Goal: Task Accomplishment & Management: Complete application form

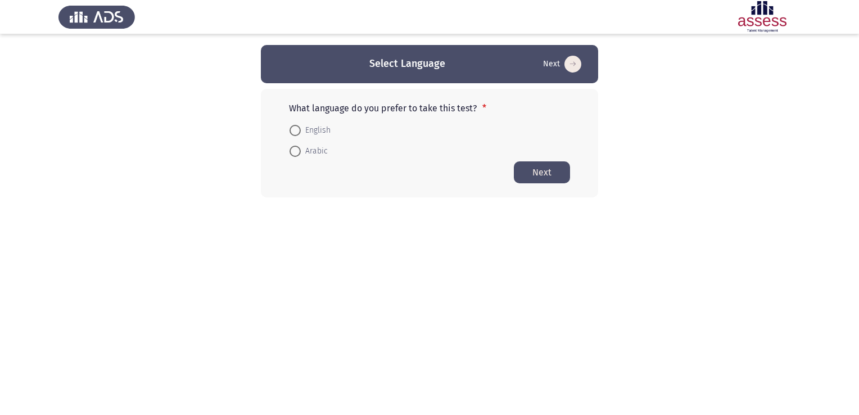
click at [292, 132] on span at bounding box center [294, 130] width 11 height 11
click at [292, 132] on input "English" at bounding box center [294, 130] width 11 height 11
radio input "true"
click at [540, 173] on button "Next" at bounding box center [542, 172] width 56 height 22
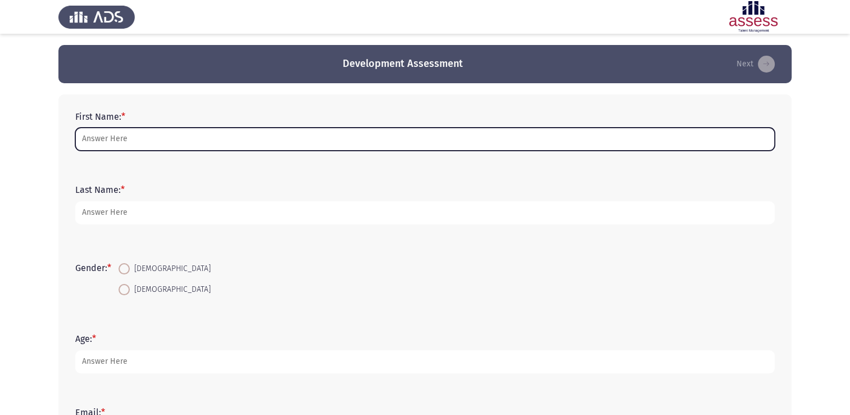
click at [228, 136] on input "First Name: *" at bounding box center [425, 139] width 700 height 23
type input "[PERSON_NAME]"
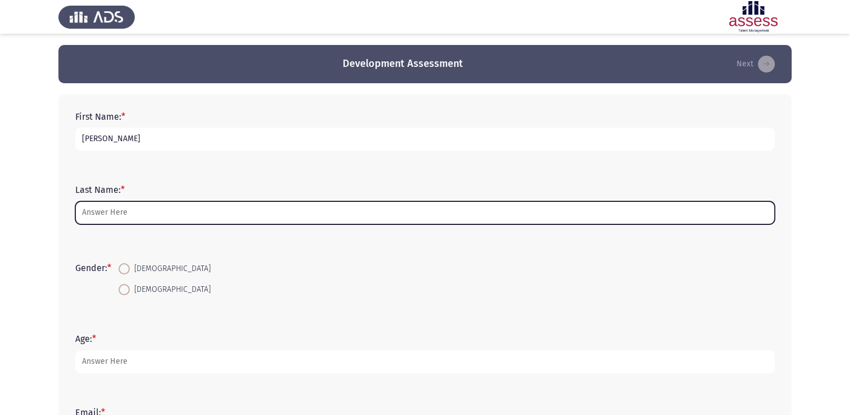
click at [139, 213] on input "Last Name: *" at bounding box center [425, 212] width 700 height 23
type input "ElShahawy"
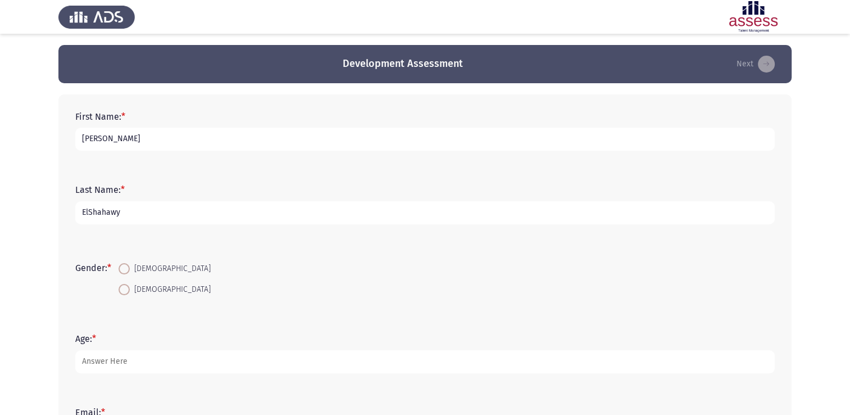
click at [128, 274] on span at bounding box center [124, 268] width 11 height 11
click at [128, 274] on input "[DEMOGRAPHIC_DATA]" at bounding box center [124, 268] width 11 height 11
radio input "true"
click at [119, 284] on input "[DEMOGRAPHIC_DATA]" at bounding box center [124, 289] width 11 height 11
radio input "true"
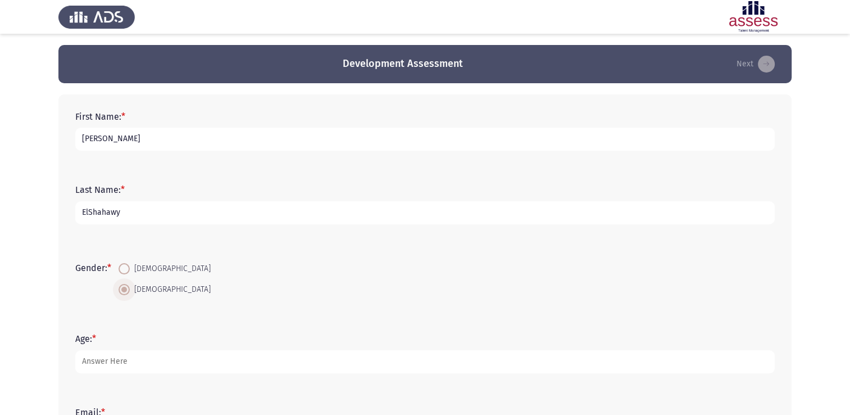
click at [119, 263] on input "[DEMOGRAPHIC_DATA]" at bounding box center [124, 268] width 11 height 11
radio input "true"
click at [119, 284] on input "[DEMOGRAPHIC_DATA]" at bounding box center [124, 289] width 11 height 11
radio input "true"
click at [119, 263] on input "[DEMOGRAPHIC_DATA]" at bounding box center [124, 268] width 11 height 11
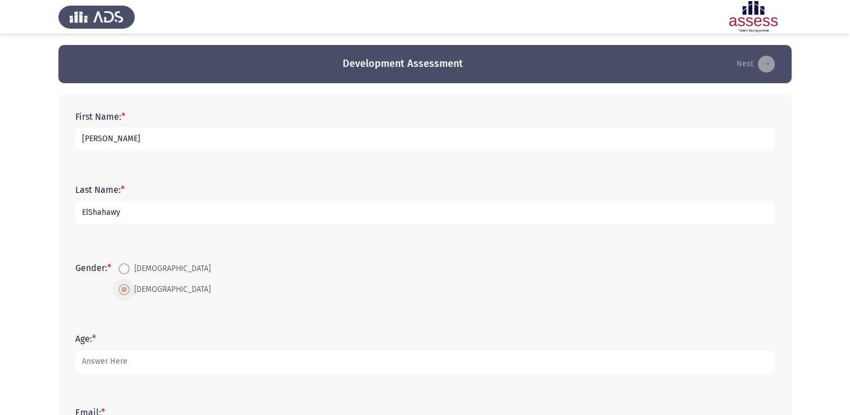
radio input "true"
click at [119, 284] on input "[DEMOGRAPHIC_DATA]" at bounding box center [124, 289] width 11 height 11
radio input "true"
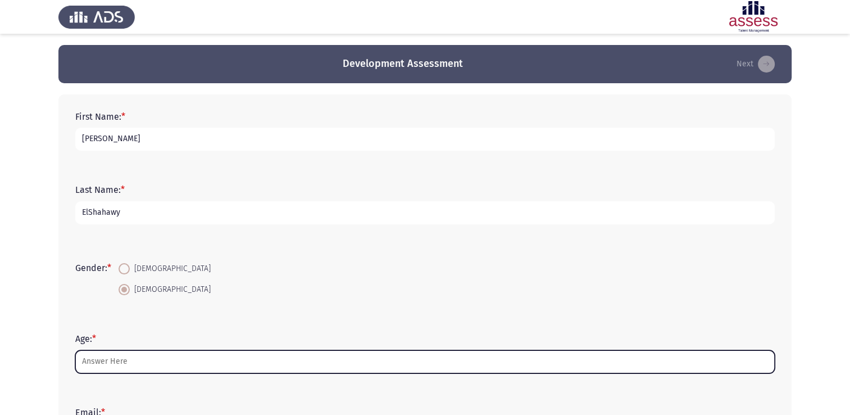
click at [106, 362] on input "Age: *" at bounding box center [425, 361] width 700 height 23
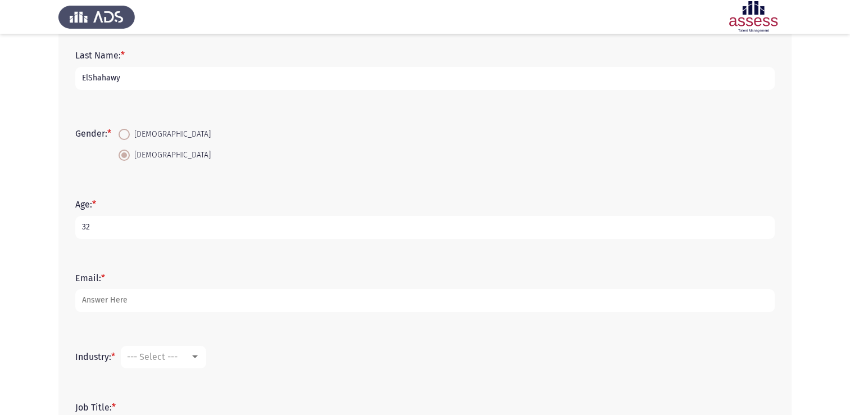
scroll to position [205, 0]
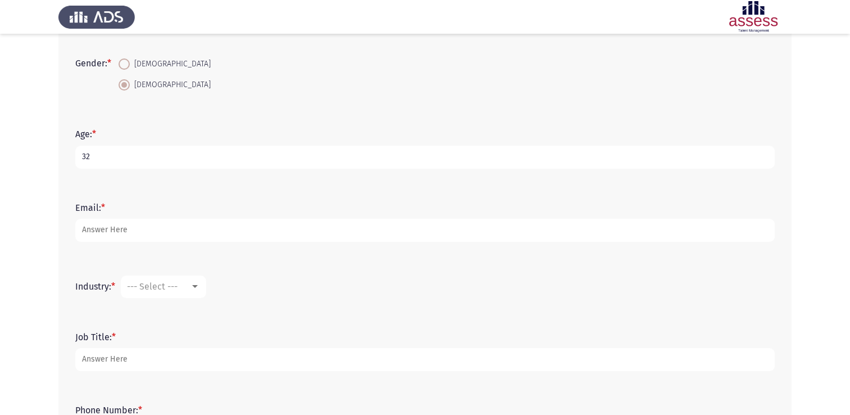
type input "32"
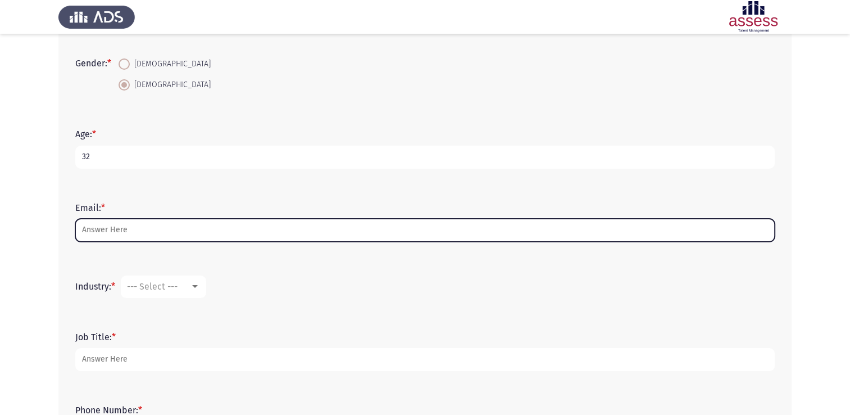
click at [396, 235] on input "Email: *" at bounding box center [425, 230] width 700 height 23
type input "[PERSON_NAME][EMAIL_ADDRESS][DOMAIN_NAME]"
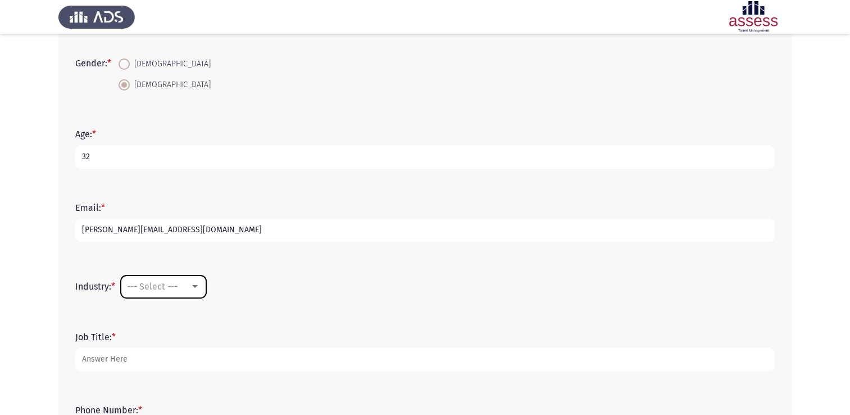
click at [182, 292] on mat-select "--- Select ---" at bounding box center [163, 286] width 85 height 22
click at [194, 292] on mat-select "--- Select ---" at bounding box center [163, 286] width 85 height 22
click at [198, 287] on div at bounding box center [195, 286] width 6 height 3
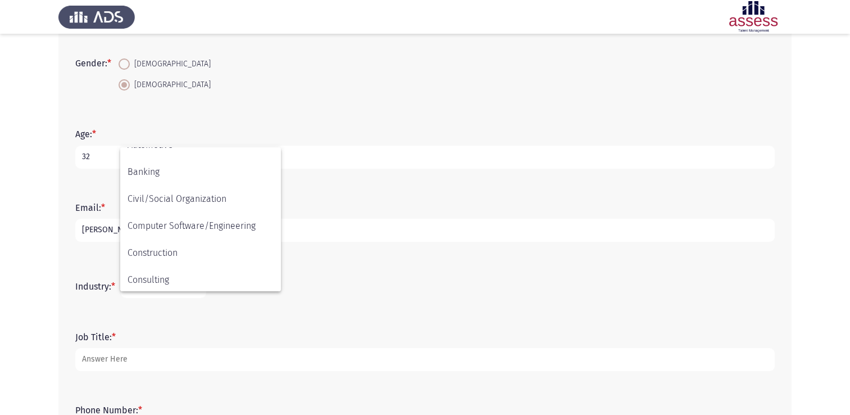
scroll to position [48, 0]
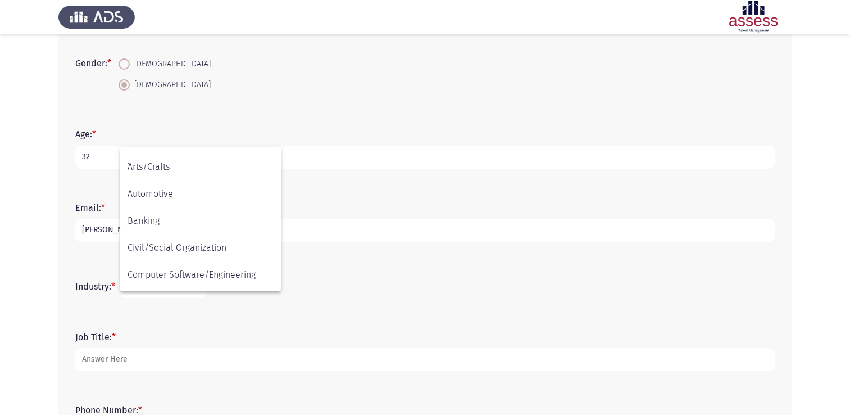
click at [294, 191] on div at bounding box center [425, 207] width 850 height 415
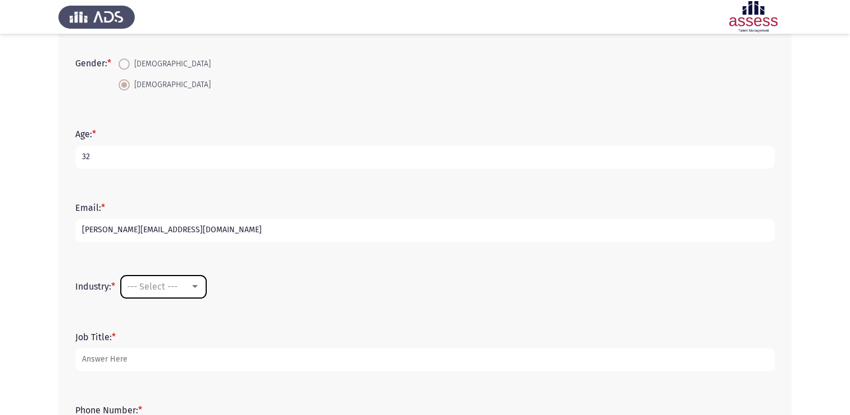
click at [198, 277] on mat-select "--- Select ---" at bounding box center [163, 286] width 85 height 22
click at [193, 285] on div at bounding box center [195, 286] width 10 height 9
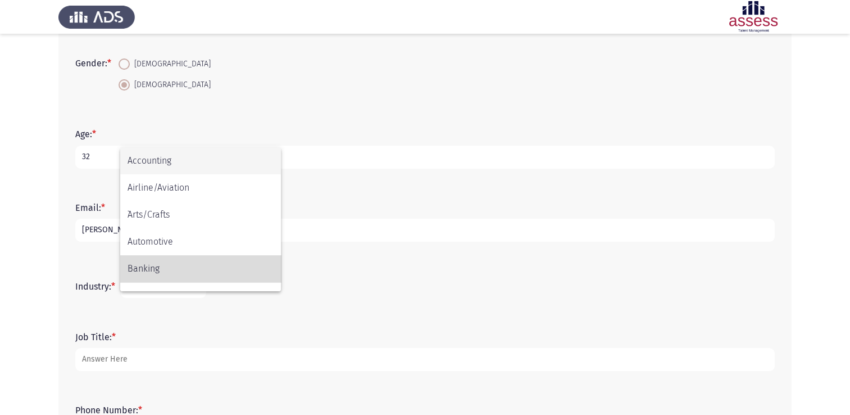
click at [182, 264] on span "Banking" at bounding box center [201, 268] width 146 height 27
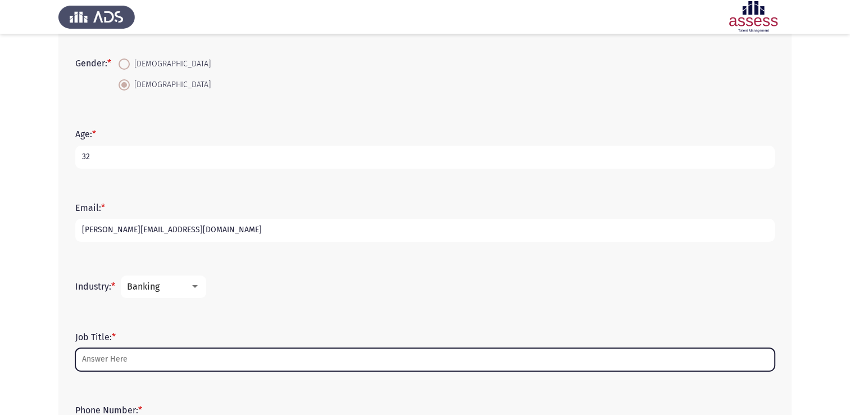
click at [559, 367] on input "Job Title: *" at bounding box center [425, 359] width 700 height 23
click at [457, 361] on input "Job Title: *" at bounding box center [425, 359] width 700 height 23
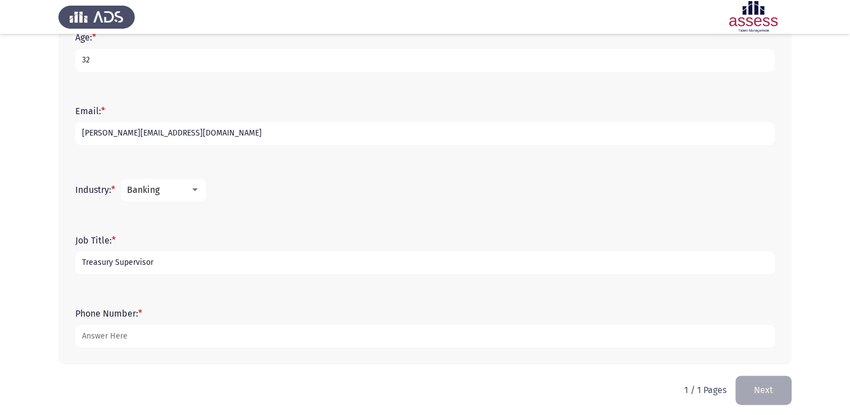
scroll to position [306, 0]
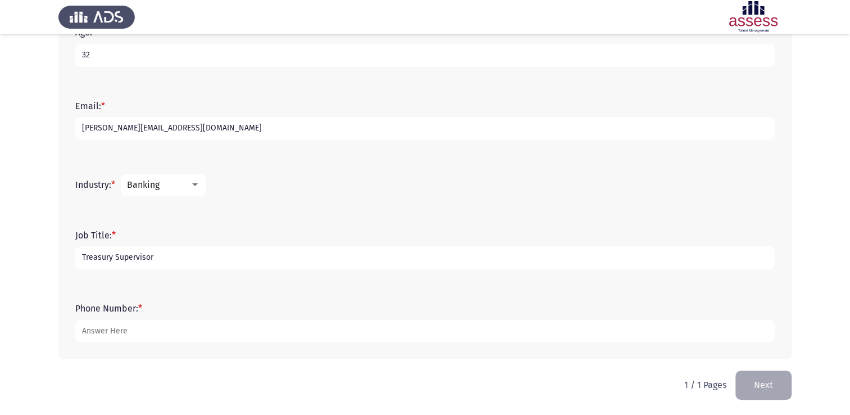
type input "Treasury Supervisor"
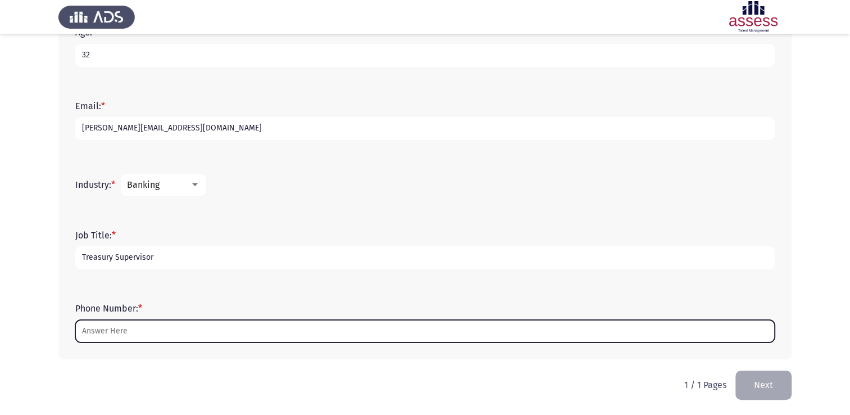
click at [303, 332] on input "Phone Number: *" at bounding box center [425, 331] width 700 height 23
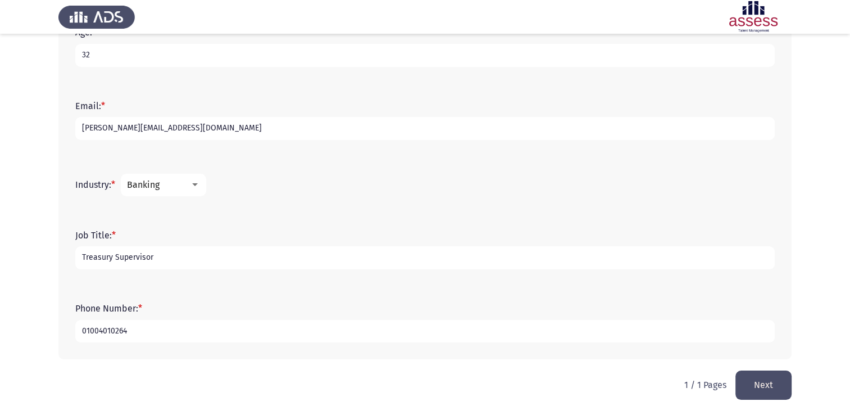
type input "01004010264"
click at [766, 381] on button "Next" at bounding box center [764, 384] width 56 height 29
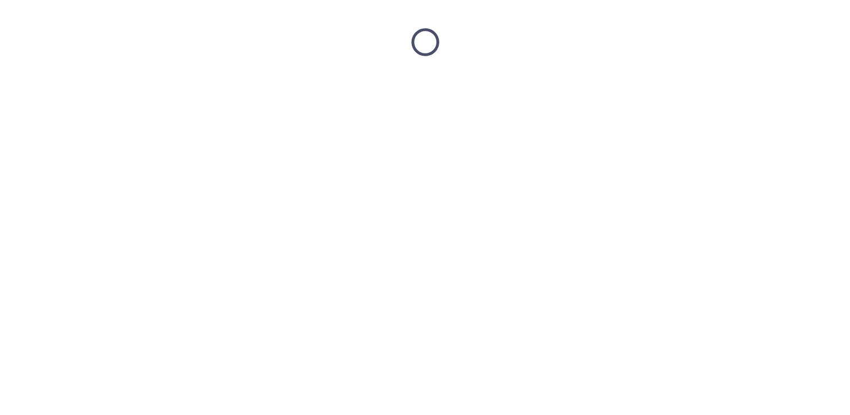
scroll to position [0, 0]
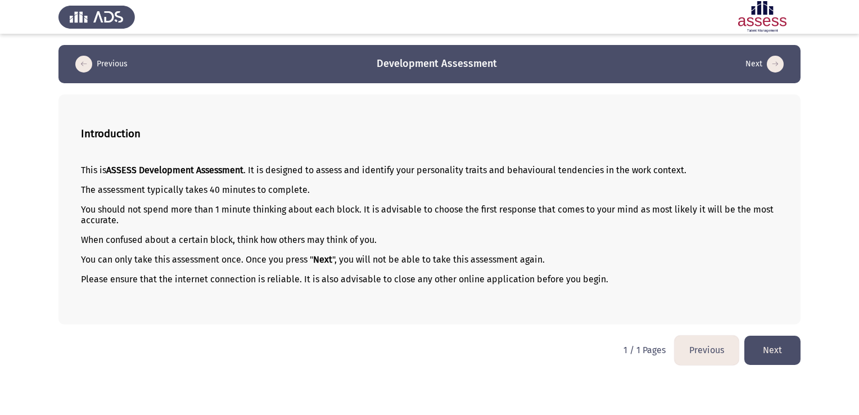
click at [624, 310] on div "This is ASSESS Development Assessment . It is designed to assess and identify y…" at bounding box center [429, 234] width 697 height 157
click at [783, 356] on button "Next" at bounding box center [772, 349] width 56 height 29
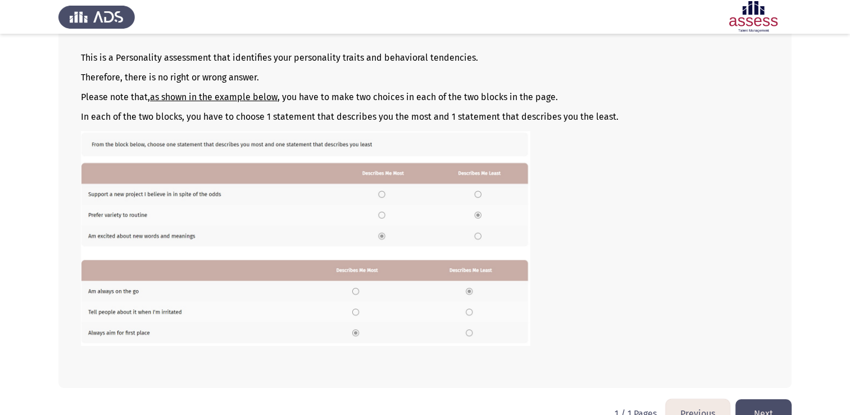
scroll to position [135, 0]
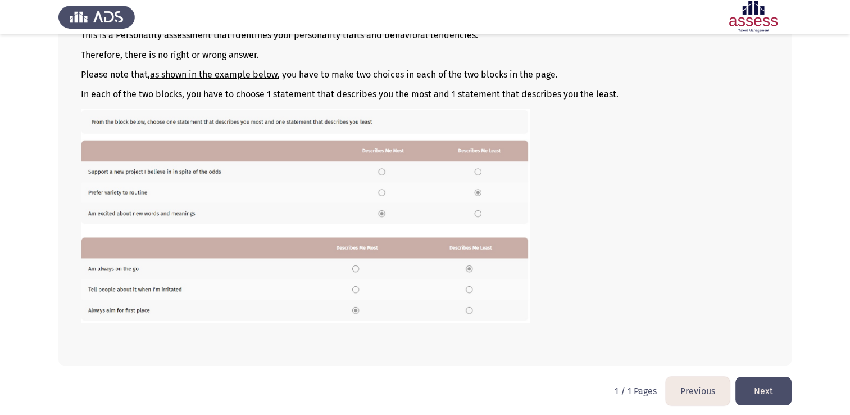
click at [759, 382] on button "Next" at bounding box center [764, 391] width 56 height 29
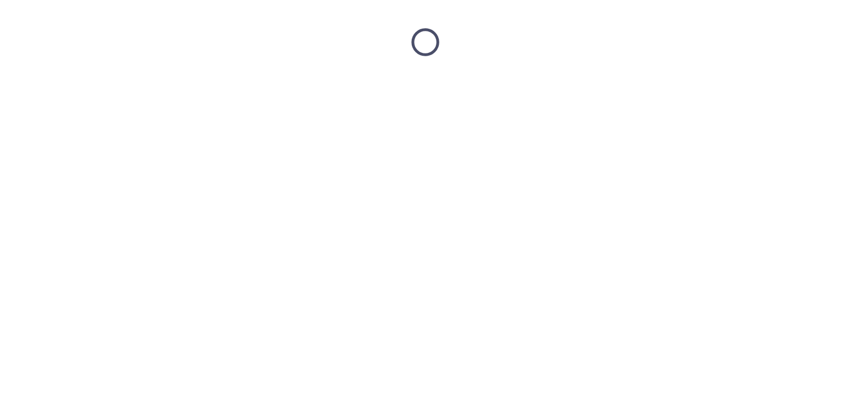
scroll to position [0, 0]
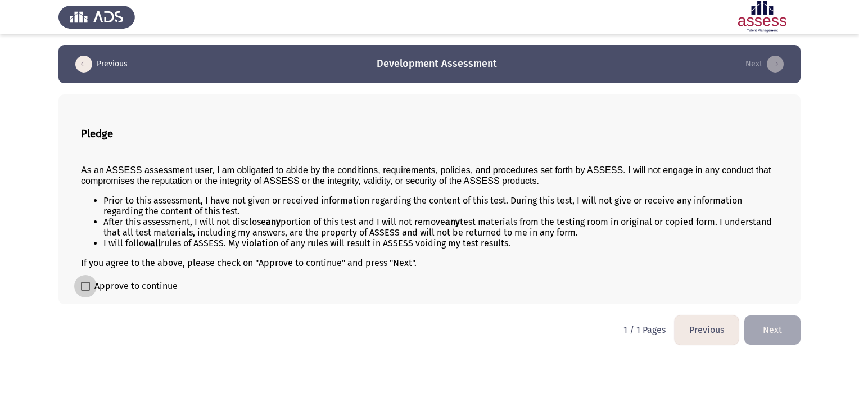
click at [86, 289] on span at bounding box center [85, 286] width 9 height 9
click at [85, 291] on input "Approve to continue" at bounding box center [85, 291] width 1 height 1
checkbox input "true"
click at [776, 325] on button "Next" at bounding box center [772, 329] width 56 height 29
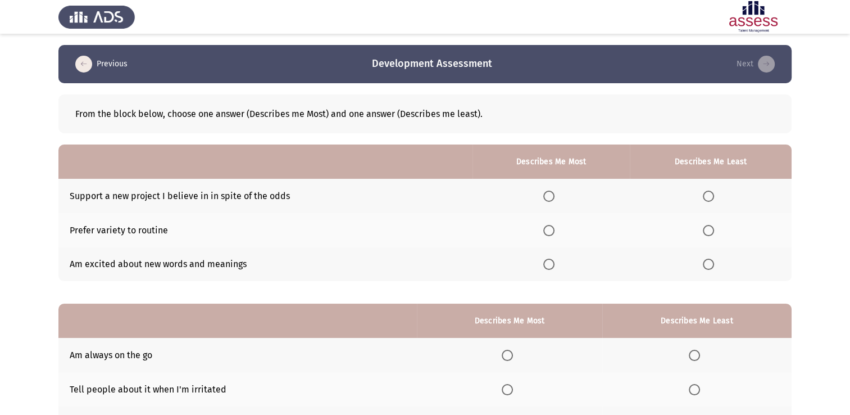
drag, startPoint x: 288, startPoint y: 194, endPoint x: 182, endPoint y: 190, distance: 105.7
click at [182, 190] on td "Support a new project I believe in in spite of the odds" at bounding box center [265, 196] width 414 height 34
click at [708, 265] on span "Select an option" at bounding box center [708, 264] width 11 height 11
click at [708, 265] on input "Select an option" at bounding box center [708, 264] width 11 height 11
click at [555, 233] on span "Select an option" at bounding box center [548, 230] width 11 height 11
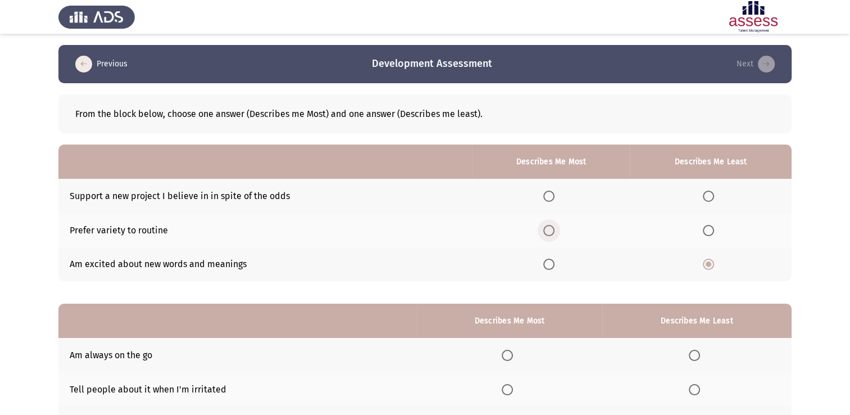
click at [555, 233] on input "Select an option" at bounding box center [548, 230] width 11 height 11
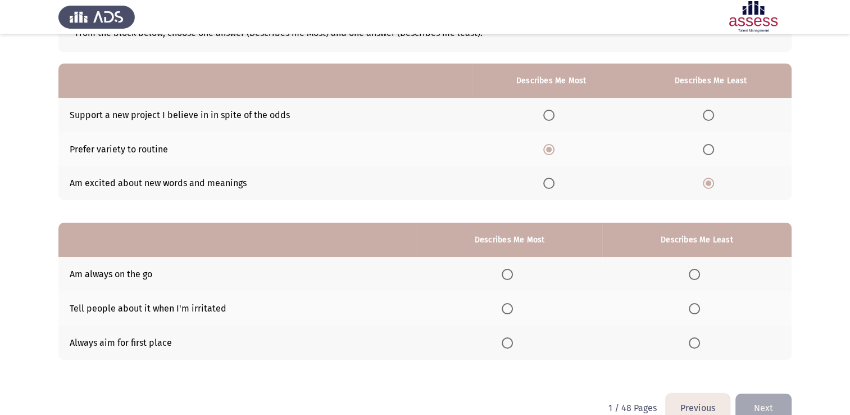
scroll to position [89, 0]
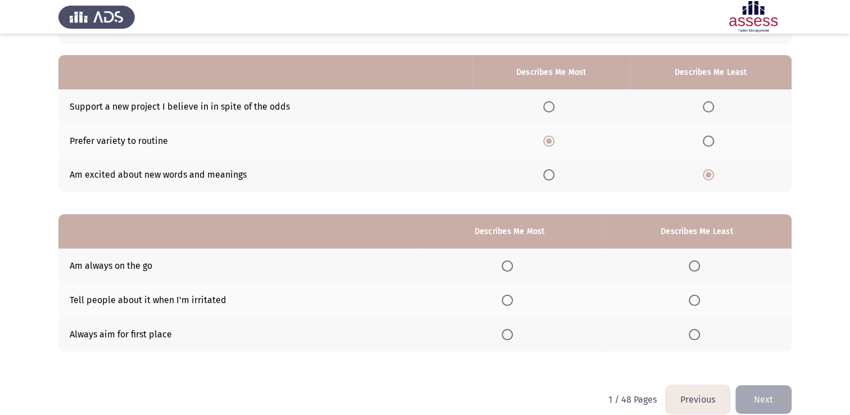
click at [692, 302] on span "Select an option" at bounding box center [694, 299] width 11 height 11
click at [692, 302] on input "Select an option" at bounding box center [694, 299] width 11 height 11
click at [503, 262] on span "Select an option" at bounding box center [507, 265] width 11 height 11
click at [503, 262] on input "Select an option" at bounding box center [507, 265] width 11 height 11
click at [767, 395] on button "Next" at bounding box center [764, 399] width 56 height 29
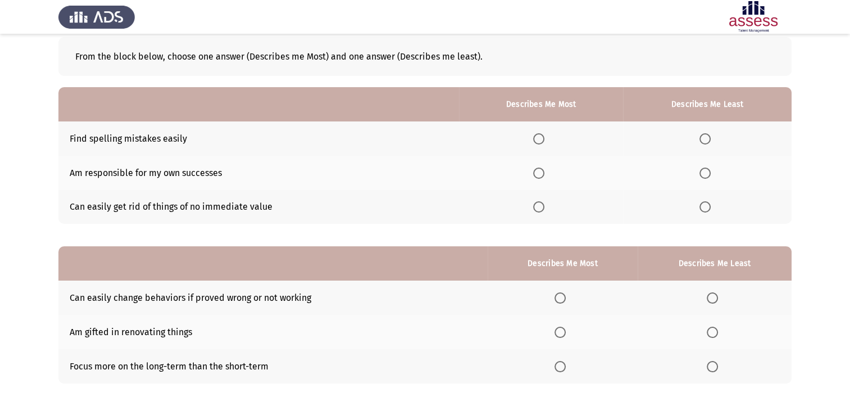
scroll to position [51, 0]
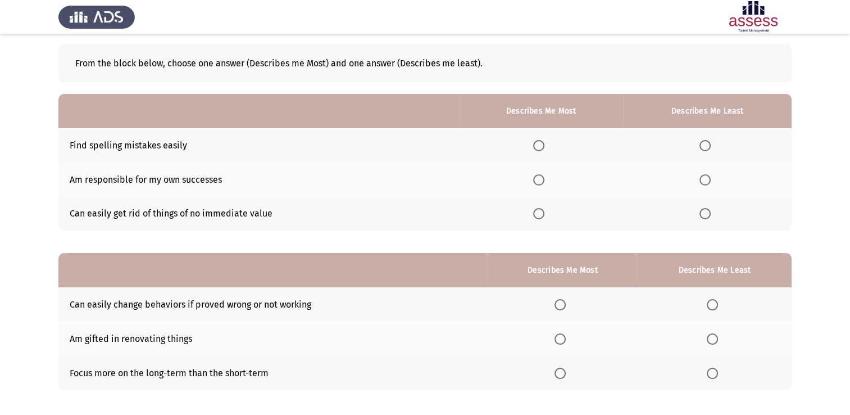
click at [708, 212] on span "Select an option" at bounding box center [705, 213] width 11 height 11
click at [708, 212] on input "Select an option" at bounding box center [705, 213] width 11 height 11
click at [545, 142] on span "Select an option" at bounding box center [538, 145] width 11 height 11
click at [545, 142] on input "Select an option" at bounding box center [538, 145] width 11 height 11
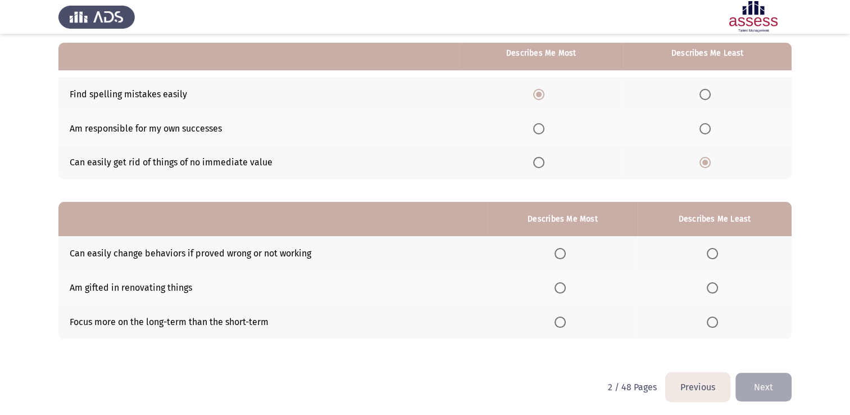
scroll to position [105, 0]
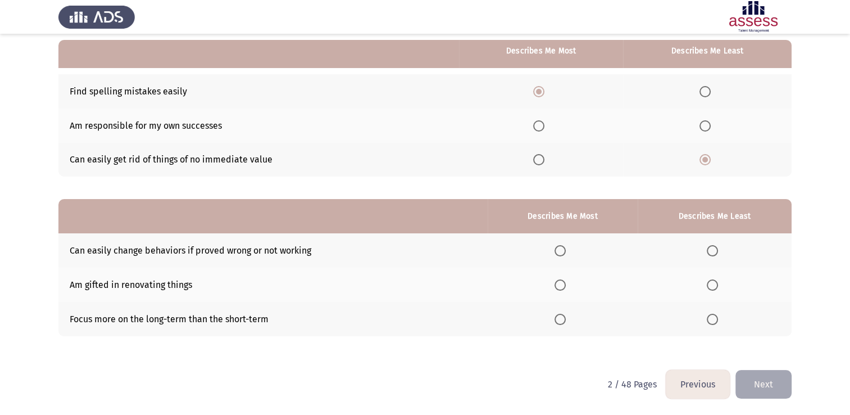
click at [561, 318] on span "Select an option" at bounding box center [560, 319] width 11 height 11
click at [561, 318] on input "Select an option" at bounding box center [560, 319] width 11 height 11
click at [715, 285] on span "Select an option" at bounding box center [712, 284] width 11 height 11
click at [715, 285] on input "Select an option" at bounding box center [712, 284] width 11 height 11
click at [778, 384] on button "Next" at bounding box center [764, 384] width 56 height 29
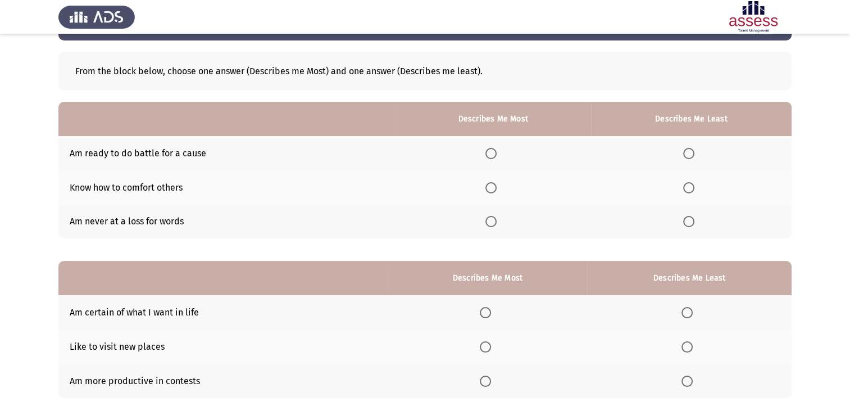
scroll to position [44, 0]
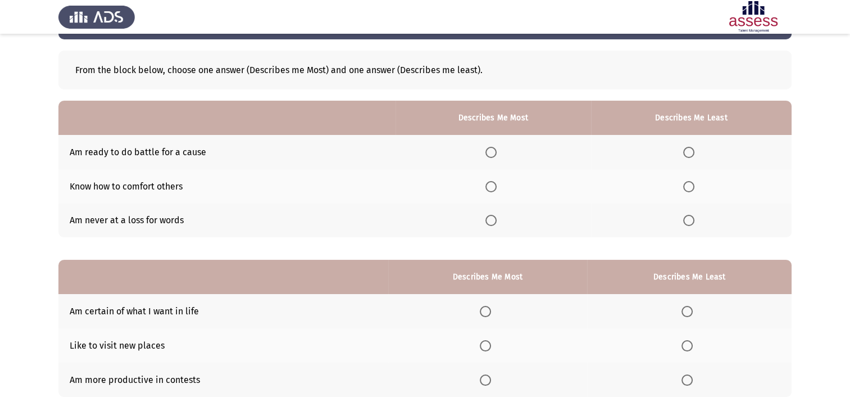
click at [492, 187] on span "Select an option" at bounding box center [491, 186] width 11 height 11
click at [492, 187] on input "Select an option" at bounding box center [491, 186] width 11 height 11
click at [692, 221] on span "Select an option" at bounding box center [688, 220] width 11 height 11
click at [692, 221] on input "Select an option" at bounding box center [688, 220] width 11 height 11
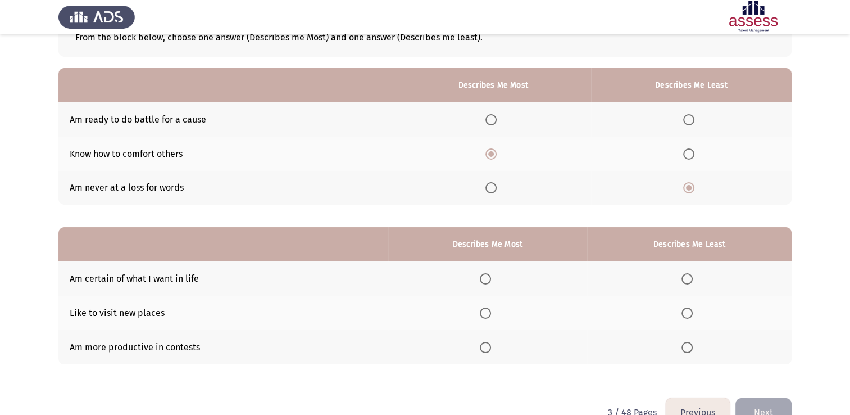
scroll to position [81, 0]
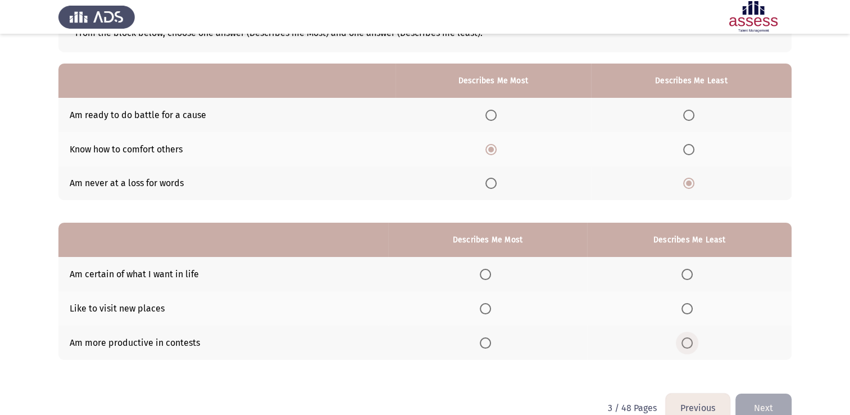
click at [685, 348] on span "Select an option" at bounding box center [687, 342] width 11 height 11
click at [685, 348] on input "Select an option" at bounding box center [687, 342] width 11 height 11
click at [493, 270] on label "Select an option" at bounding box center [488, 274] width 16 height 11
click at [491, 270] on input "Select an option" at bounding box center [485, 274] width 11 height 11
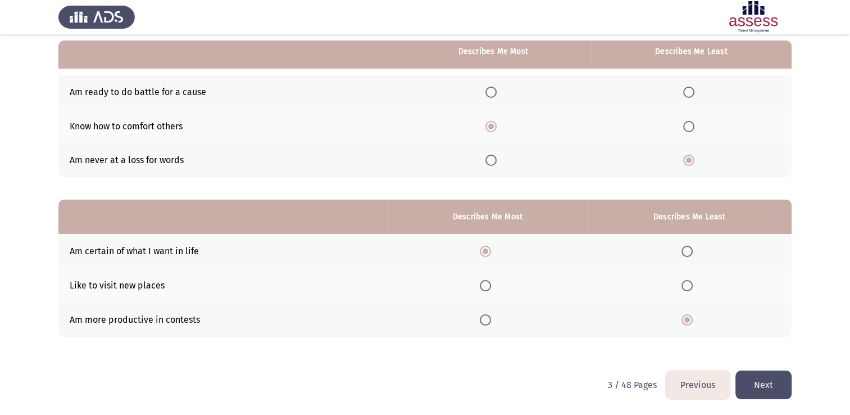
scroll to position [105, 0]
click at [769, 392] on button "Next" at bounding box center [764, 384] width 56 height 29
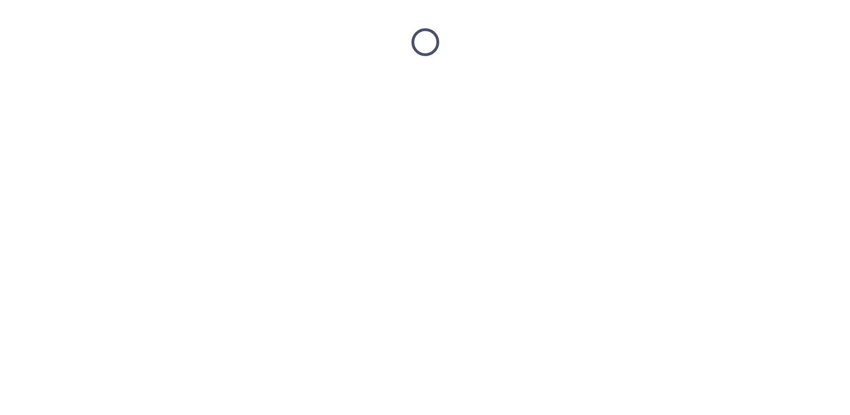
scroll to position [0, 0]
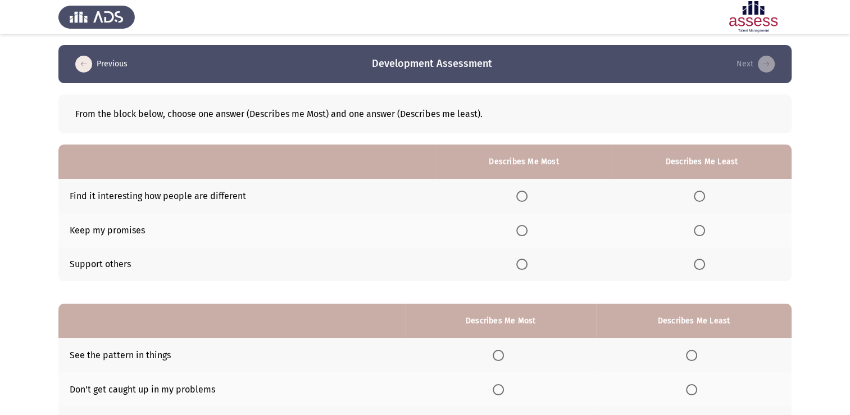
click at [523, 264] on span "Select an option" at bounding box center [521, 264] width 11 height 11
click at [523, 264] on input "Select an option" at bounding box center [521, 264] width 11 height 11
click at [699, 197] on span "Select an option" at bounding box center [699, 196] width 11 height 11
click at [699, 197] on input "Select an option" at bounding box center [699, 196] width 11 height 11
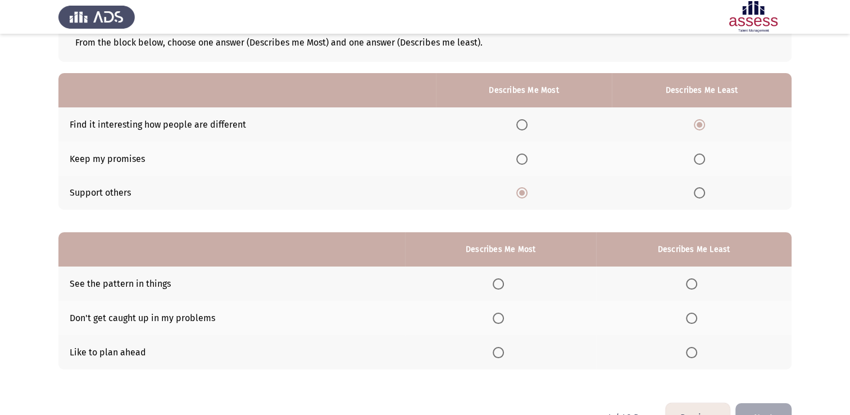
scroll to position [73, 0]
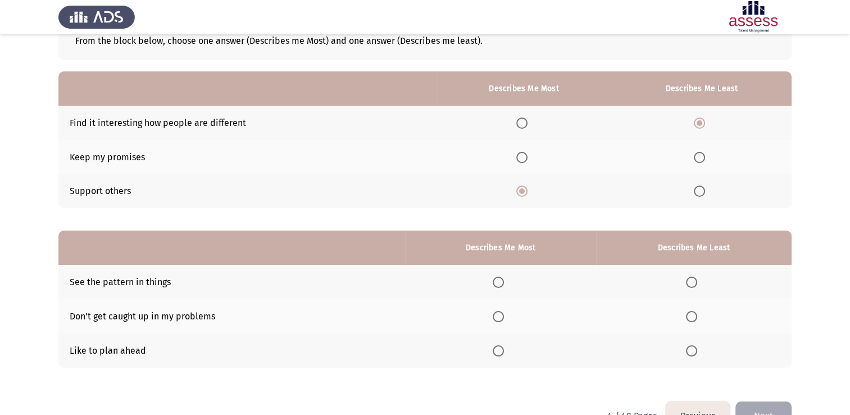
click at [504, 346] on span "Select an option" at bounding box center [498, 350] width 11 height 11
click at [504, 346] on input "Select an option" at bounding box center [498, 350] width 11 height 11
click at [695, 319] on span "Select an option" at bounding box center [691, 316] width 11 height 11
click at [695, 319] on input "Select an option" at bounding box center [691, 316] width 11 height 11
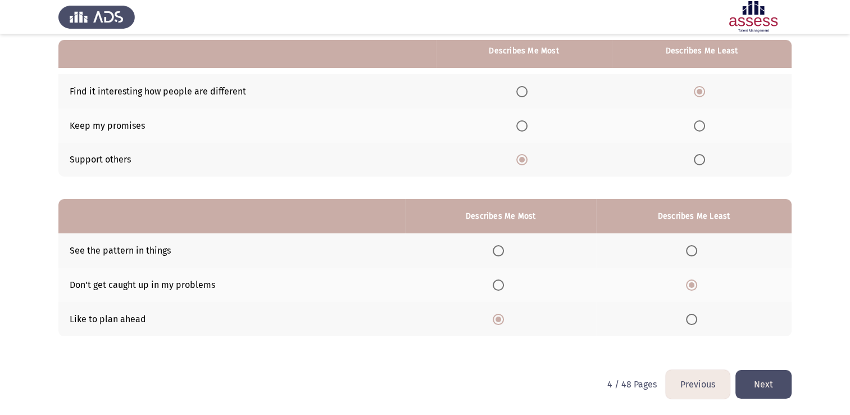
click at [771, 381] on button "Next" at bounding box center [764, 384] width 56 height 29
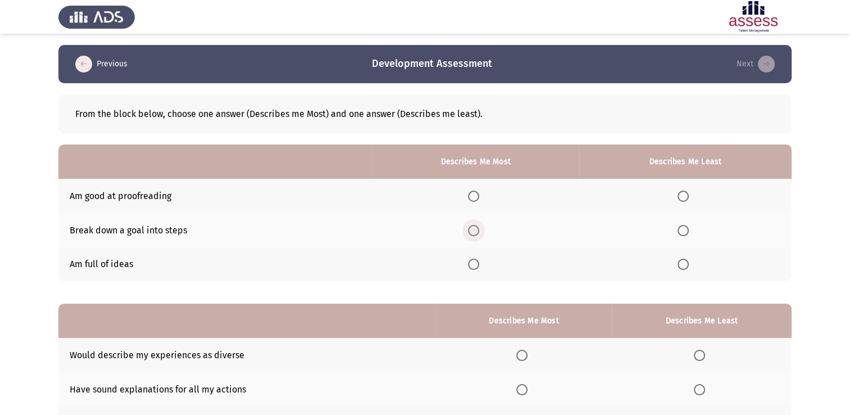
click at [479, 230] on span "Select an option" at bounding box center [473, 230] width 11 height 11
click at [479, 230] on input "Select an option" at bounding box center [473, 230] width 11 height 11
click at [686, 195] on span "Select an option" at bounding box center [683, 196] width 11 height 11
click at [686, 195] on input "Select an option" at bounding box center [683, 196] width 11 height 11
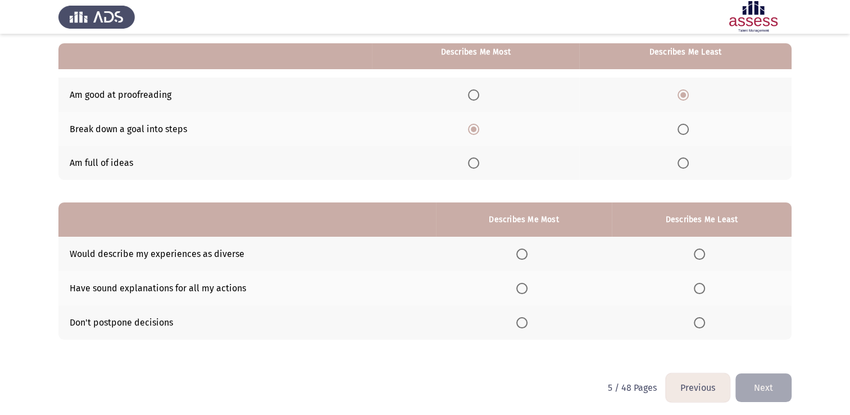
scroll to position [102, 0]
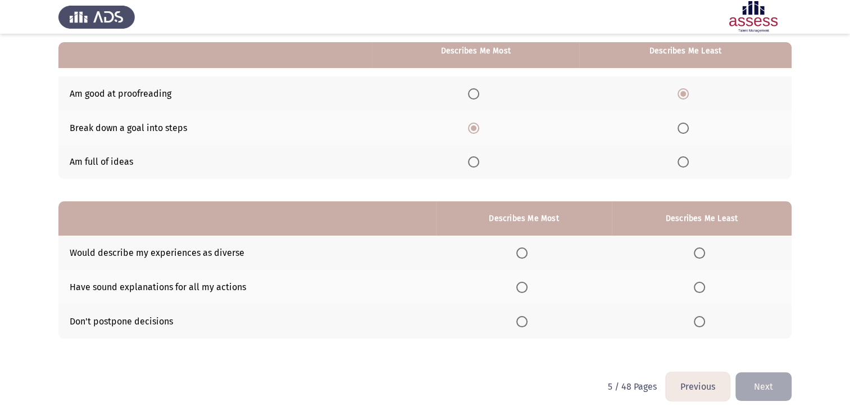
click at [525, 291] on span "Select an option" at bounding box center [521, 287] width 11 height 11
click at [525, 291] on input "Select an option" at bounding box center [521, 287] width 11 height 11
click at [699, 250] on span "Select an option" at bounding box center [699, 252] width 11 height 11
click at [699, 250] on input "Select an option" at bounding box center [699, 252] width 11 height 11
click at [776, 393] on button "Next" at bounding box center [764, 386] width 56 height 29
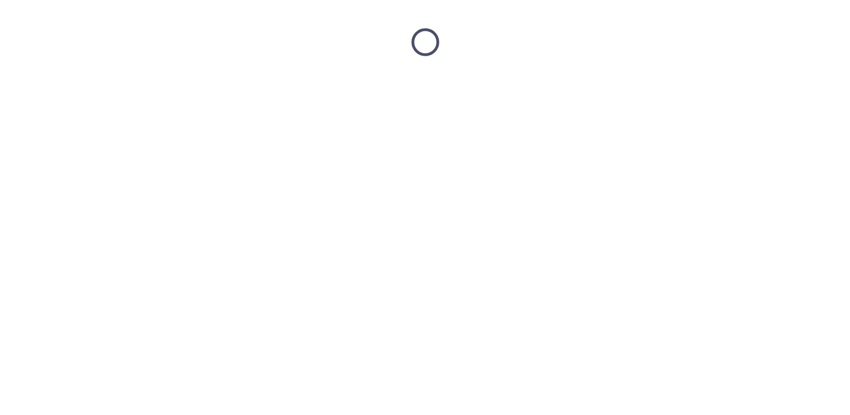
scroll to position [0, 0]
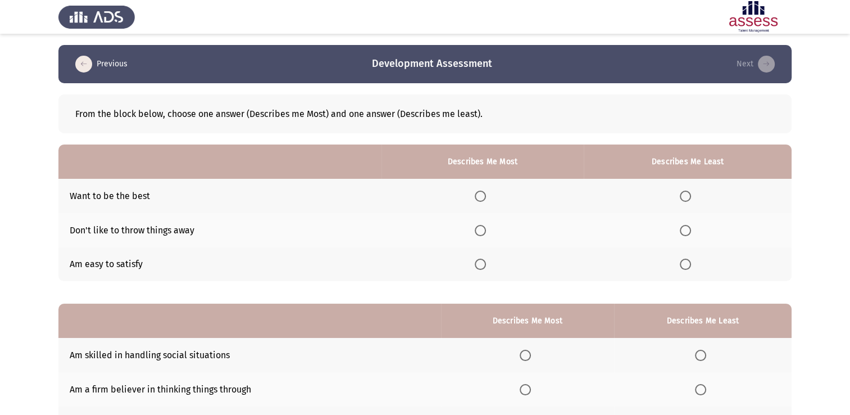
click at [485, 233] on span "Select an option" at bounding box center [480, 230] width 11 height 11
click at [485, 233] on input "Select an option" at bounding box center [480, 230] width 11 height 11
click at [689, 264] on span "Select an option" at bounding box center [685, 264] width 11 height 11
click at [689, 264] on input "Select an option" at bounding box center [685, 264] width 11 height 11
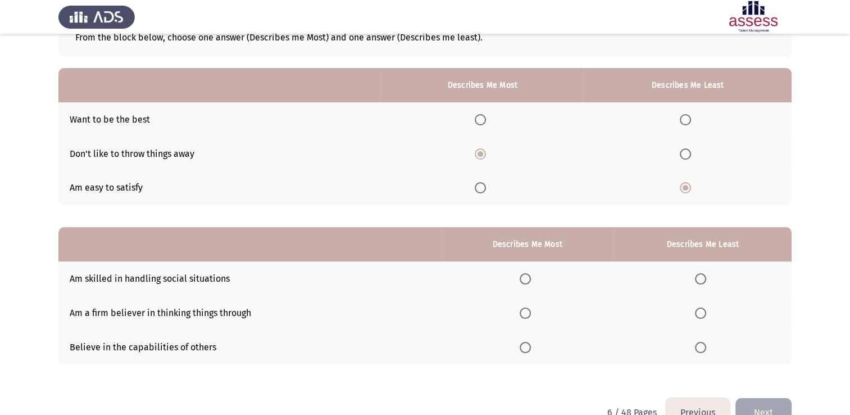
scroll to position [77, 0]
click at [528, 280] on span "Select an option" at bounding box center [525, 278] width 11 height 11
click at [528, 280] on input "Select an option" at bounding box center [525, 278] width 11 height 11
click at [697, 316] on span "Select an option" at bounding box center [700, 312] width 11 height 11
click at [697, 316] on input "Select an option" at bounding box center [700, 312] width 11 height 11
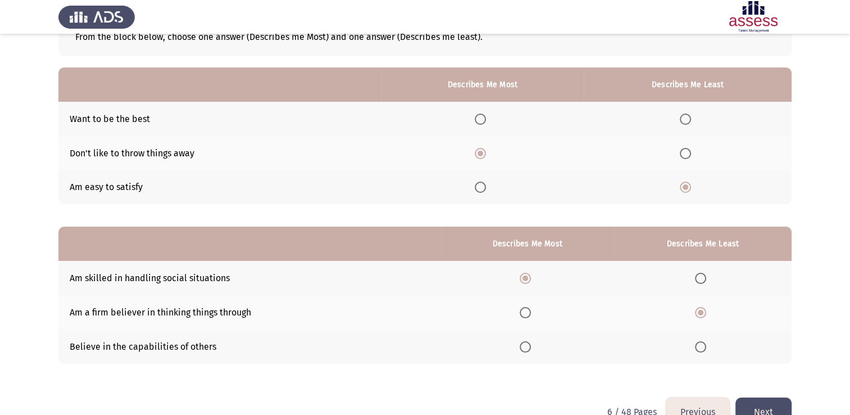
click at [768, 401] on button "Next" at bounding box center [764, 411] width 56 height 29
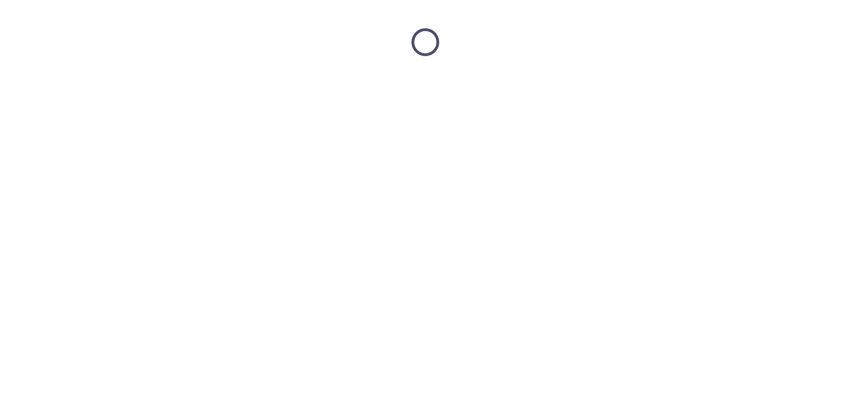
scroll to position [0, 0]
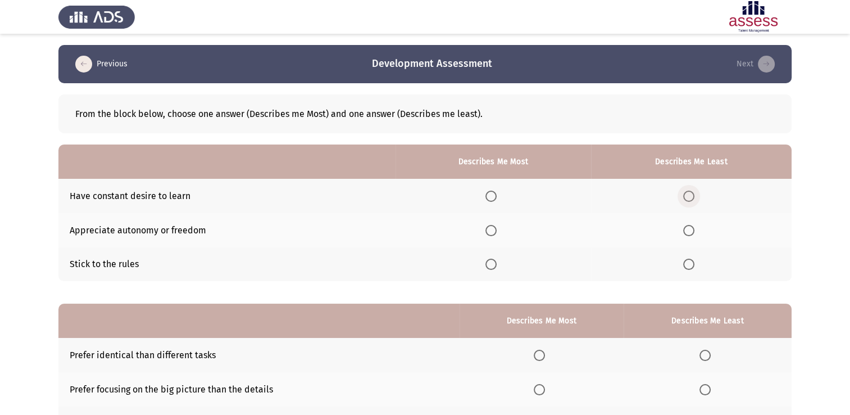
click at [695, 192] on span "Select an option" at bounding box center [688, 196] width 11 height 11
click at [695, 192] on input "Select an option" at bounding box center [688, 196] width 11 height 11
click at [492, 268] on span "Select an option" at bounding box center [491, 264] width 11 height 11
click at [492, 268] on input "Select an option" at bounding box center [491, 264] width 11 height 11
click at [494, 230] on span "Select an option" at bounding box center [491, 230] width 11 height 11
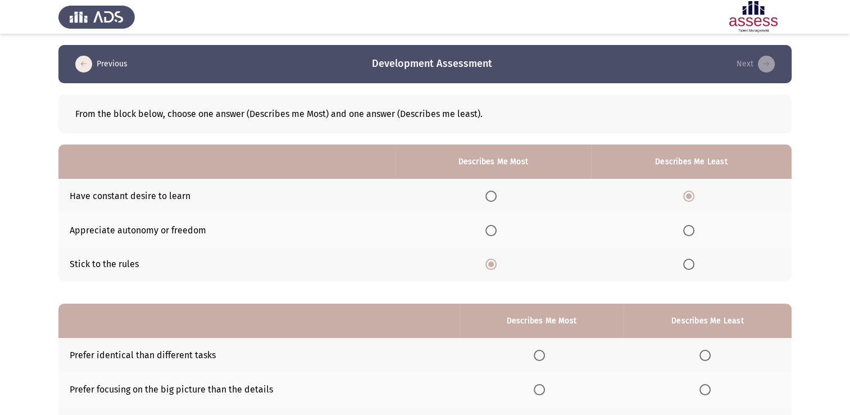
click at [494, 230] on input "Select an option" at bounding box center [491, 230] width 11 height 11
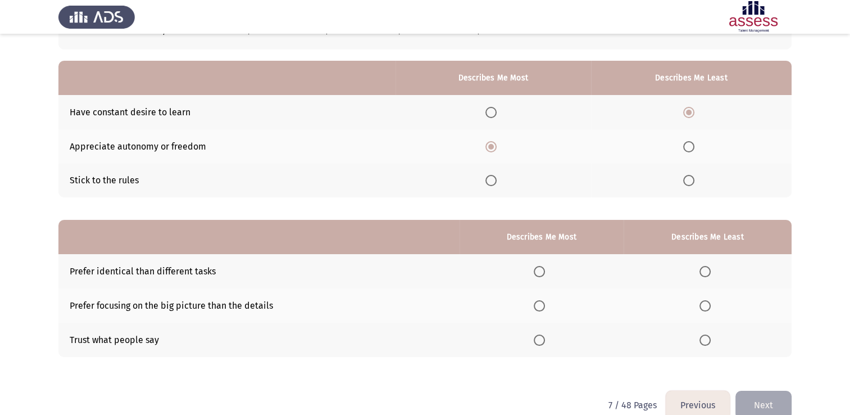
scroll to position [85, 0]
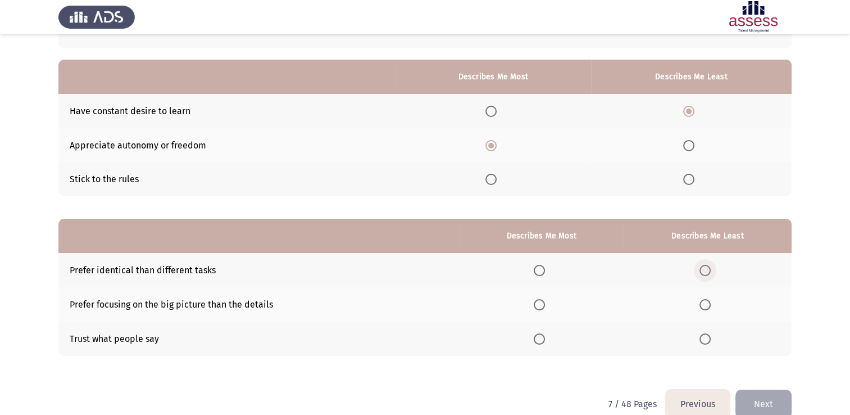
click at [705, 265] on span "Select an option" at bounding box center [705, 270] width 11 height 11
click at [705, 265] on input "Select an option" at bounding box center [705, 270] width 11 height 11
click at [539, 301] on span "Select an option" at bounding box center [539, 304] width 11 height 11
click at [539, 301] on input "Select an option" at bounding box center [539, 304] width 11 height 11
click at [760, 398] on button "Next" at bounding box center [764, 403] width 56 height 29
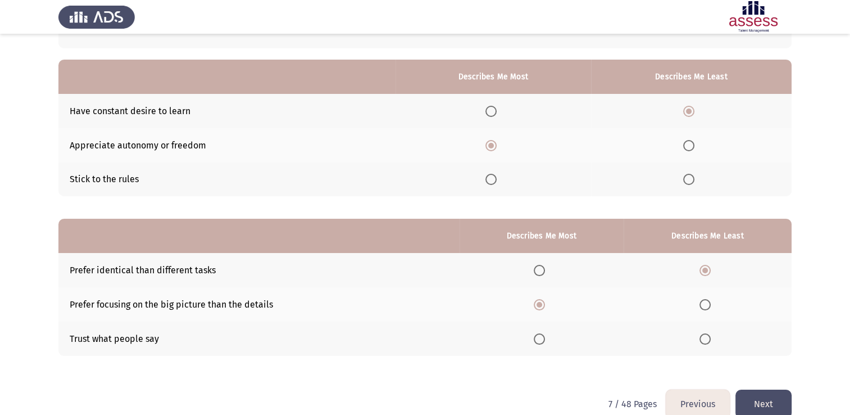
scroll to position [0, 0]
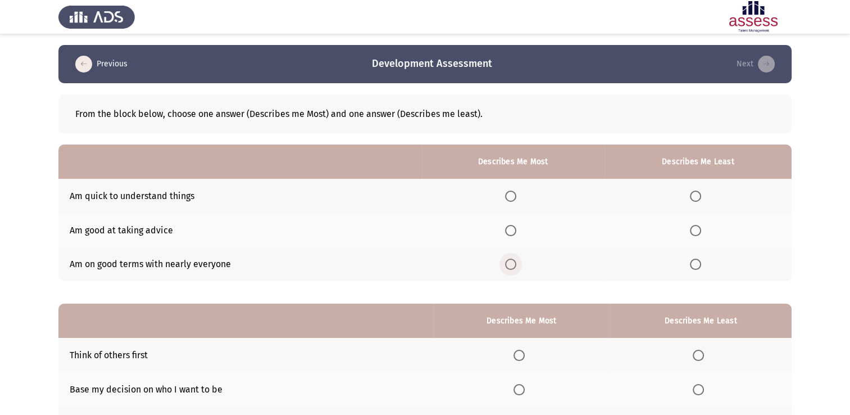
click at [513, 266] on span "Select an option" at bounding box center [510, 264] width 11 height 11
click at [513, 266] on input "Select an option" at bounding box center [510, 264] width 11 height 11
click at [697, 226] on span "Select an option" at bounding box center [695, 230] width 11 height 11
click at [697, 226] on input "Select an option" at bounding box center [695, 230] width 11 height 11
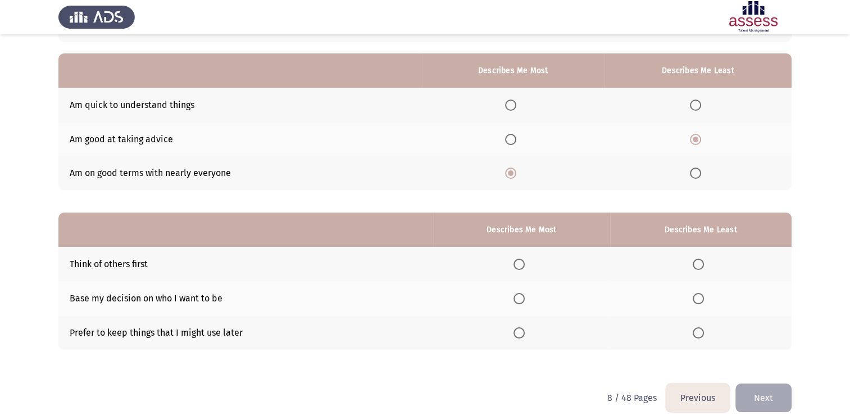
scroll to position [97, 0]
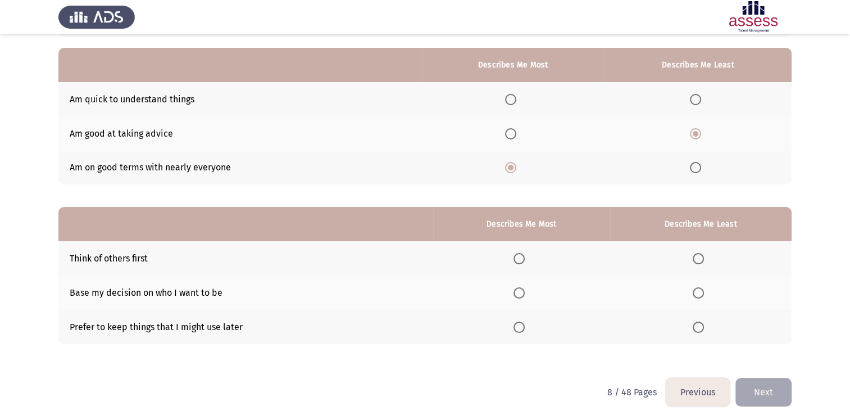
click at [524, 260] on span "Select an option" at bounding box center [519, 258] width 11 height 11
click at [524, 260] on input "Select an option" at bounding box center [519, 258] width 11 height 11
click at [700, 293] on span "Select an option" at bounding box center [698, 292] width 11 height 11
click at [700, 293] on input "Select an option" at bounding box center [698, 292] width 11 height 11
click at [765, 386] on button "Next" at bounding box center [764, 392] width 56 height 29
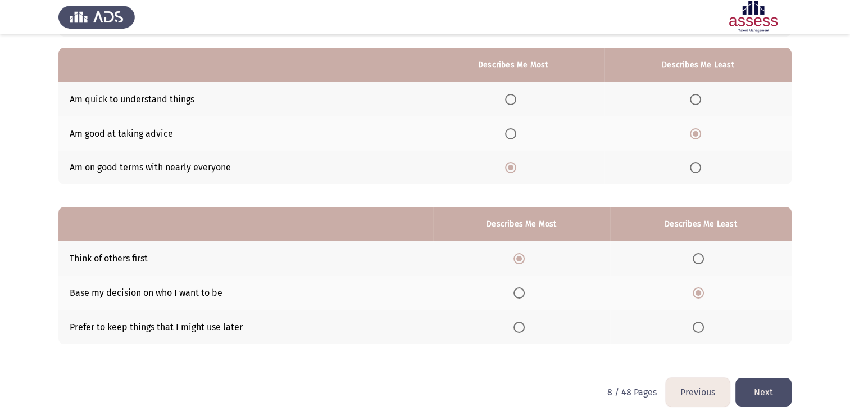
scroll to position [0, 0]
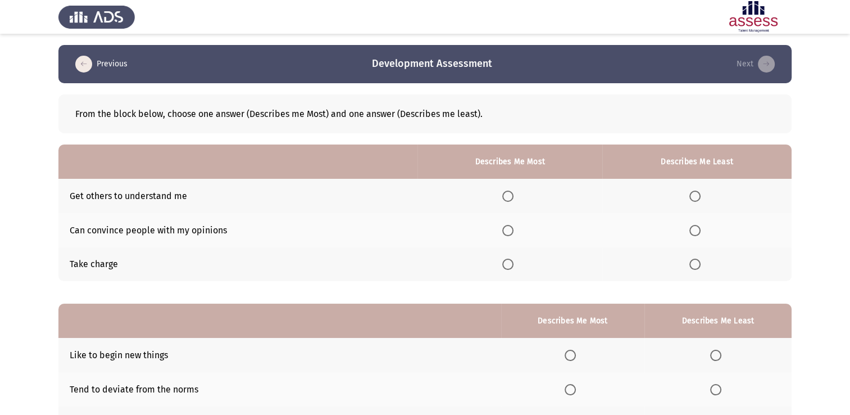
click at [515, 273] on th at bounding box center [510, 264] width 185 height 34
click at [510, 267] on span "Select an option" at bounding box center [507, 264] width 11 height 11
click at [510, 267] on input "Select an option" at bounding box center [507, 264] width 11 height 11
click at [697, 192] on span "Select an option" at bounding box center [695, 196] width 11 height 11
click at [697, 192] on input "Select an option" at bounding box center [695, 196] width 11 height 11
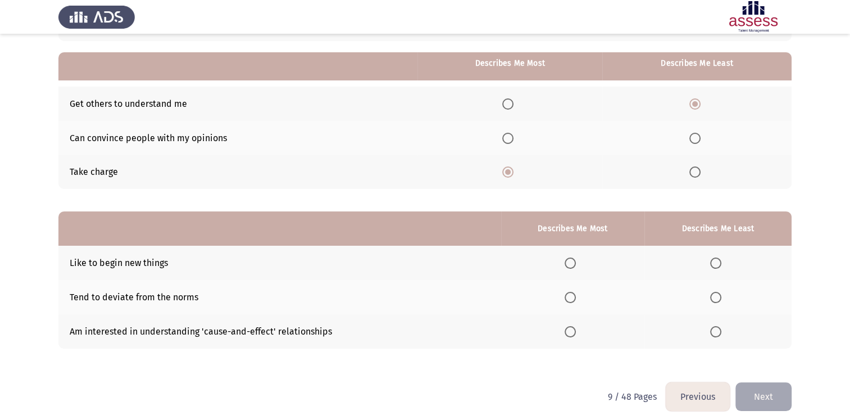
scroll to position [105, 0]
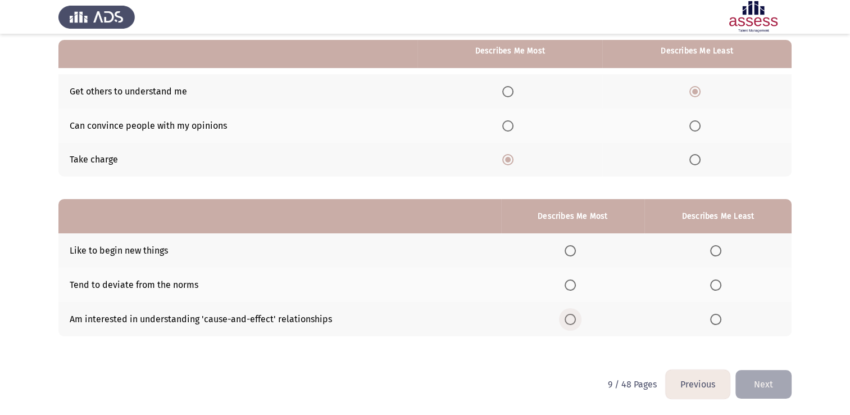
click at [571, 318] on span "Select an option" at bounding box center [570, 319] width 11 height 11
click at [571, 318] on input "Select an option" at bounding box center [570, 319] width 11 height 11
click at [720, 252] on span "Select an option" at bounding box center [715, 250] width 11 height 11
click at [720, 252] on input "Select an option" at bounding box center [715, 250] width 11 height 11
click at [722, 289] on span "Select an option" at bounding box center [715, 284] width 11 height 11
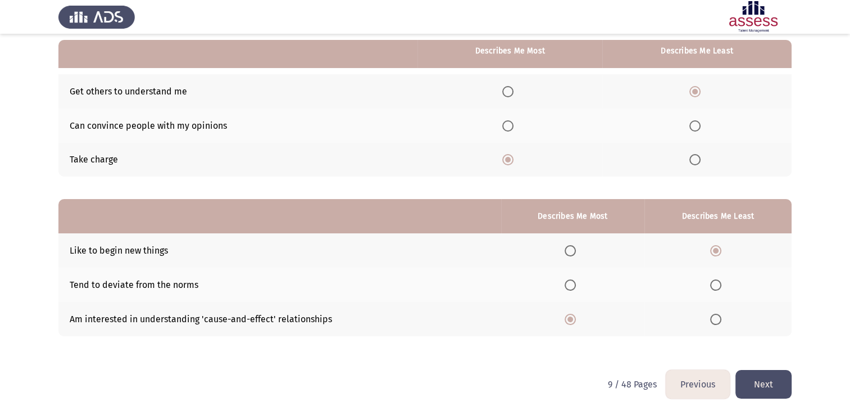
click at [722, 289] on input "Select an option" at bounding box center [715, 284] width 11 height 11
click at [769, 379] on button "Next" at bounding box center [764, 384] width 56 height 29
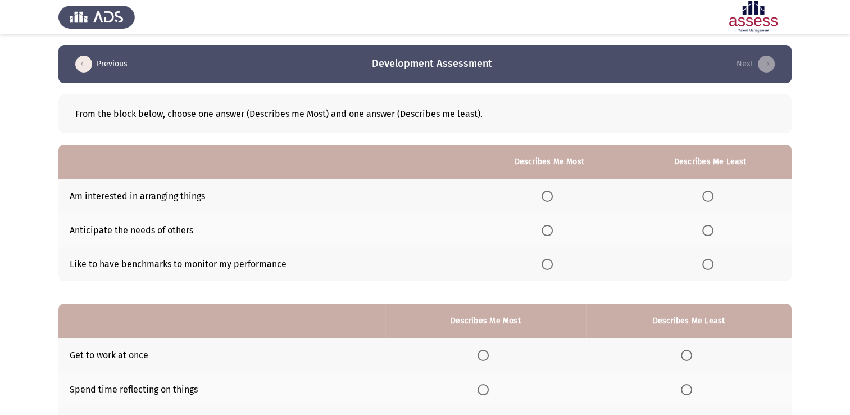
click at [546, 196] on span "Select an option" at bounding box center [547, 196] width 11 height 11
click at [546, 196] on input "Select an option" at bounding box center [547, 196] width 11 height 11
click at [708, 264] on span "Select an option" at bounding box center [707, 264] width 11 height 11
click at [708, 264] on input "Select an option" at bounding box center [707, 264] width 11 height 11
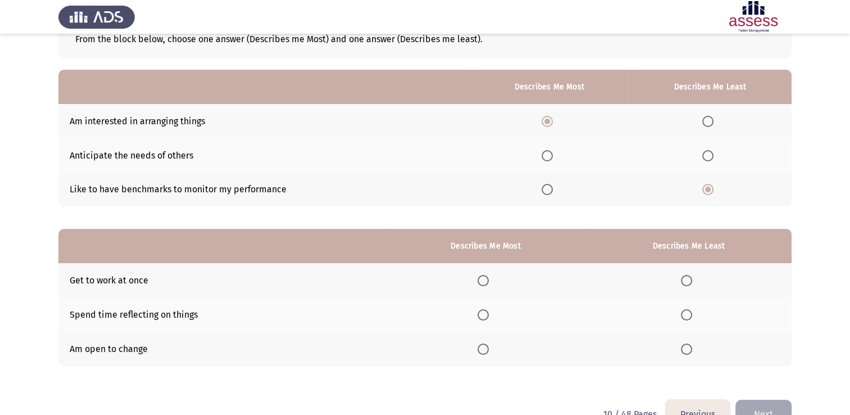
scroll to position [90, 0]
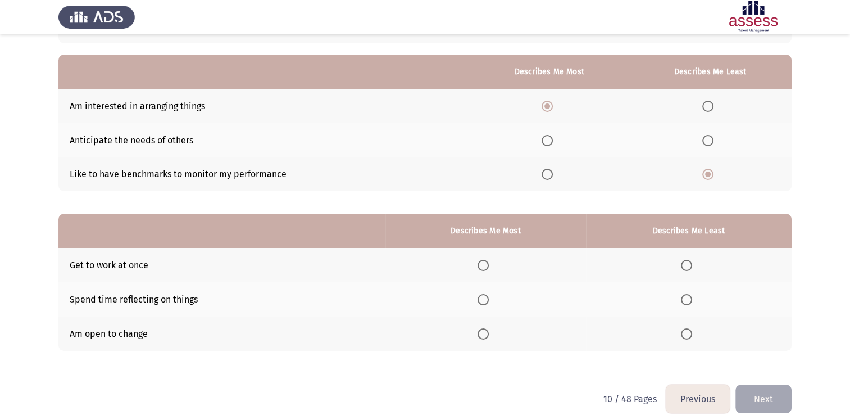
click at [483, 302] on span "Select an option" at bounding box center [483, 299] width 11 height 11
click at [483, 302] on input "Select an option" at bounding box center [483, 299] width 11 height 11
click at [688, 268] on span "Select an option" at bounding box center [686, 265] width 11 height 11
click at [688, 268] on input "Select an option" at bounding box center [686, 265] width 11 height 11
click at [776, 412] on button "Next" at bounding box center [764, 398] width 56 height 29
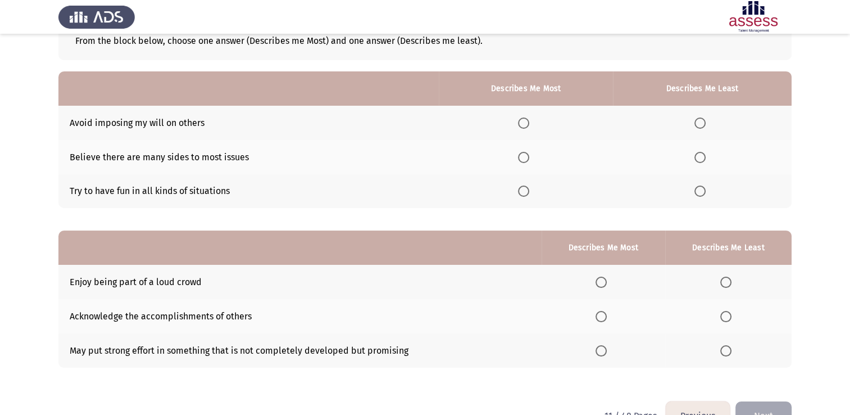
scroll to position [72, 0]
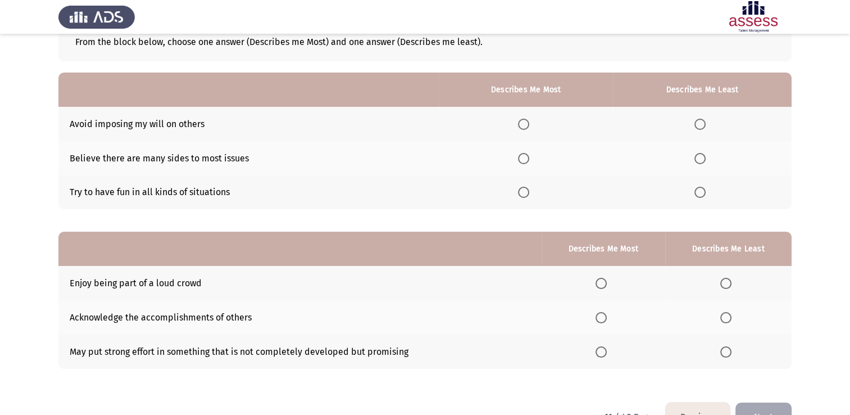
click at [701, 190] on span "Select an option" at bounding box center [700, 192] width 11 height 11
click at [701, 190] on input "Select an option" at bounding box center [700, 192] width 11 height 11
click at [524, 120] on span "Select an option" at bounding box center [523, 124] width 11 height 11
click at [524, 120] on input "Select an option" at bounding box center [523, 124] width 11 height 11
click at [599, 352] on span "Select an option" at bounding box center [601, 351] width 11 height 11
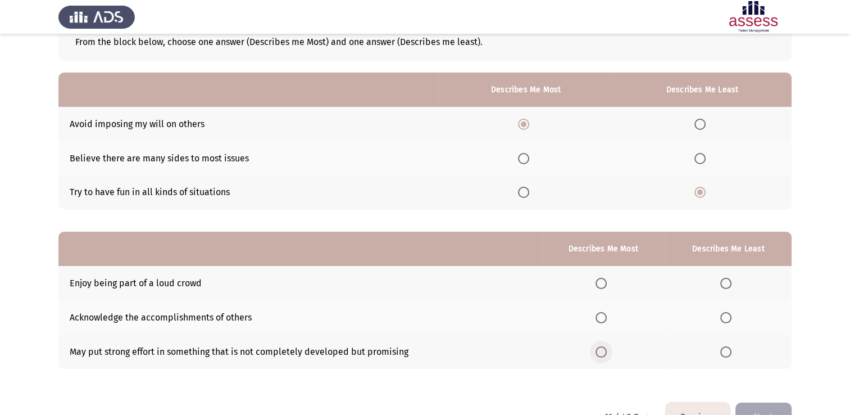
click at [599, 352] on input "Select an option" at bounding box center [601, 351] width 11 height 11
click at [727, 279] on span "Select an option" at bounding box center [725, 283] width 11 height 11
click at [727, 279] on input "Select an option" at bounding box center [725, 283] width 11 height 11
click at [771, 402] on button "Next" at bounding box center [764, 416] width 56 height 29
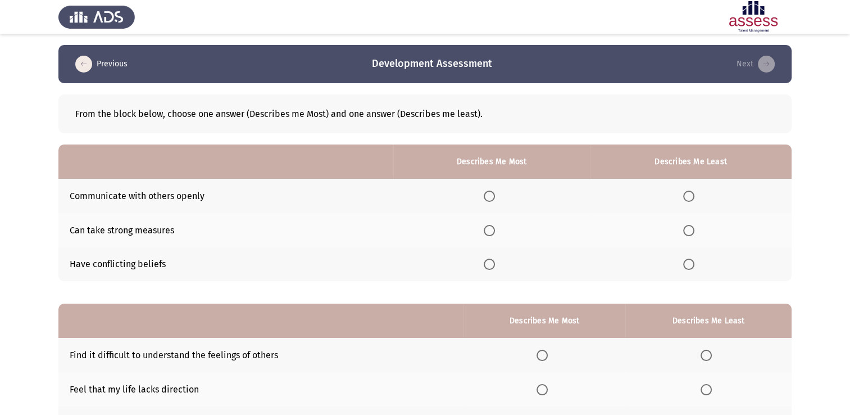
click at [686, 262] on span "Select an option" at bounding box center [688, 264] width 11 height 11
click at [686, 262] on input "Select an option" at bounding box center [688, 264] width 11 height 11
click at [495, 229] on span "Select an option" at bounding box center [489, 230] width 11 height 11
click at [495, 229] on input "Select an option" at bounding box center [489, 230] width 11 height 11
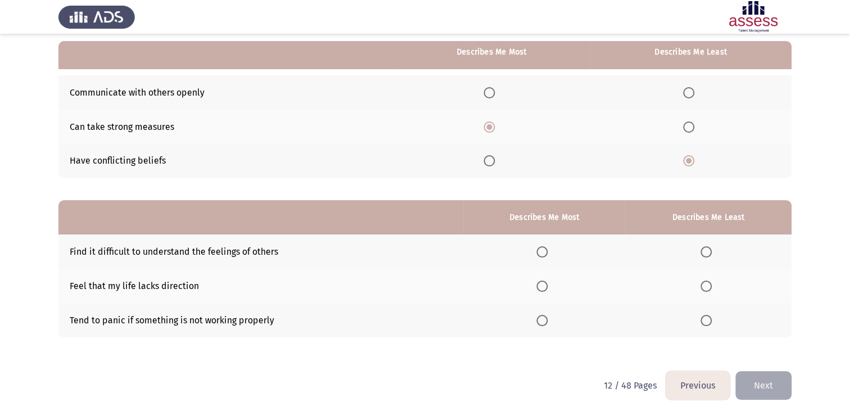
scroll to position [105, 0]
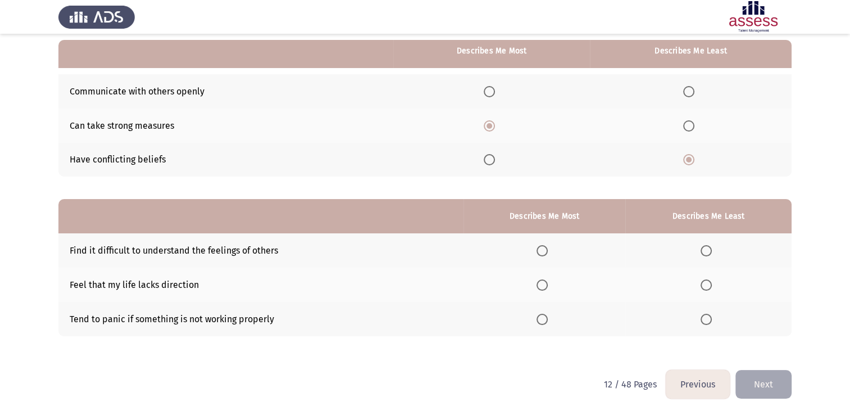
click at [541, 252] on span "Select an option" at bounding box center [542, 250] width 11 height 11
click at [541, 252] on input "Select an option" at bounding box center [542, 250] width 11 height 11
click at [704, 323] on span "Select an option" at bounding box center [706, 319] width 11 height 11
click at [704, 323] on input "Select an option" at bounding box center [706, 319] width 11 height 11
click at [770, 377] on button "Next" at bounding box center [764, 384] width 56 height 29
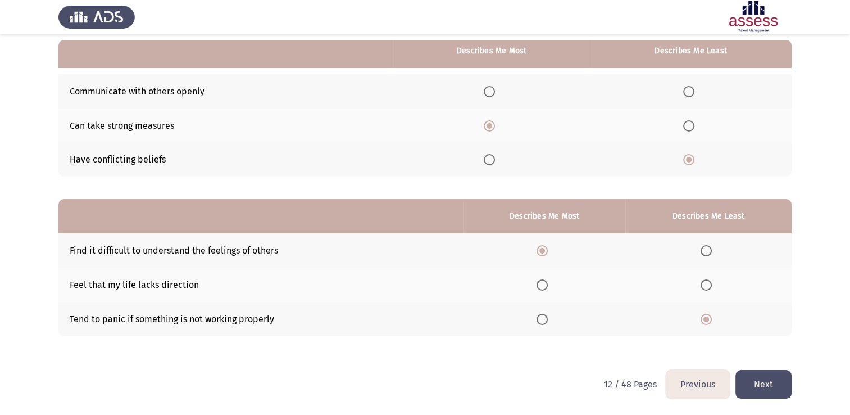
scroll to position [0, 0]
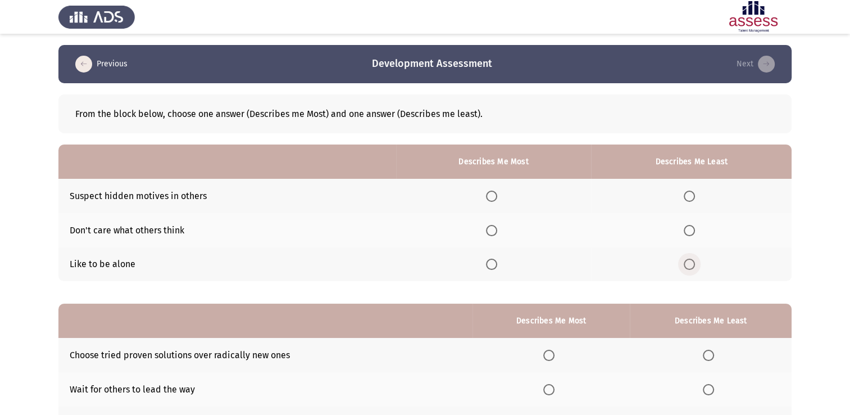
click at [691, 264] on span "Select an option" at bounding box center [689, 264] width 11 height 11
click at [691, 264] on input "Select an option" at bounding box center [689, 264] width 11 height 11
click at [492, 196] on span "Select an option" at bounding box center [491, 196] width 11 height 11
click at [492, 196] on input "Select an option" at bounding box center [491, 196] width 11 height 11
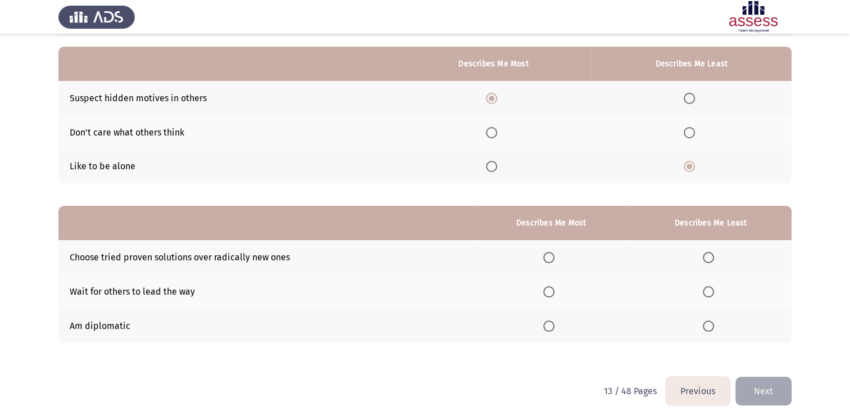
scroll to position [105, 0]
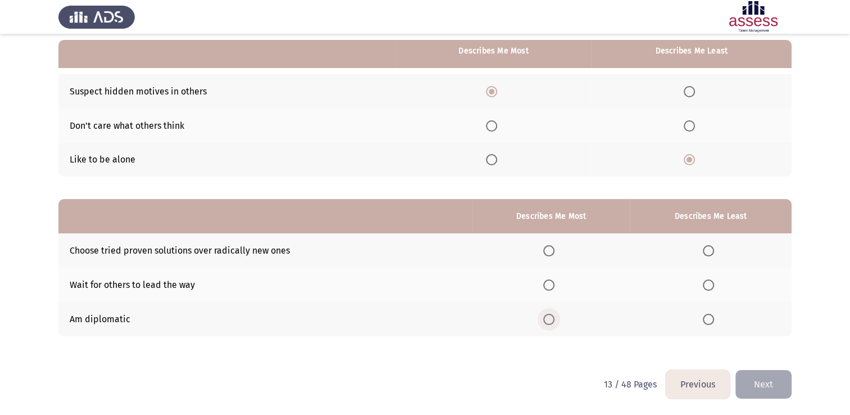
click at [548, 319] on span "Select an option" at bounding box center [548, 319] width 11 height 11
click at [548, 319] on input "Select an option" at bounding box center [548, 319] width 11 height 11
click at [714, 291] on span "Select an option" at bounding box center [708, 284] width 11 height 11
click at [714, 291] on input "Select an option" at bounding box center [708, 284] width 11 height 11
click at [767, 382] on button "Next" at bounding box center [764, 384] width 56 height 29
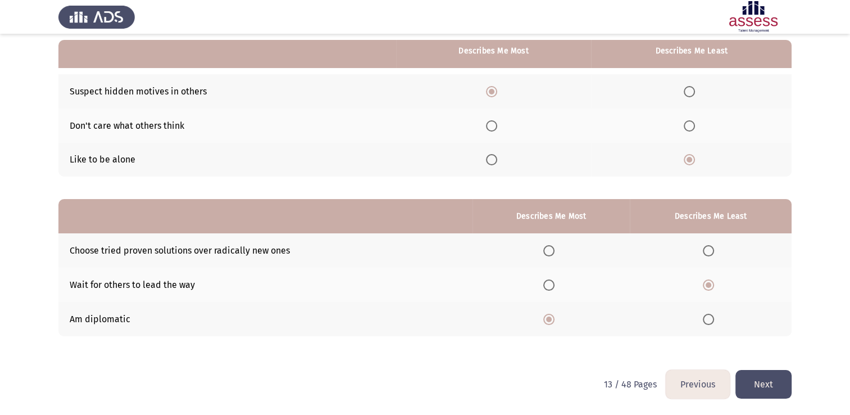
scroll to position [0, 0]
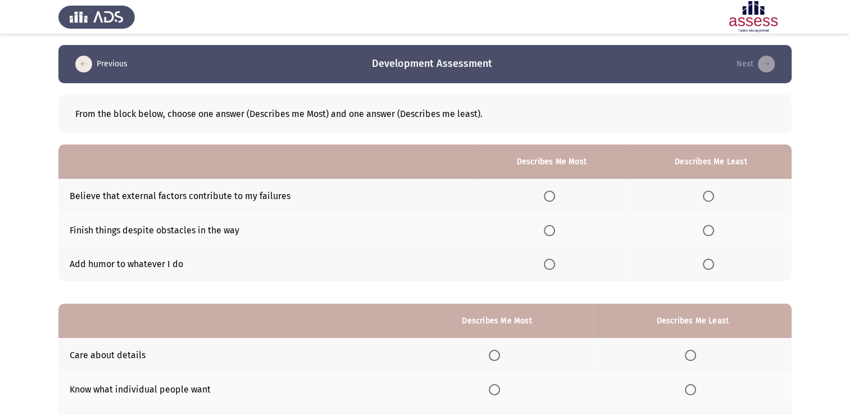
click at [551, 232] on span "Select an option" at bounding box center [549, 230] width 11 height 11
click at [551, 232] on input "Select an option" at bounding box center [549, 230] width 11 height 11
click at [711, 193] on span "Select an option" at bounding box center [708, 196] width 11 height 11
click at [711, 193] on input "Select an option" at bounding box center [708, 196] width 11 height 11
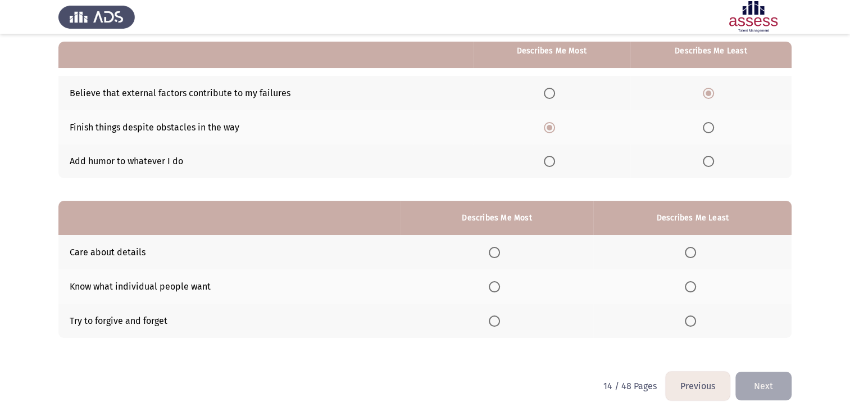
scroll to position [105, 0]
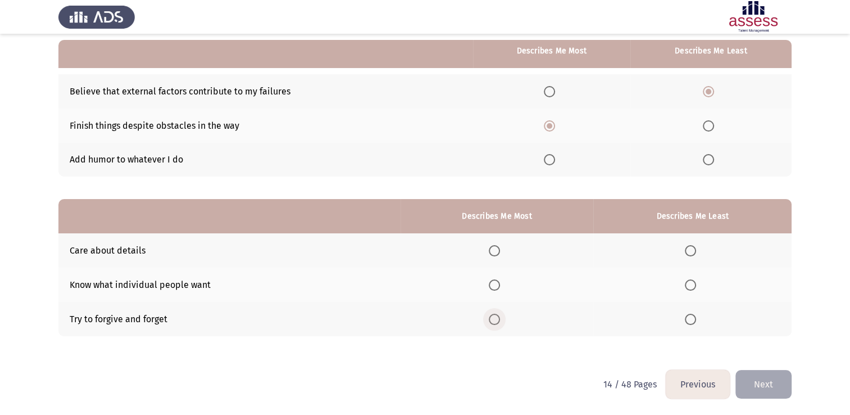
click at [495, 321] on span "Select an option" at bounding box center [494, 319] width 11 height 11
click at [495, 321] on input "Select an option" at bounding box center [494, 319] width 11 height 11
click at [693, 280] on span "Select an option" at bounding box center [690, 284] width 11 height 11
click at [693, 280] on input "Select an option" at bounding box center [690, 284] width 11 height 11
click at [785, 385] on button "Next" at bounding box center [764, 384] width 56 height 29
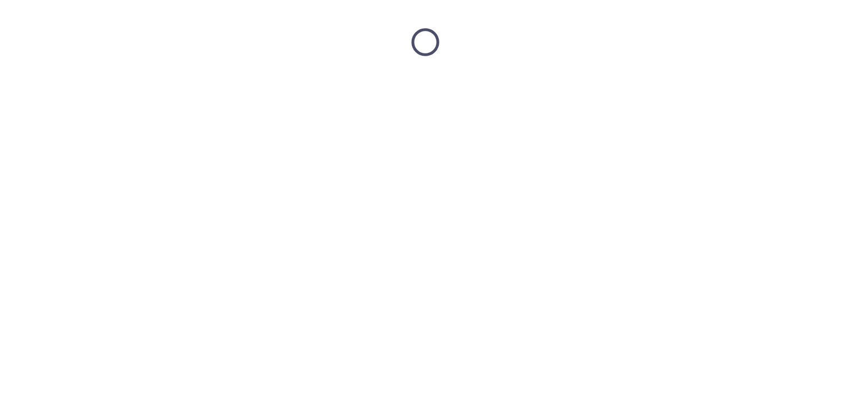
scroll to position [0, 0]
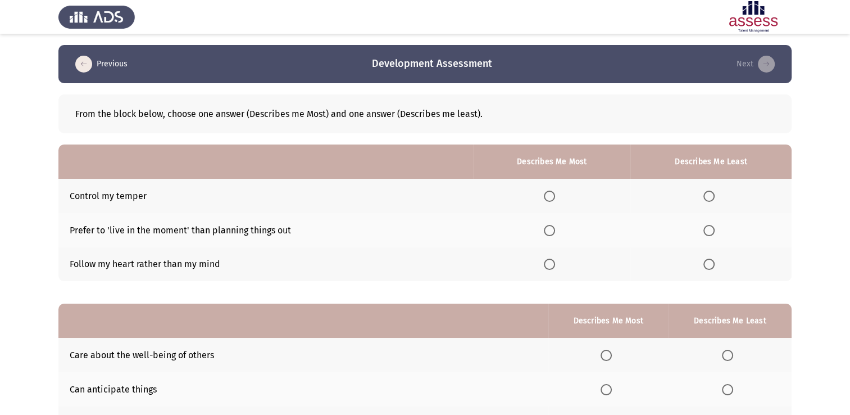
click at [709, 266] on span "Select an option" at bounding box center [709, 264] width 11 height 11
click at [709, 266] on input "Select an option" at bounding box center [709, 264] width 11 height 11
click at [553, 197] on span "Select an option" at bounding box center [549, 196] width 11 height 11
click at [553, 197] on input "Select an option" at bounding box center [549, 196] width 11 height 11
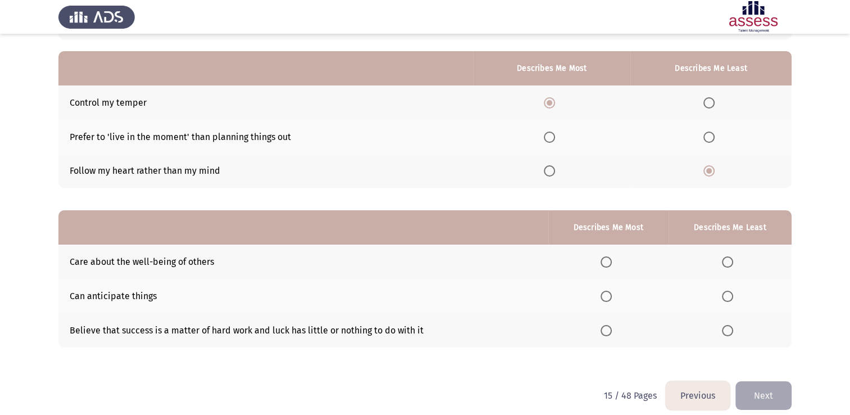
scroll to position [94, 0]
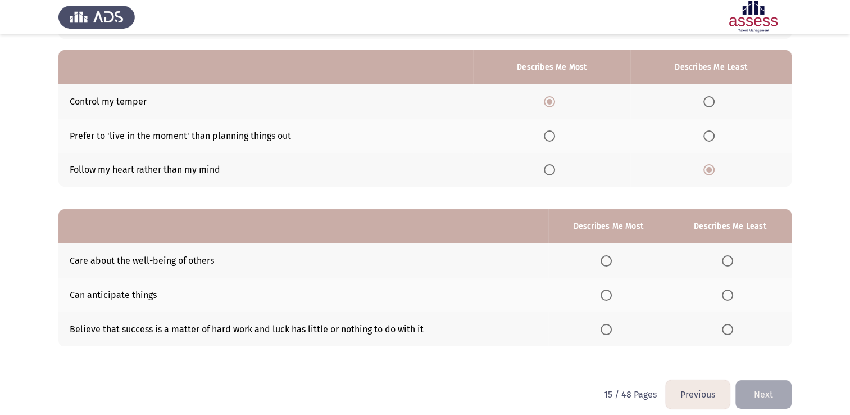
click at [717, 323] on th at bounding box center [730, 329] width 123 height 34
click at [726, 329] on span "Select an option" at bounding box center [727, 329] width 11 height 11
click at [726, 329] on input "Select an option" at bounding box center [727, 329] width 11 height 11
click at [593, 266] on th at bounding box center [608, 260] width 120 height 34
click at [609, 266] on span "Select an option" at bounding box center [606, 260] width 11 height 11
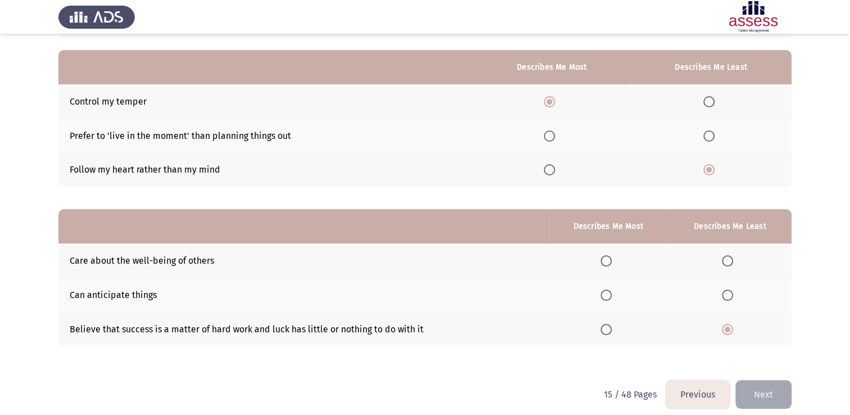
click at [609, 266] on input "Select an option" at bounding box center [606, 260] width 11 height 11
click at [792, 397] on html "Previous Development Assessment Next From the block below, choose one answer (D…" at bounding box center [425, 165] width 850 height 519
click at [769, 392] on button "Next" at bounding box center [764, 394] width 56 height 29
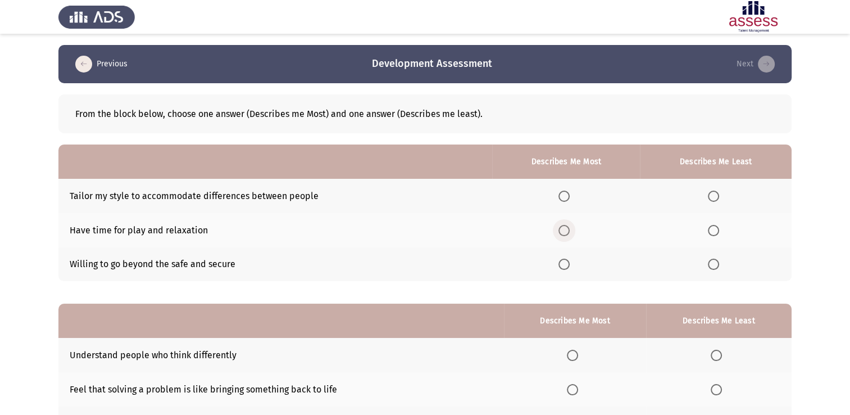
click at [573, 233] on label "Select an option" at bounding box center [567, 230] width 16 height 11
click at [570, 233] on input "Select an option" at bounding box center [564, 230] width 11 height 11
click at [714, 262] on span "Select an option" at bounding box center [713, 264] width 11 height 11
click at [714, 262] on input "Select an option" at bounding box center [713, 264] width 11 height 11
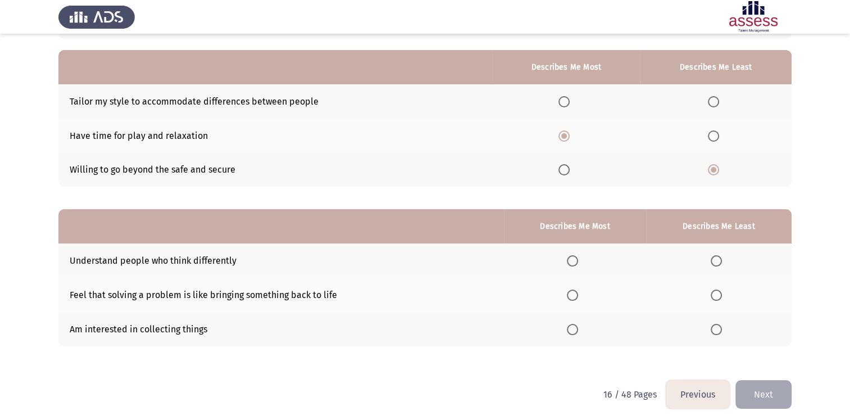
scroll to position [105, 0]
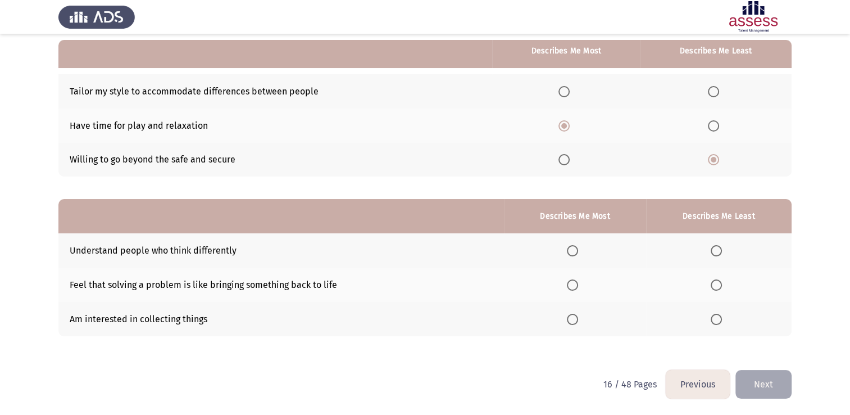
click at [575, 285] on span "Select an option" at bounding box center [572, 284] width 11 height 11
click at [575, 285] on input "Select an option" at bounding box center [572, 284] width 11 height 11
click at [714, 325] on span "Select an option" at bounding box center [716, 319] width 11 height 11
click at [714, 325] on input "Select an option" at bounding box center [716, 319] width 11 height 11
click at [769, 389] on button "Next" at bounding box center [764, 384] width 56 height 29
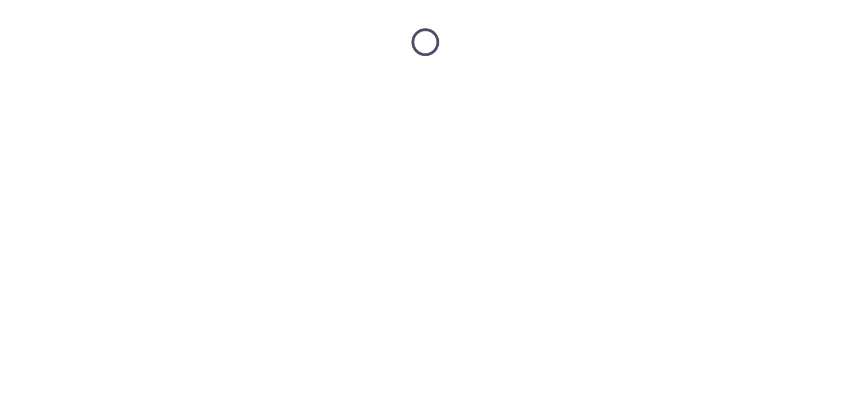
scroll to position [0, 0]
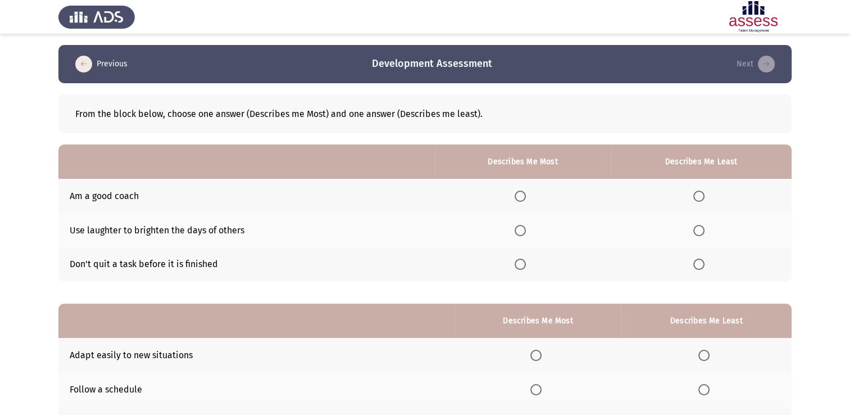
click at [523, 265] on span "Select an option" at bounding box center [520, 264] width 11 height 11
click at [523, 265] on input "Select an option" at bounding box center [520, 264] width 11 height 11
click at [705, 227] on span "Select an option" at bounding box center [698, 230] width 11 height 11
click at [705, 227] on input "Select an option" at bounding box center [698, 230] width 11 height 11
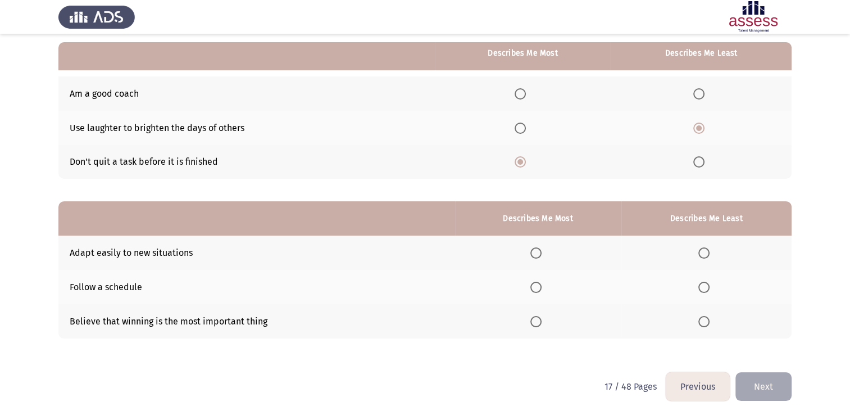
scroll to position [105, 0]
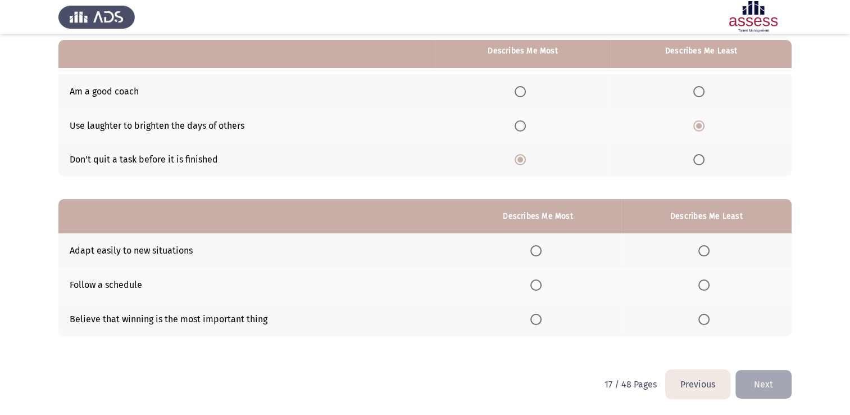
click at [709, 320] on span "Select an option" at bounding box center [704, 319] width 11 height 11
click at [709, 320] on input "Select an option" at bounding box center [704, 319] width 11 height 11
click at [546, 284] on label "Select an option" at bounding box center [539, 284] width 16 height 11
click at [542, 284] on input "Select an option" at bounding box center [536, 284] width 11 height 11
click at [762, 383] on button "Next" at bounding box center [764, 384] width 56 height 29
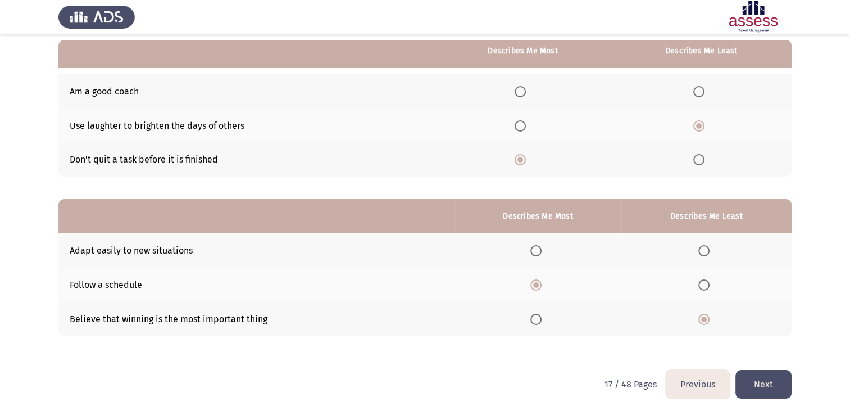
scroll to position [0, 0]
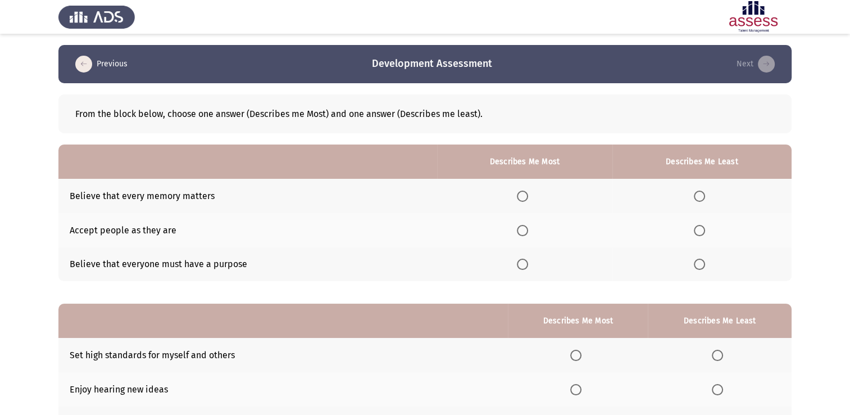
click at [524, 267] on span "Select an option" at bounding box center [522, 264] width 11 height 11
click at [524, 267] on input "Select an option" at bounding box center [522, 264] width 11 height 11
click at [704, 234] on span "Select an option" at bounding box center [699, 230] width 11 height 11
click at [704, 234] on input "Select an option" at bounding box center [699, 230] width 11 height 11
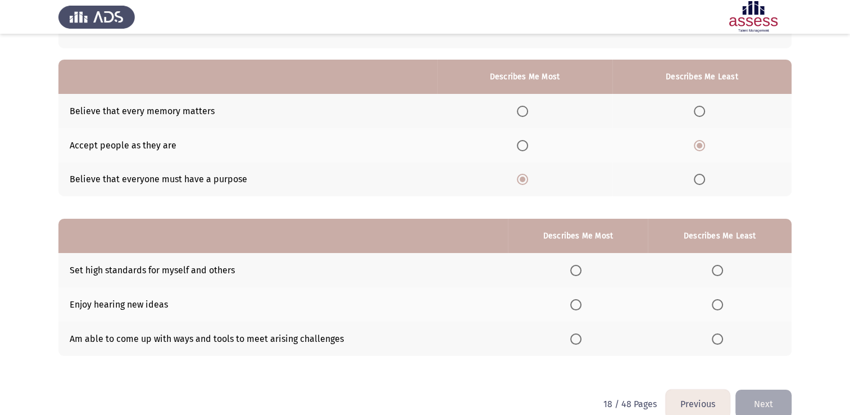
scroll to position [85, 0]
click at [569, 340] on th at bounding box center [578, 338] width 140 height 34
click at [576, 339] on span "Select an option" at bounding box center [575, 338] width 11 height 11
click at [576, 339] on input "Select an option" at bounding box center [575, 338] width 11 height 11
click at [718, 266] on span "Select an option" at bounding box center [717, 269] width 11 height 11
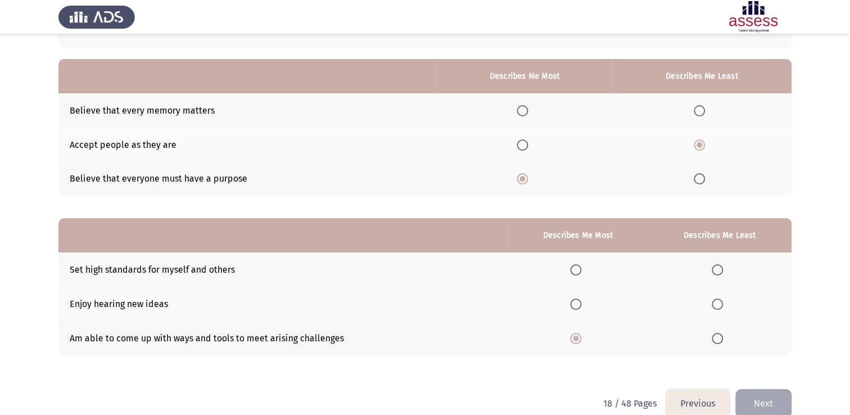
click at [718, 266] on input "Select an option" at bounding box center [717, 269] width 11 height 11
click at [778, 398] on button "Next" at bounding box center [764, 403] width 56 height 29
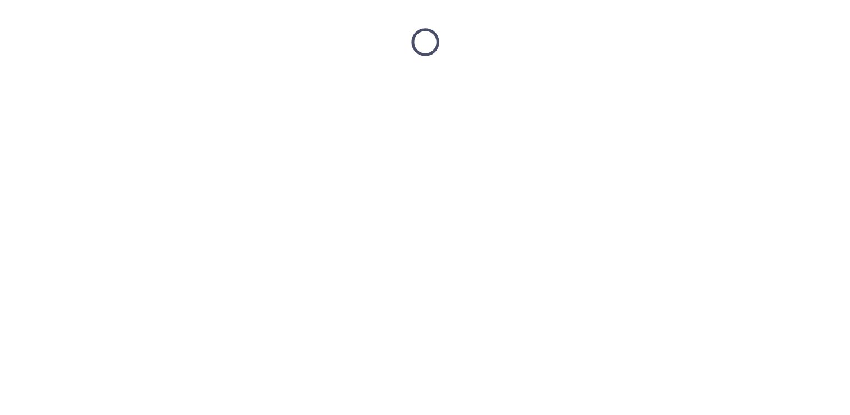
scroll to position [0, 0]
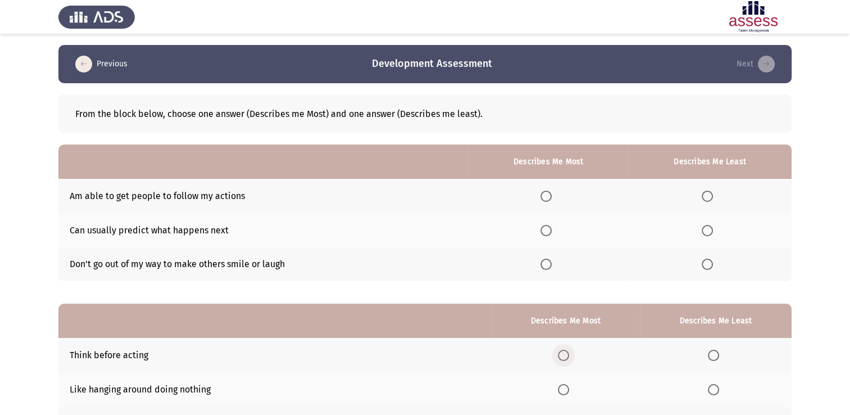
click at [562, 356] on span "Select an option" at bounding box center [563, 355] width 11 height 11
click at [562, 356] on input "Select an option" at bounding box center [563, 355] width 11 height 11
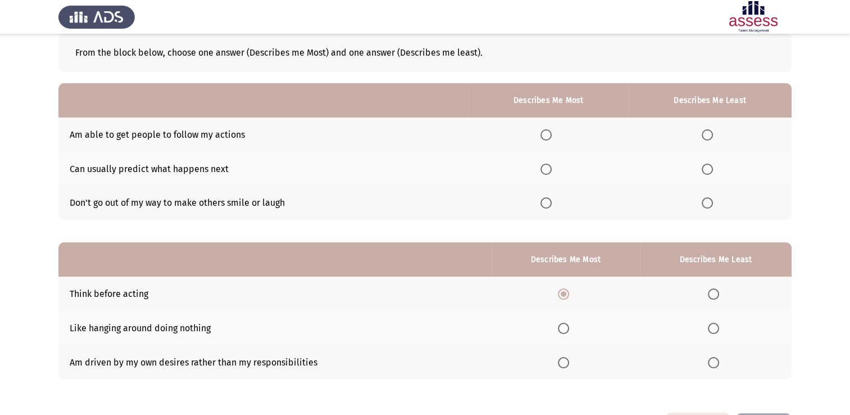
scroll to position [61, 0]
click at [709, 364] on span "Select an option" at bounding box center [713, 362] width 11 height 11
click at [709, 364] on input "Select an option" at bounding box center [713, 362] width 11 height 11
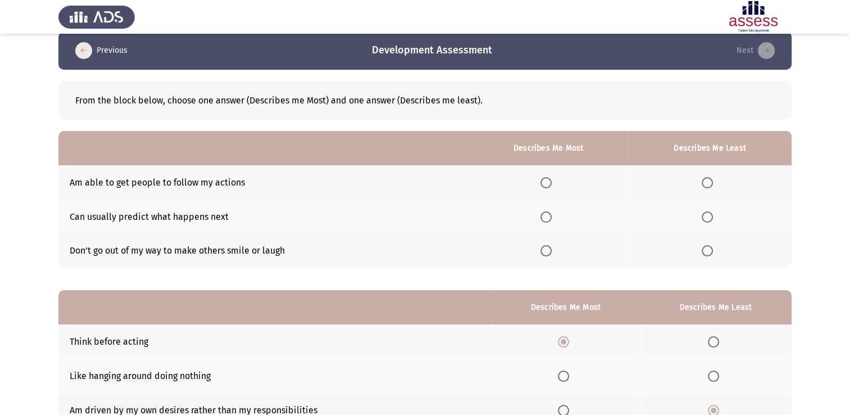
scroll to position [12, 0]
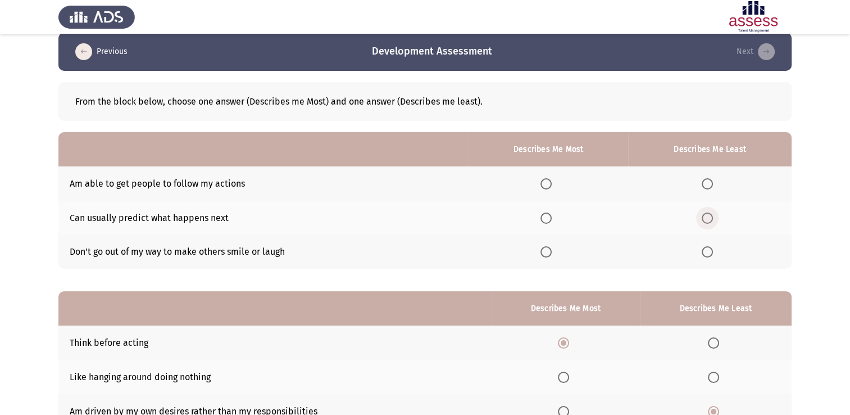
click at [706, 217] on span "Select an option" at bounding box center [707, 217] width 11 height 11
click at [706, 217] on input "Select an option" at bounding box center [707, 217] width 11 height 11
click at [551, 183] on span "Select an option" at bounding box center [546, 183] width 11 height 11
click at [551, 183] on input "Select an option" at bounding box center [546, 183] width 11 height 11
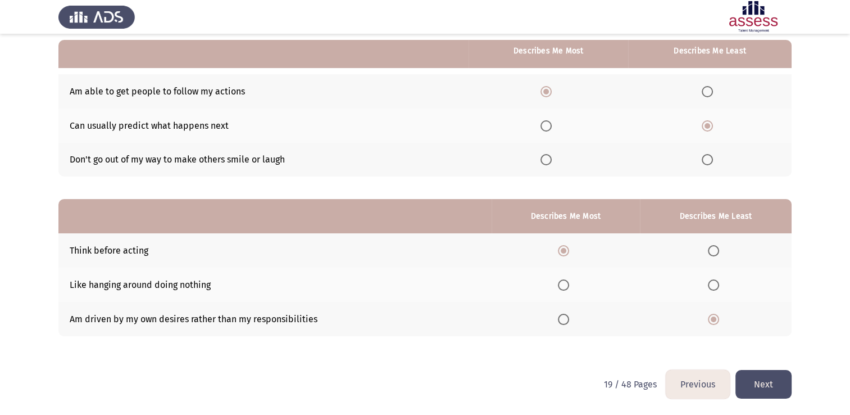
click at [764, 383] on button "Next" at bounding box center [764, 384] width 56 height 29
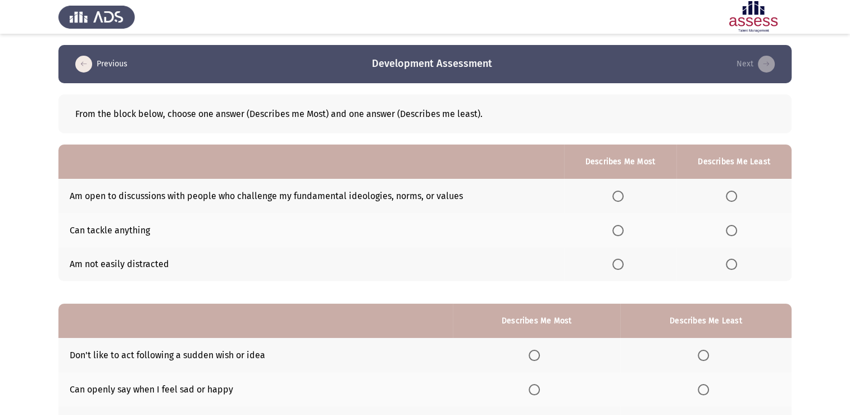
drag, startPoint x: 846, startPoint y: 152, endPoint x: 846, endPoint y: 169, distance: 16.9
click at [846, 169] on app-assessment-container "Previous Development Assessment Next From the block below, choose one answer (D…" at bounding box center [425, 259] width 850 height 429
drag, startPoint x: 849, startPoint y: 165, endPoint x: 856, endPoint y: 201, distance: 36.7
click at [850, 201] on html "Previous Development Assessment Next From the block below, choose one answer (D…" at bounding box center [425, 259] width 850 height 519
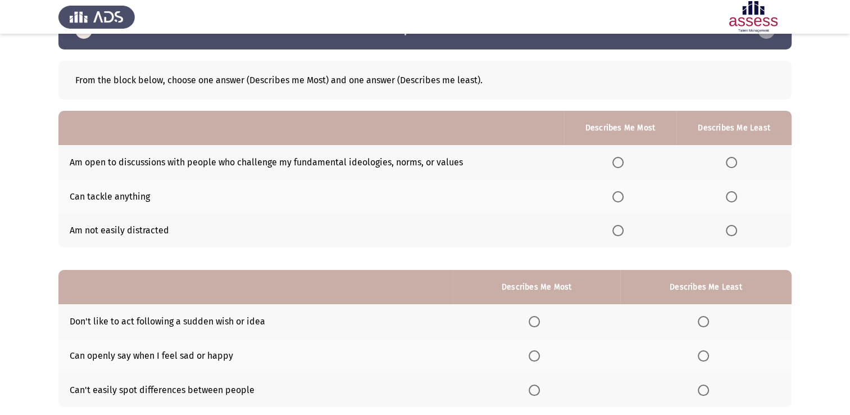
scroll to position [35, 0]
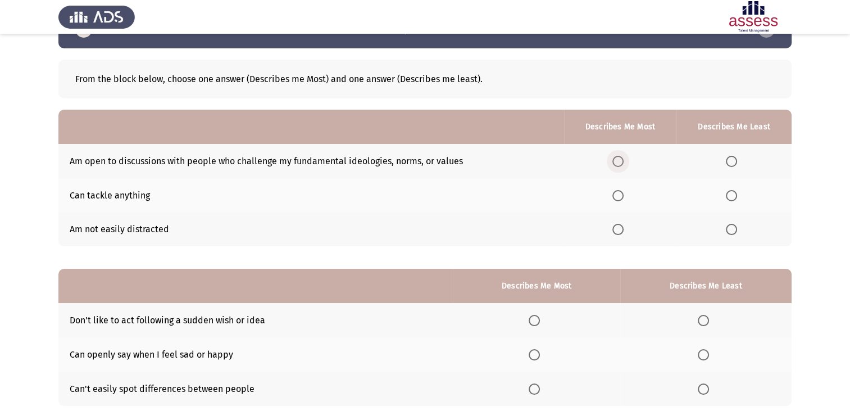
click at [624, 158] on span "Select an option" at bounding box center [618, 161] width 11 height 11
click at [624, 158] on input "Select an option" at bounding box center [618, 161] width 11 height 11
click at [734, 229] on span "Select an option" at bounding box center [731, 229] width 11 height 11
click at [734, 229] on input "Select an option" at bounding box center [731, 229] width 11 height 11
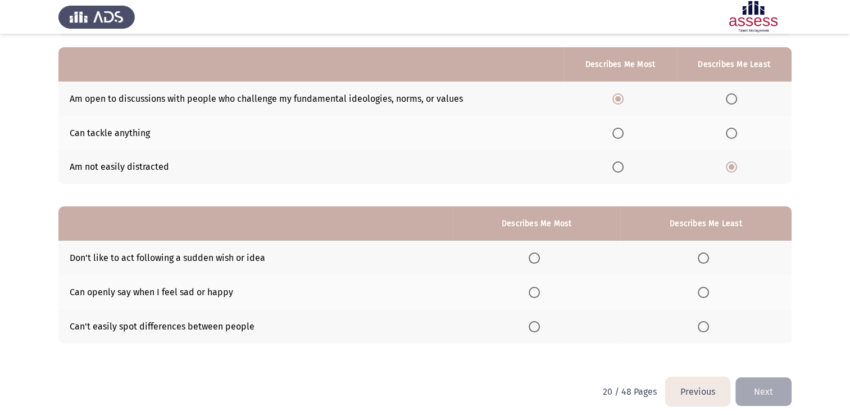
scroll to position [99, 0]
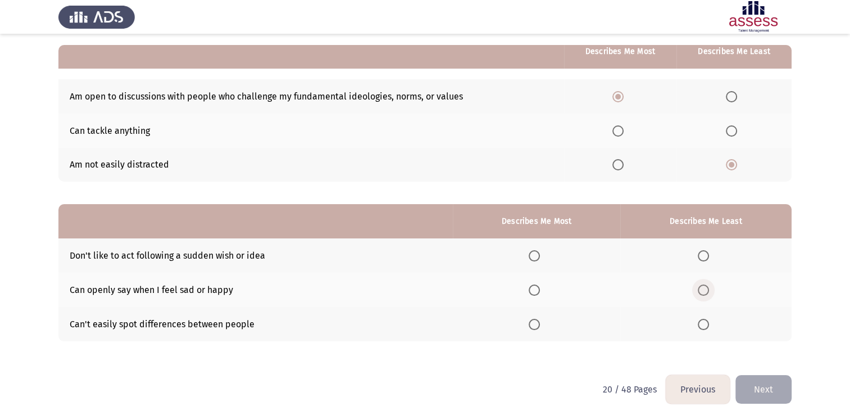
click at [704, 289] on span "Select an option" at bounding box center [703, 289] width 11 height 11
click at [704, 289] on input "Select an option" at bounding box center [703, 289] width 11 height 11
click at [535, 329] on span "Select an option" at bounding box center [534, 324] width 11 height 11
click at [535, 329] on input "Select an option" at bounding box center [534, 324] width 11 height 11
click at [789, 393] on button "Next" at bounding box center [764, 389] width 56 height 29
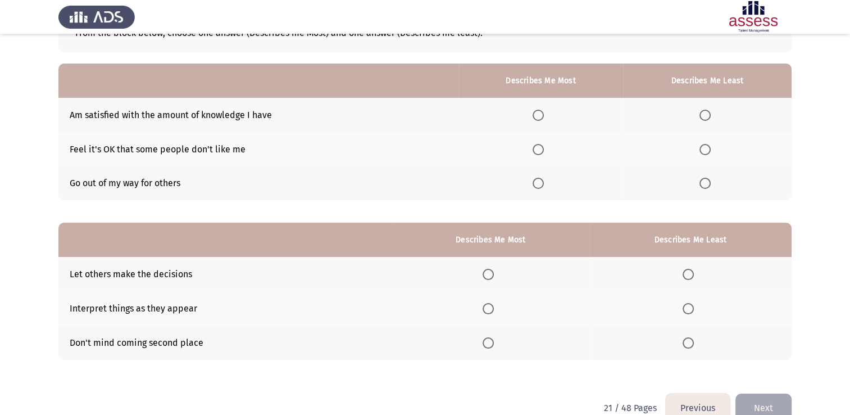
scroll to position [80, 0]
click at [714, 185] on label "Select an option" at bounding box center [708, 183] width 16 height 11
click at [711, 185] on input "Select an option" at bounding box center [705, 183] width 11 height 11
click at [704, 152] on span "Select an option" at bounding box center [705, 149] width 11 height 11
click at [704, 152] on input "Select an option" at bounding box center [705, 149] width 11 height 11
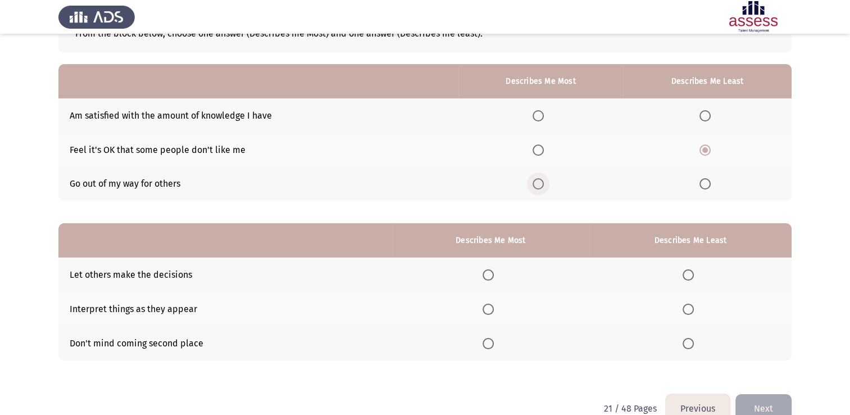
click at [542, 185] on span "Select an option" at bounding box center [538, 183] width 11 height 11
click at [542, 185] on input "Select an option" at bounding box center [538, 183] width 11 height 11
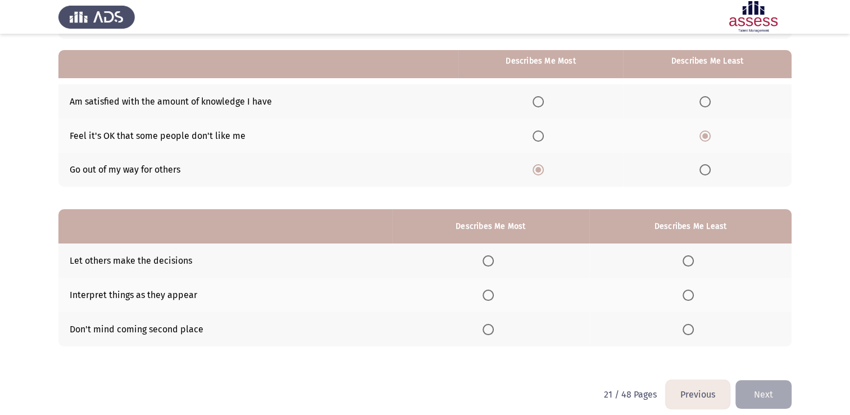
scroll to position [105, 0]
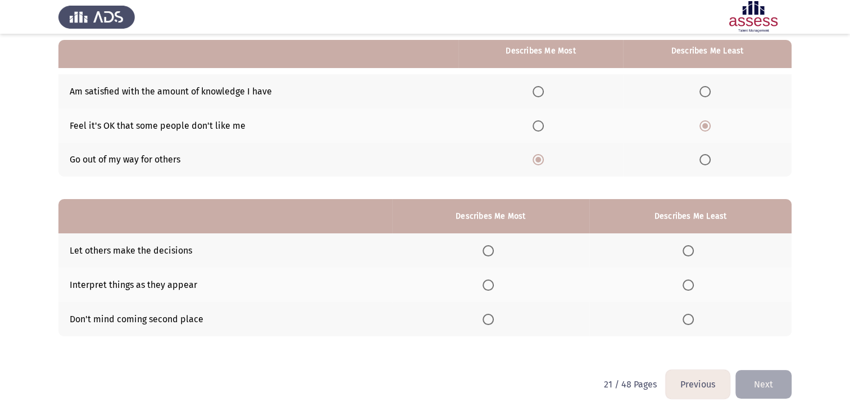
click at [691, 246] on span "Select an option" at bounding box center [688, 250] width 11 height 11
click at [691, 246] on input "Select an option" at bounding box center [688, 250] width 11 height 11
click at [490, 324] on span "Select an option" at bounding box center [488, 319] width 11 height 11
click at [490, 324] on input "Select an option" at bounding box center [488, 319] width 11 height 11
click at [770, 385] on button "Next" at bounding box center [764, 384] width 56 height 29
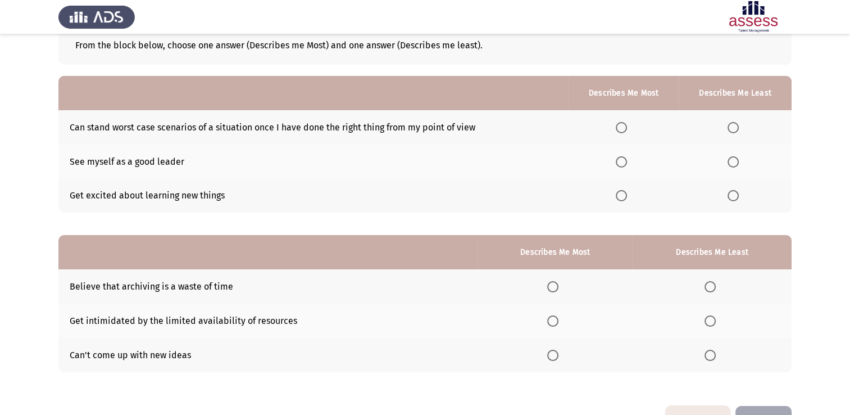
scroll to position [68, 0]
click at [706, 285] on span "Select an option" at bounding box center [710, 287] width 11 height 11
click at [706, 285] on input "Select an option" at bounding box center [710, 287] width 11 height 11
click at [551, 355] on span "Select an option" at bounding box center [552, 355] width 11 height 11
click at [551, 355] on input "Select an option" at bounding box center [552, 355] width 11 height 11
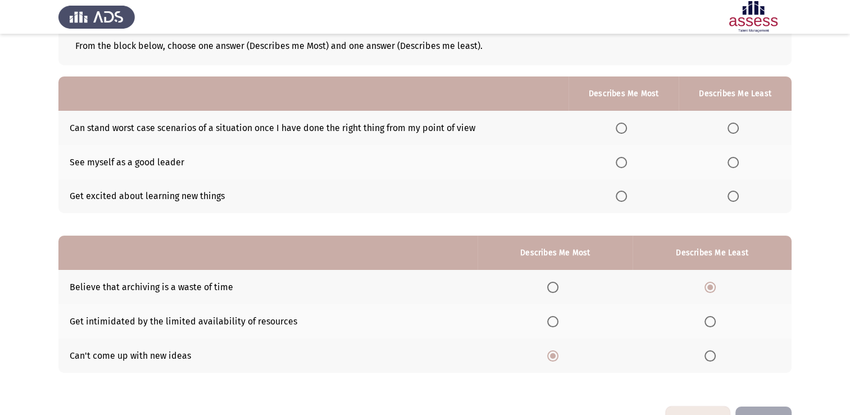
click at [622, 128] on span "Select an option" at bounding box center [621, 128] width 11 height 11
click at [622, 128] on input "Select an option" at bounding box center [621, 128] width 11 height 11
click at [736, 197] on span "Select an option" at bounding box center [733, 196] width 11 height 11
click at [736, 197] on input "Select an option" at bounding box center [733, 196] width 11 height 11
click at [765, 406] on div "From the block below, choose one answer (Describes me Most) and one answer (Des…" at bounding box center [424, 210] width 733 height 391
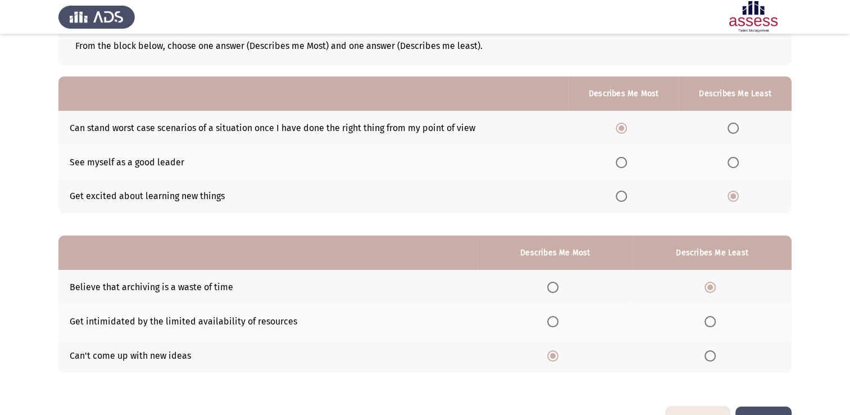
click at [763, 409] on button "Next" at bounding box center [764, 420] width 56 height 29
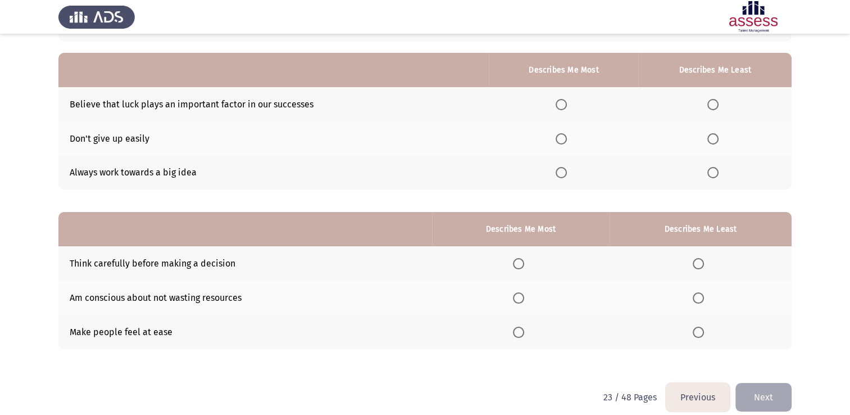
scroll to position [91, 0]
click at [709, 105] on span "Select an option" at bounding box center [713, 104] width 11 height 11
click at [709, 105] on input "Select an option" at bounding box center [713, 104] width 11 height 11
click at [566, 173] on span "Select an option" at bounding box center [561, 172] width 11 height 11
click at [566, 173] on input "Select an option" at bounding box center [561, 172] width 11 height 11
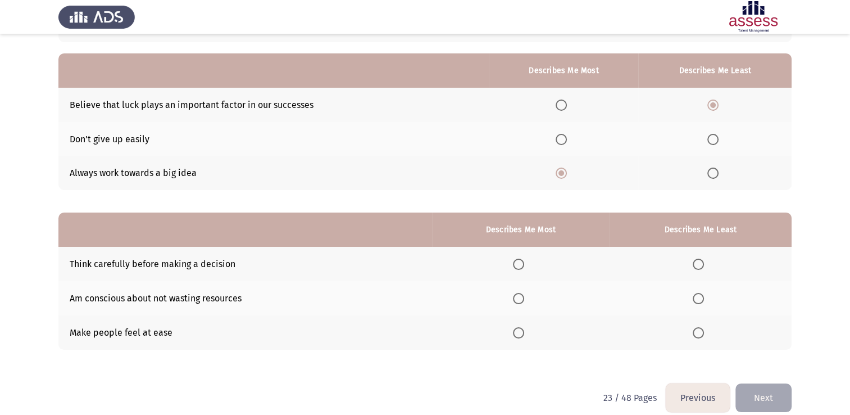
click at [565, 139] on span "Select an option" at bounding box center [561, 139] width 11 height 11
click at [565, 139] on input "Select an option" at bounding box center [561, 139] width 11 height 11
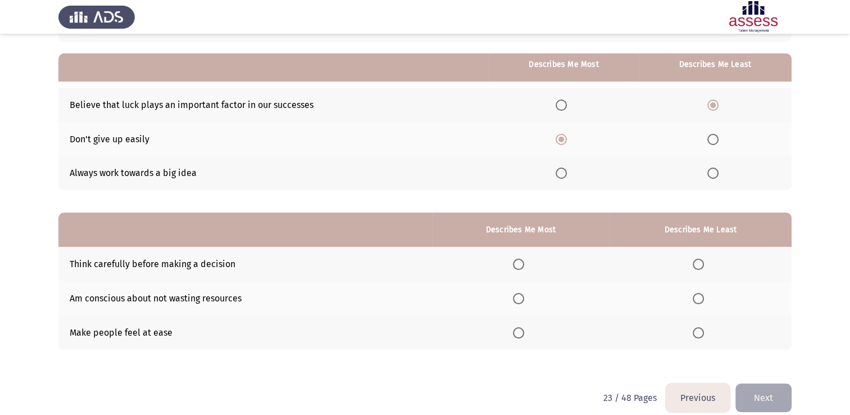
scroll to position [105, 0]
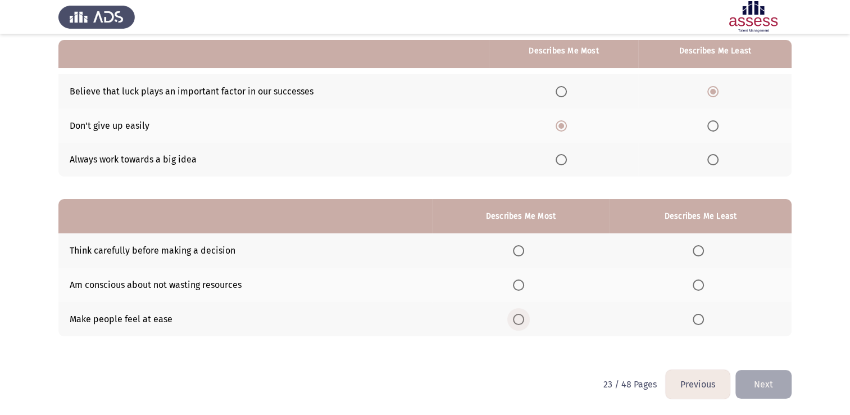
click at [518, 323] on span "Select an option" at bounding box center [518, 319] width 11 height 11
click at [518, 323] on input "Select an option" at bounding box center [518, 319] width 11 height 11
click at [522, 246] on span "Select an option" at bounding box center [518, 250] width 11 height 11
click at [522, 246] on input "Select an option" at bounding box center [518, 250] width 11 height 11
click at [713, 273] on th at bounding box center [701, 284] width 182 height 34
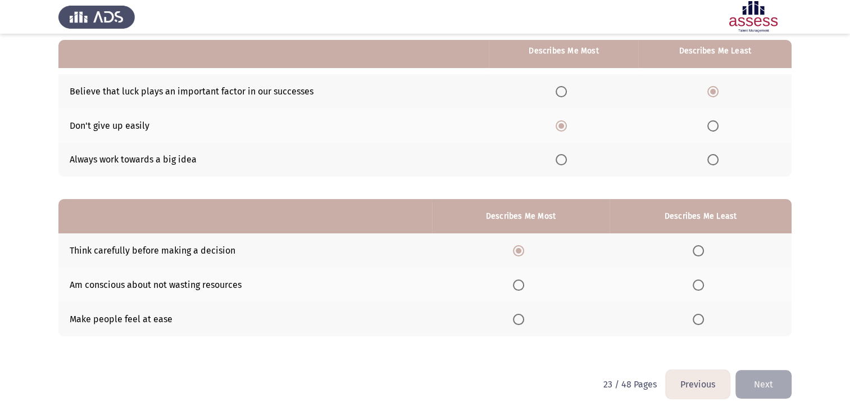
click at [711, 274] on th at bounding box center [701, 284] width 182 height 34
click at [707, 280] on label "Select an option" at bounding box center [701, 284] width 16 height 11
click at [704, 280] on input "Select an option" at bounding box center [698, 284] width 11 height 11
click at [759, 378] on button "Next" at bounding box center [764, 384] width 56 height 29
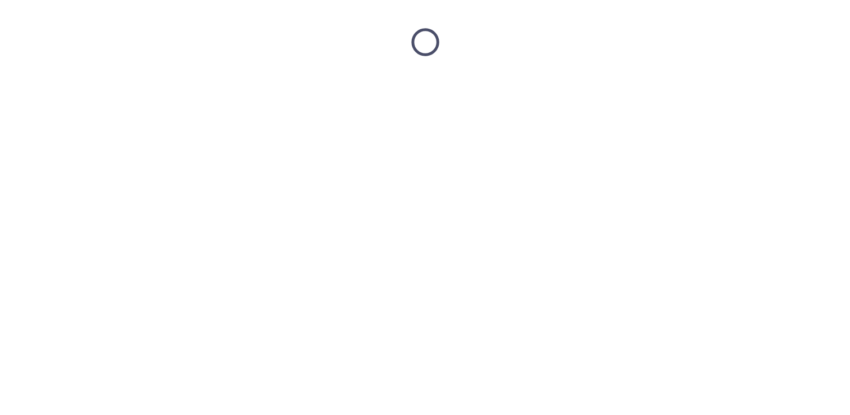
scroll to position [0, 0]
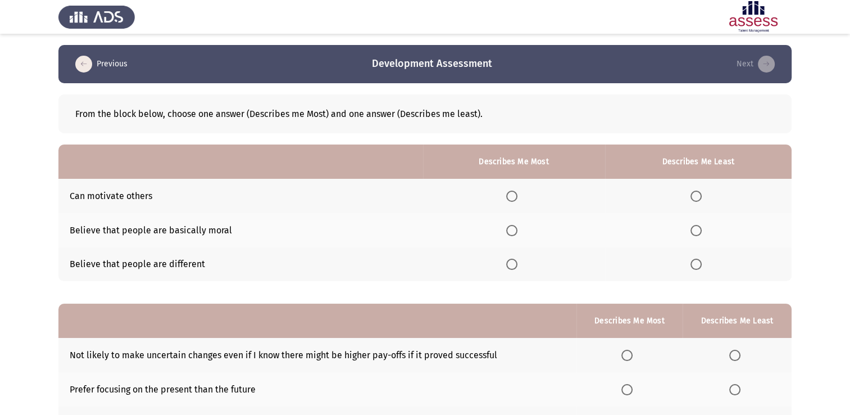
click at [515, 234] on span "Select an option" at bounding box center [511, 230] width 11 height 11
click at [515, 234] on input "Select an option" at bounding box center [511, 230] width 11 height 11
click at [692, 192] on span "Select an option" at bounding box center [696, 196] width 11 height 11
click at [692, 192] on input "Select an option" at bounding box center [696, 196] width 11 height 11
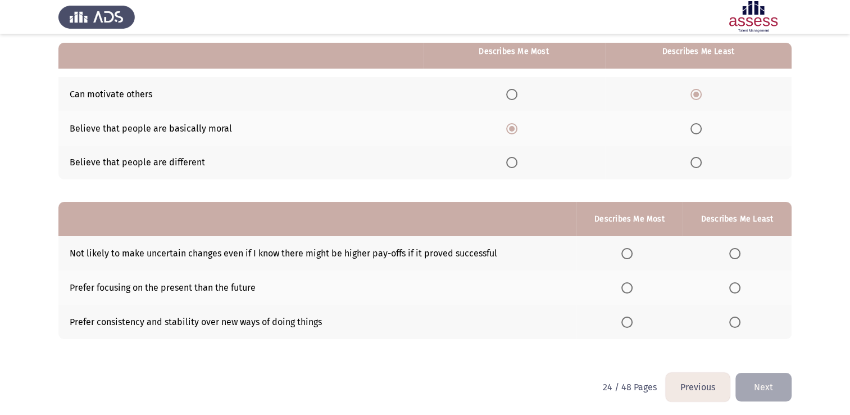
scroll to position [105, 0]
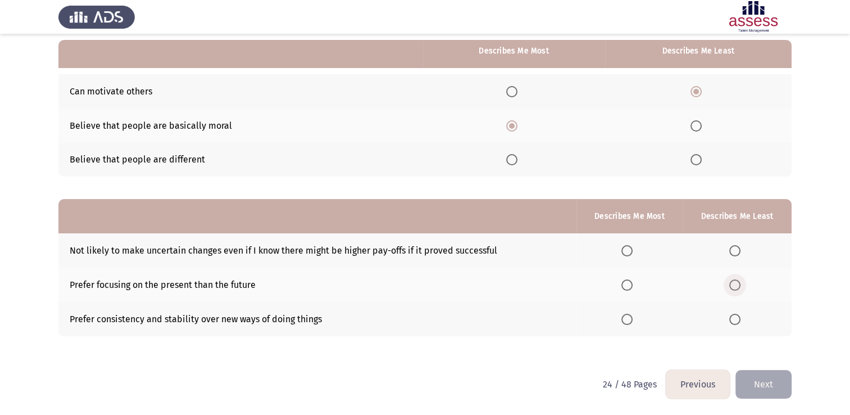
click at [733, 282] on span "Select an option" at bounding box center [734, 284] width 11 height 11
click at [733, 282] on input "Select an option" at bounding box center [734, 284] width 11 height 11
click at [627, 247] on span "Select an option" at bounding box center [627, 250] width 11 height 11
click at [627, 247] on input "Select an option" at bounding box center [627, 250] width 11 height 11
click at [770, 383] on button "Next" at bounding box center [764, 384] width 56 height 29
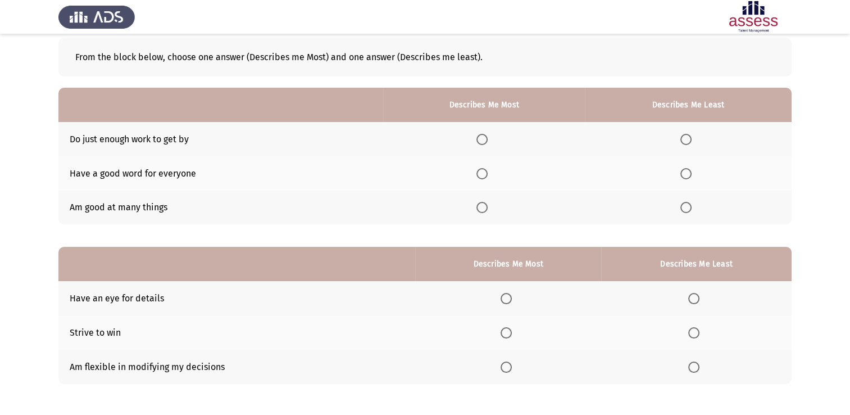
scroll to position [57, 0]
click at [478, 174] on th at bounding box center [484, 173] width 202 height 34
click at [482, 174] on span "Select an option" at bounding box center [482, 172] width 11 height 11
click at [482, 174] on input "Select an option" at bounding box center [482, 172] width 11 height 11
click at [688, 129] on th at bounding box center [688, 138] width 207 height 34
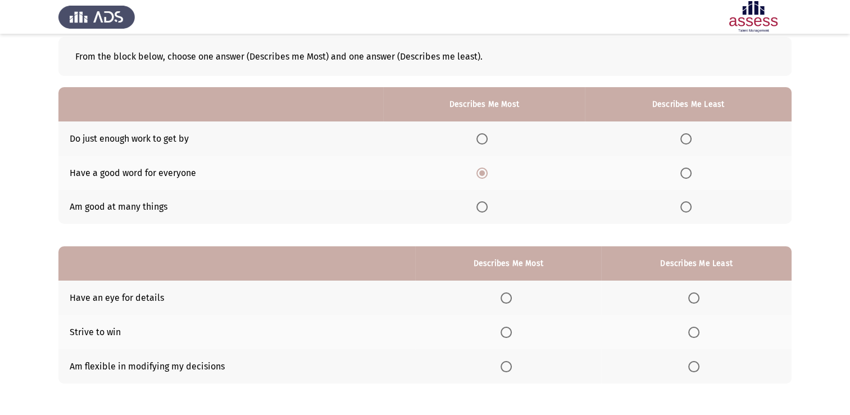
click at [688, 137] on span "Select an option" at bounding box center [686, 138] width 11 height 11
click at [688, 137] on input "Select an option" at bounding box center [686, 138] width 11 height 11
click at [504, 300] on span "Select an option" at bounding box center [506, 297] width 11 height 11
click at [504, 300] on input "Select an option" at bounding box center [506, 297] width 11 height 11
click at [703, 330] on label "Select an option" at bounding box center [696, 332] width 16 height 11
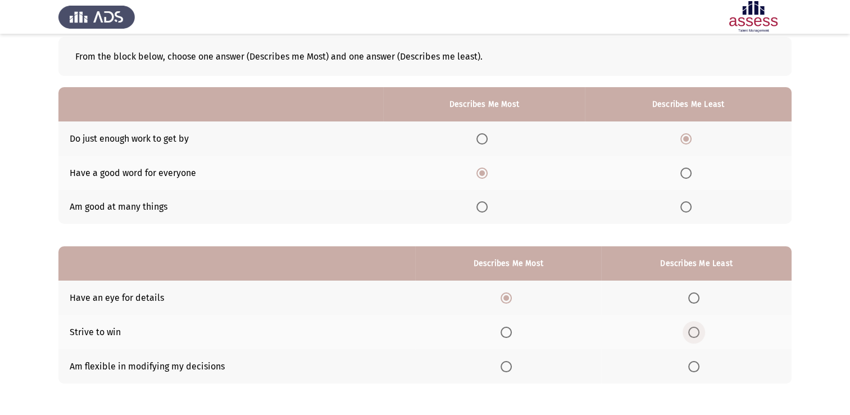
click at [700, 330] on input "Select an option" at bounding box center [693, 332] width 11 height 11
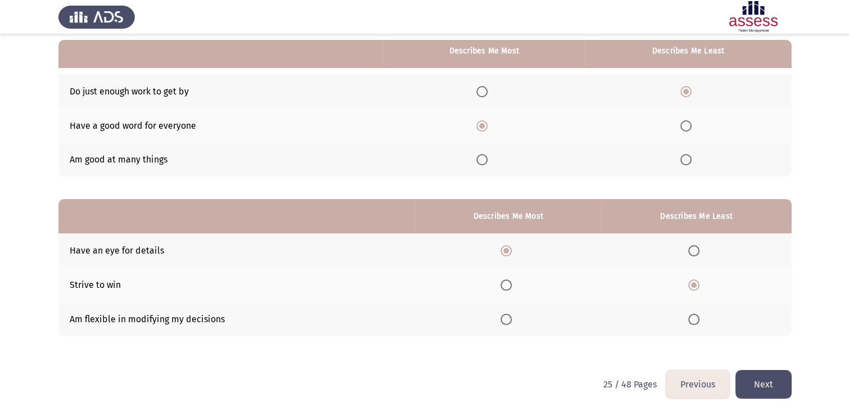
click at [781, 397] on button "Next" at bounding box center [764, 384] width 56 height 29
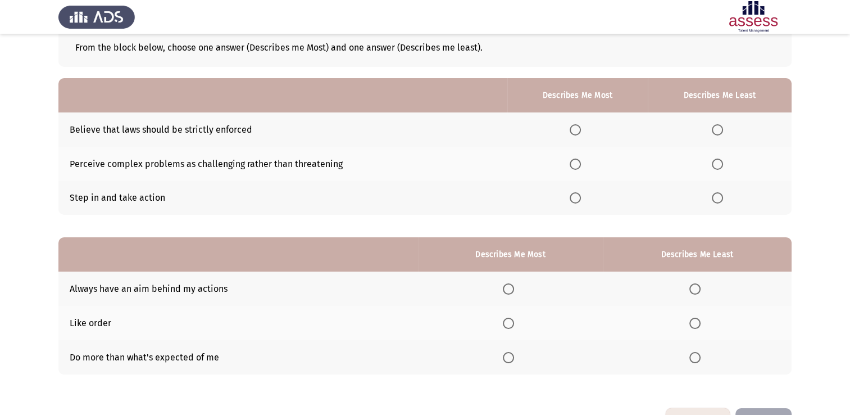
scroll to position [67, 0]
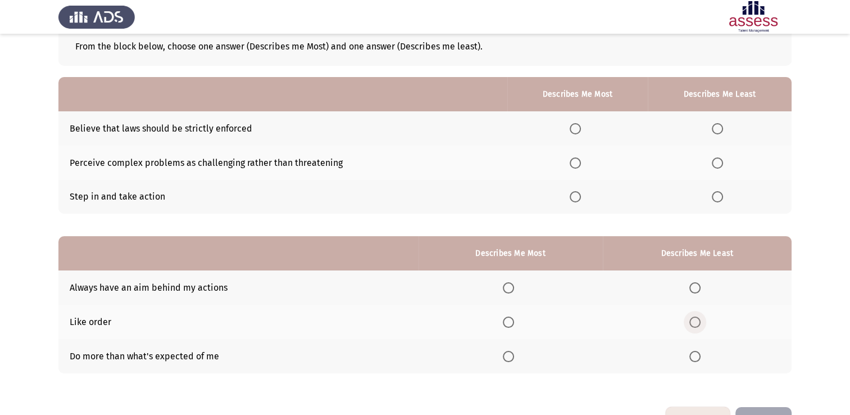
click at [698, 320] on span "Select an option" at bounding box center [695, 321] width 11 height 11
click at [698, 320] on input "Select an option" at bounding box center [695, 321] width 11 height 11
click at [514, 288] on span "Select an option" at bounding box center [508, 287] width 11 height 11
click at [514, 288] on input "Select an option" at bounding box center [508, 287] width 11 height 11
click at [722, 130] on span "Select an option" at bounding box center [717, 128] width 11 height 11
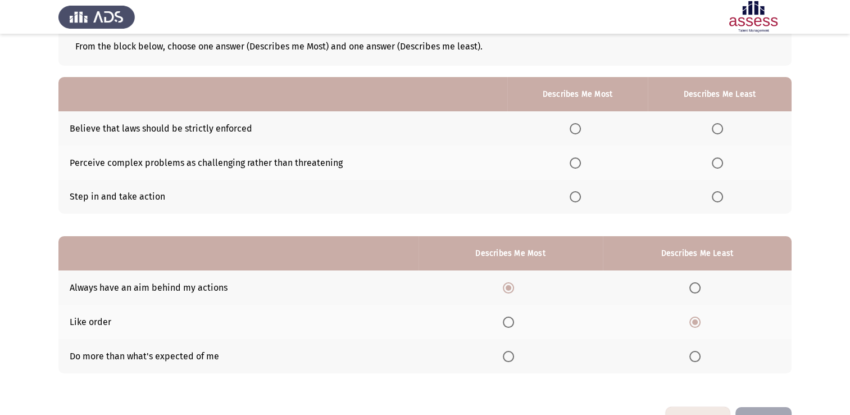
click at [722, 130] on input "Select an option" at bounding box center [717, 128] width 11 height 11
click at [573, 165] on span "Select an option" at bounding box center [575, 162] width 11 height 11
click at [573, 165] on input "Select an option" at bounding box center [575, 162] width 11 height 11
click at [771, 407] on button "Next" at bounding box center [764, 421] width 56 height 29
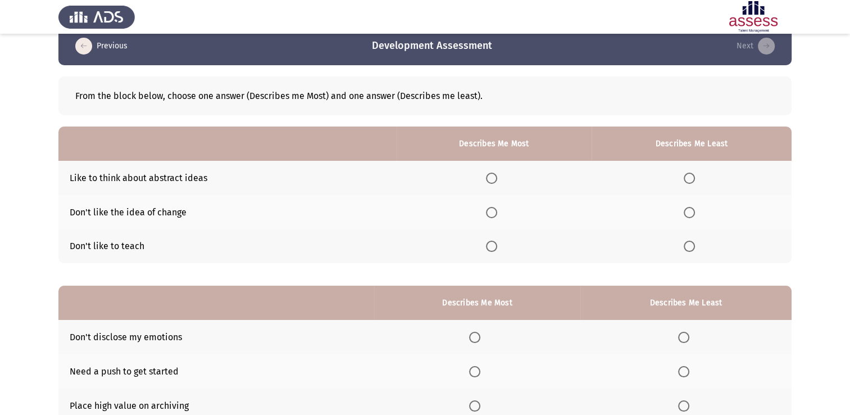
scroll to position [20, 0]
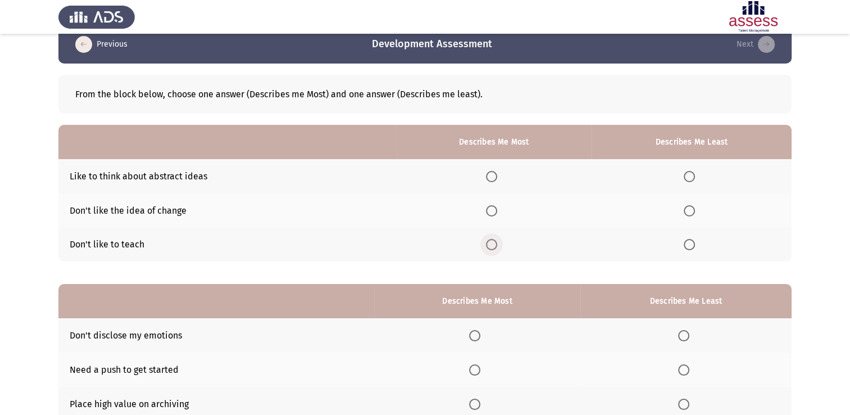
click at [492, 244] on span "Select an option" at bounding box center [491, 244] width 11 height 11
click at [492, 244] on input "Select an option" at bounding box center [491, 244] width 11 height 11
click at [690, 213] on span "Select an option" at bounding box center [689, 210] width 11 height 11
click at [690, 213] on input "Select an option" at bounding box center [689, 210] width 11 height 11
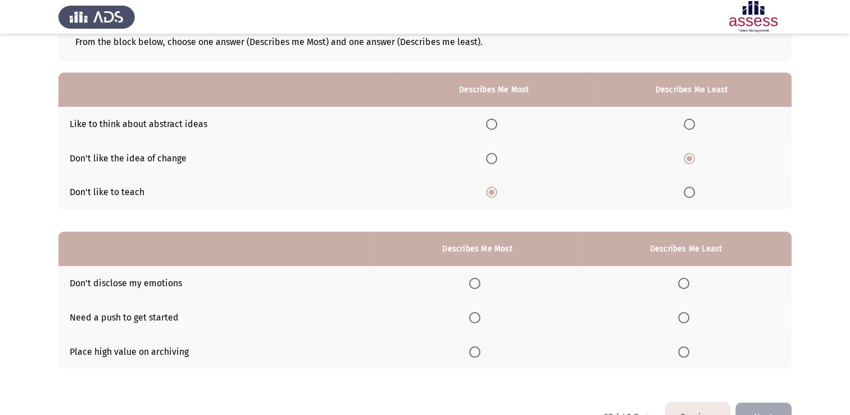
scroll to position [74, 0]
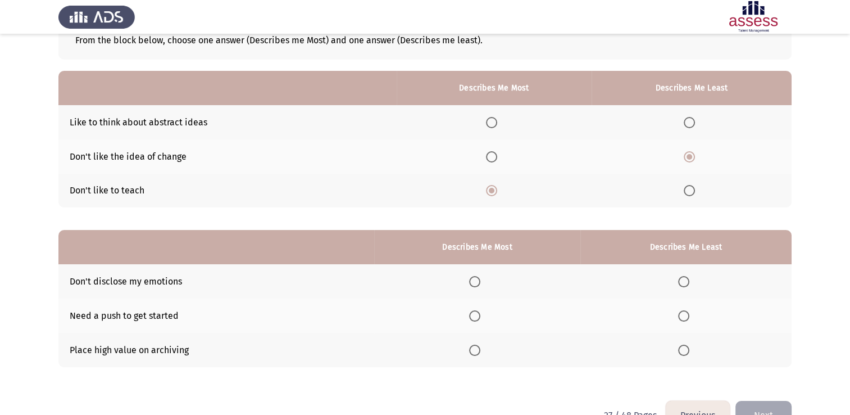
click at [477, 286] on span "Select an option" at bounding box center [474, 281] width 11 height 11
click at [477, 286] on input "Select an option" at bounding box center [474, 281] width 11 height 11
click at [684, 316] on span "Select an option" at bounding box center [683, 315] width 11 height 11
click at [684, 316] on input "Select an option" at bounding box center [683, 315] width 11 height 11
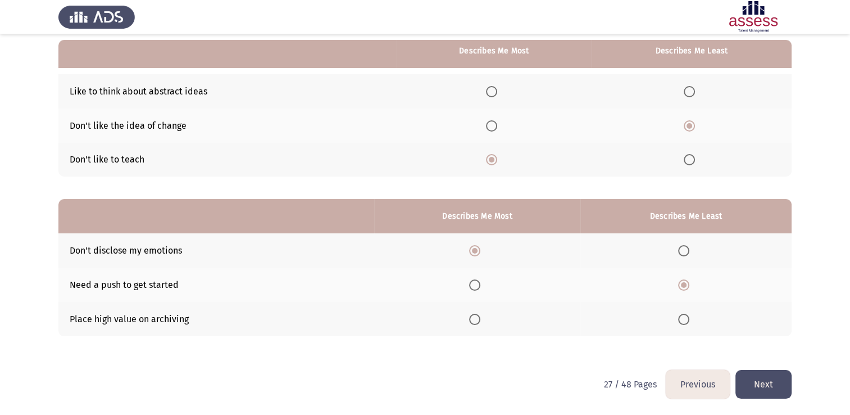
click at [764, 379] on button "Next" at bounding box center [764, 384] width 56 height 29
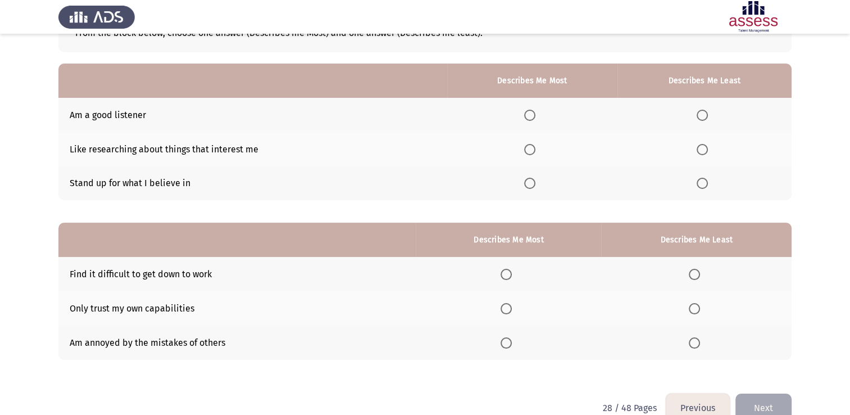
scroll to position [80, 0]
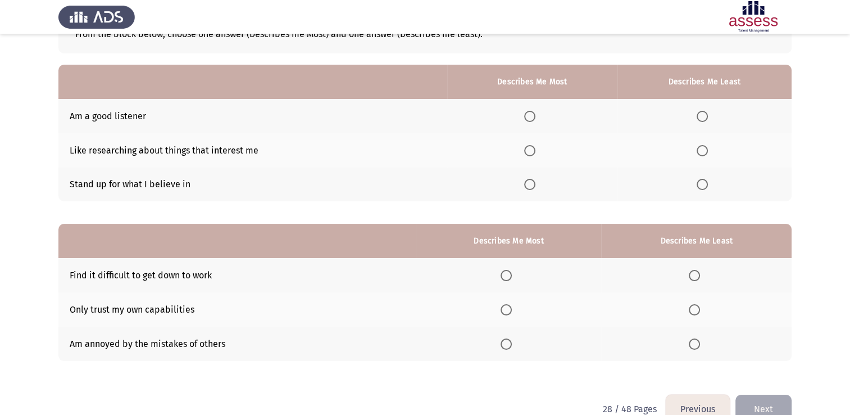
click at [532, 120] on span "Select an option" at bounding box center [529, 116] width 11 height 11
click at [532, 120] on input "Select an option" at bounding box center [529, 116] width 11 height 11
click at [698, 147] on span "Select an option" at bounding box center [702, 150] width 11 height 11
click at [698, 147] on input "Select an option" at bounding box center [702, 150] width 11 height 11
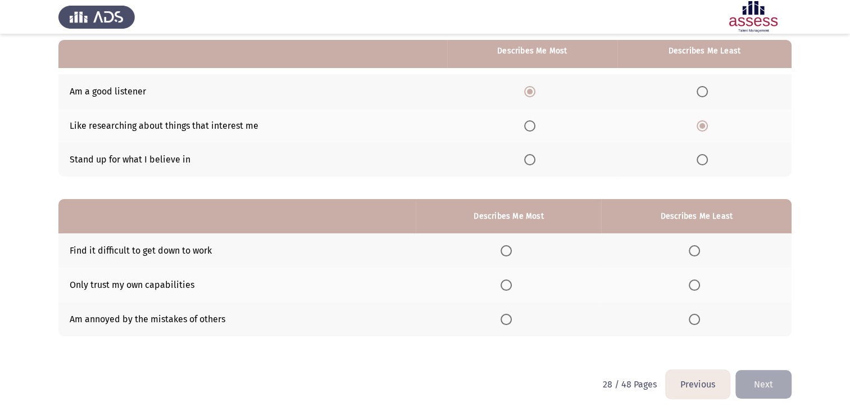
click at [509, 319] on span "Select an option" at bounding box center [506, 319] width 11 height 11
click at [509, 319] on input "Select an option" at bounding box center [506, 319] width 11 height 11
click at [692, 251] on span "Select an option" at bounding box center [694, 250] width 11 height 11
click at [692, 251] on input "Select an option" at bounding box center [694, 250] width 11 height 11
click at [786, 383] on button "Next" at bounding box center [764, 384] width 56 height 29
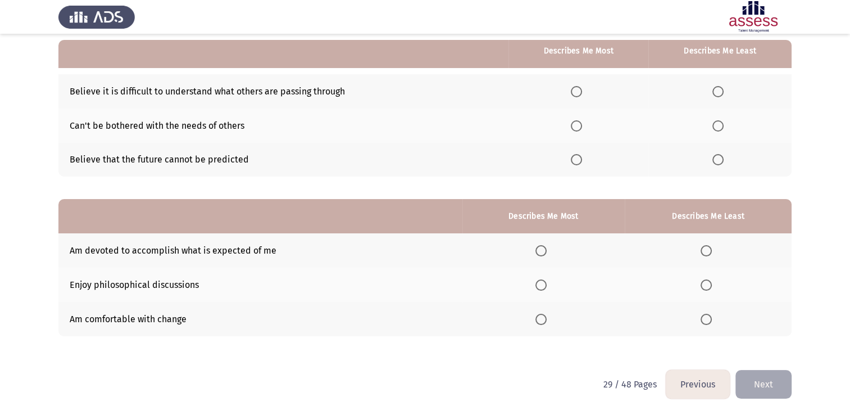
click at [724, 122] on label "Select an option" at bounding box center [721, 125] width 16 height 11
click at [724, 122] on input "Select an option" at bounding box center [718, 125] width 11 height 11
click at [573, 89] on span "Select an option" at bounding box center [576, 91] width 11 height 11
click at [573, 89] on input "Select an option" at bounding box center [576, 91] width 11 height 11
click at [705, 321] on span "Select an option" at bounding box center [706, 319] width 11 height 11
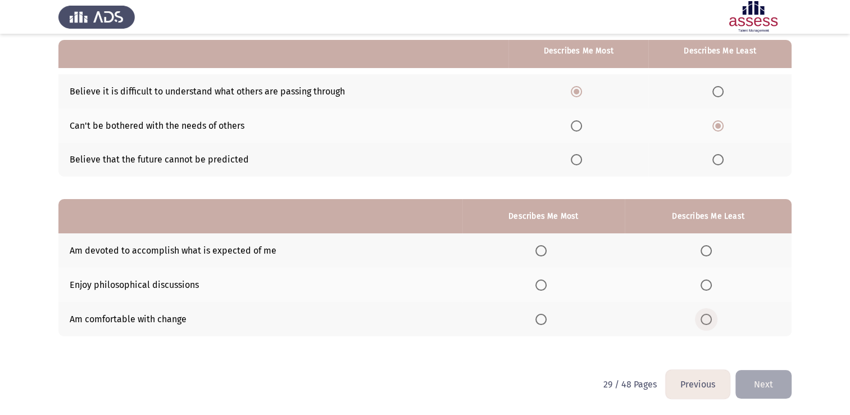
click at [705, 321] on input "Select an option" at bounding box center [706, 319] width 11 height 11
click at [538, 249] on span "Select an option" at bounding box center [541, 250] width 11 height 11
click at [538, 249] on input "Select an option" at bounding box center [541, 250] width 11 height 11
click at [778, 387] on button "Next" at bounding box center [764, 384] width 56 height 29
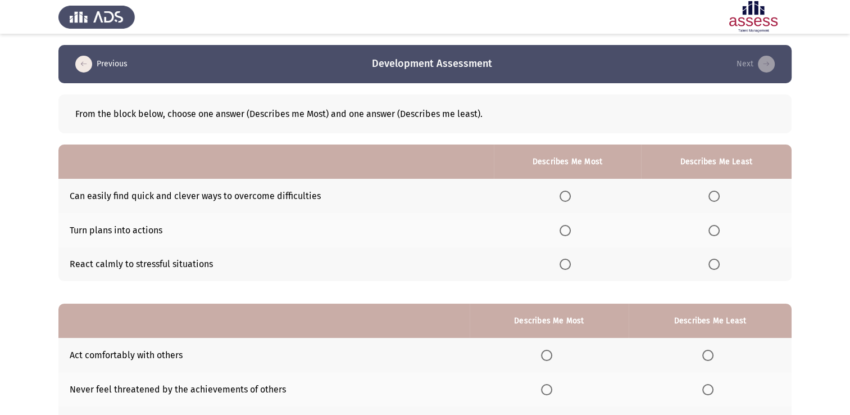
click at [567, 266] on span "Select an option" at bounding box center [565, 264] width 11 height 11
click at [567, 266] on input "Select an option" at bounding box center [565, 264] width 11 height 11
click at [710, 228] on span "Select an option" at bounding box center [714, 230] width 11 height 11
click at [710, 228] on input "Select an option" at bounding box center [714, 230] width 11 height 11
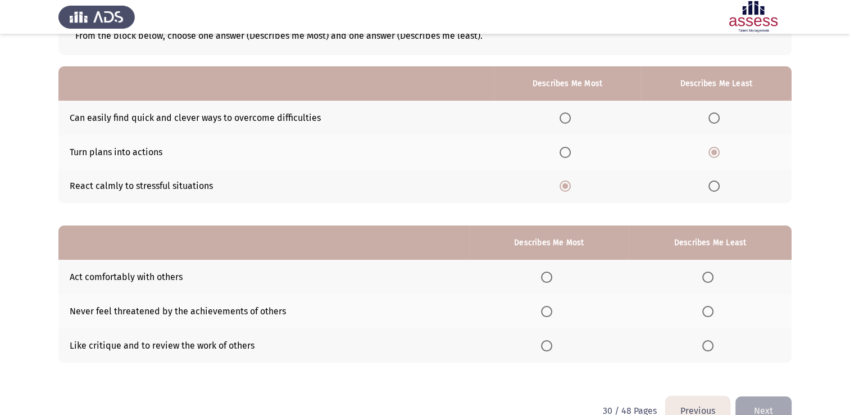
scroll to position [78, 0]
click at [546, 314] on span "Select an option" at bounding box center [546, 311] width 11 height 11
click at [546, 314] on input "Select an option" at bounding box center [546, 311] width 11 height 11
click at [711, 345] on span "Select an option" at bounding box center [707, 346] width 11 height 11
click at [711, 345] on input "Select an option" at bounding box center [707, 346] width 11 height 11
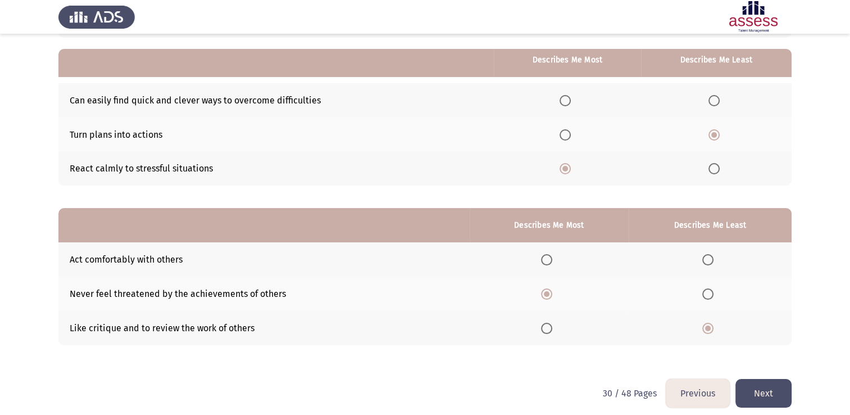
scroll to position [105, 0]
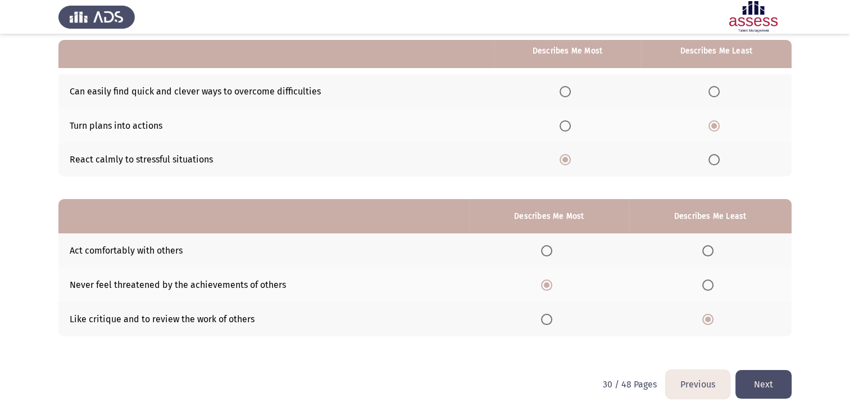
click at [769, 377] on button "Next" at bounding box center [764, 384] width 56 height 29
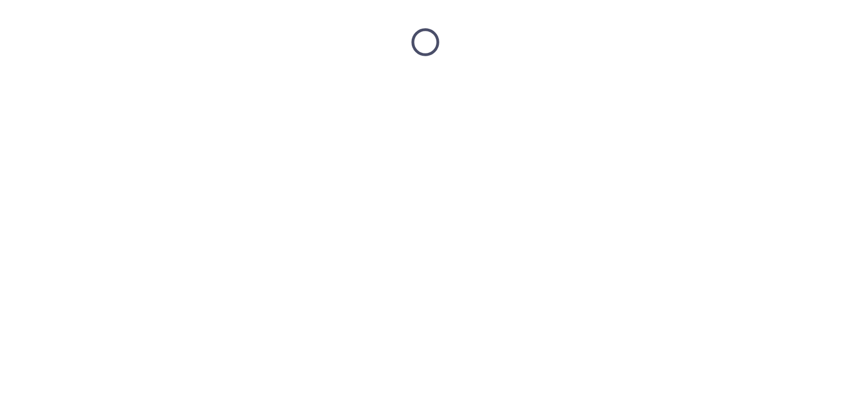
scroll to position [0, 0]
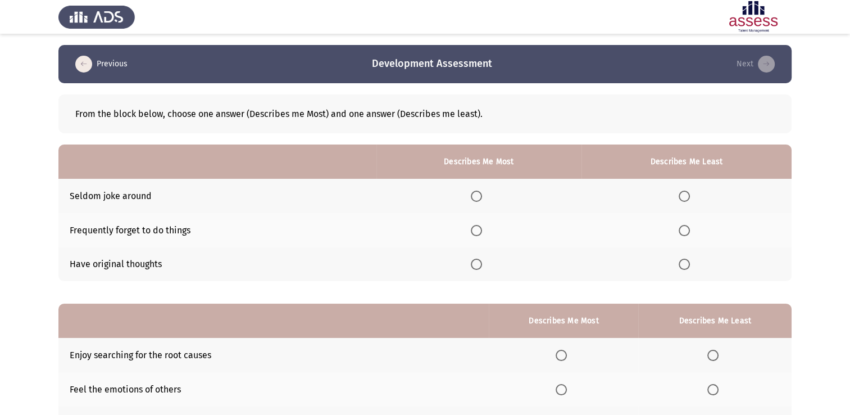
click at [475, 260] on span "Select an option" at bounding box center [476, 264] width 11 height 11
click at [475, 260] on input "Select an option" at bounding box center [476, 264] width 11 height 11
click at [688, 228] on span "Select an option" at bounding box center [684, 230] width 11 height 11
click at [688, 228] on input "Select an option" at bounding box center [684, 230] width 11 height 11
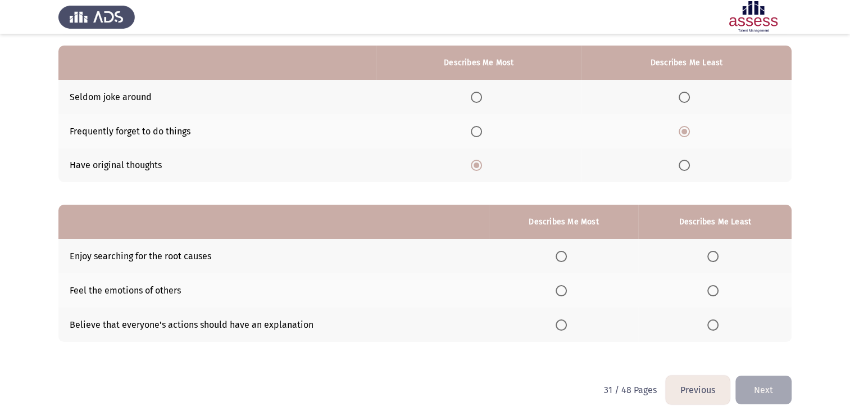
scroll to position [100, 0]
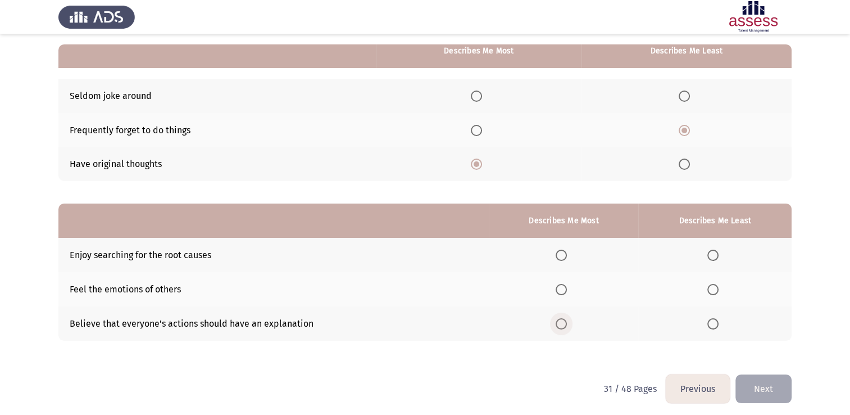
click at [564, 325] on span "Select an option" at bounding box center [561, 323] width 11 height 11
click at [564, 325] on input "Select an option" at bounding box center [561, 323] width 11 height 11
click at [714, 293] on span "Select an option" at bounding box center [713, 289] width 11 height 11
click at [714, 293] on input "Select an option" at bounding box center [713, 289] width 11 height 11
click at [777, 379] on button "Next" at bounding box center [764, 388] width 56 height 29
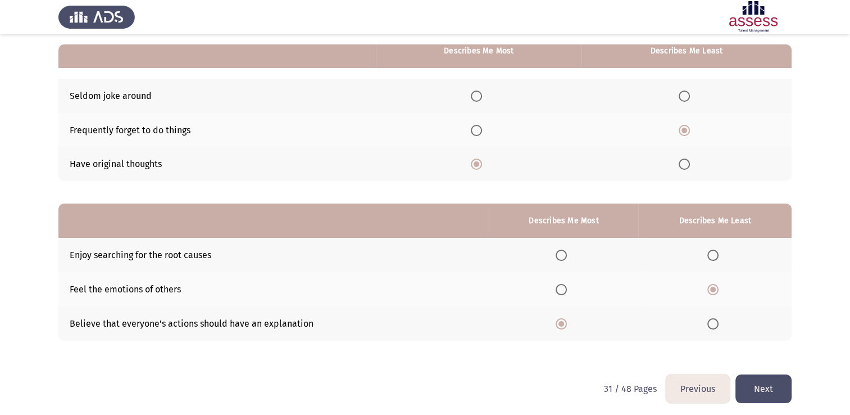
scroll to position [0, 0]
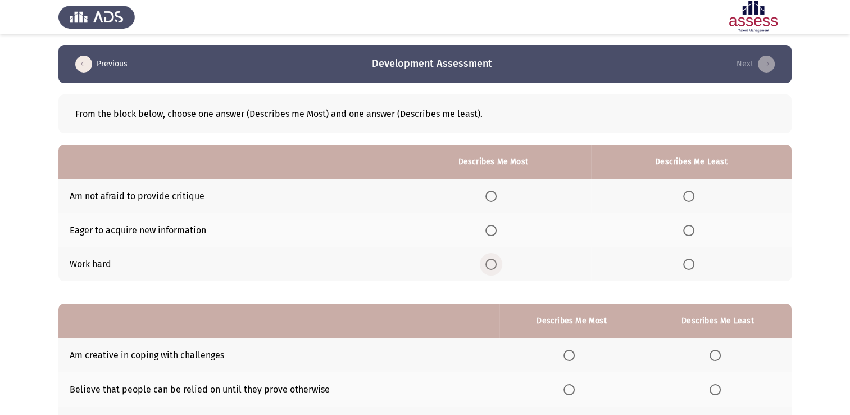
click at [493, 262] on span "Select an option" at bounding box center [491, 264] width 11 height 11
click at [493, 262] on input "Select an option" at bounding box center [491, 264] width 11 height 11
click at [690, 195] on span "Select an option" at bounding box center [688, 196] width 11 height 11
click at [690, 195] on input "Select an option" at bounding box center [688, 196] width 11 height 11
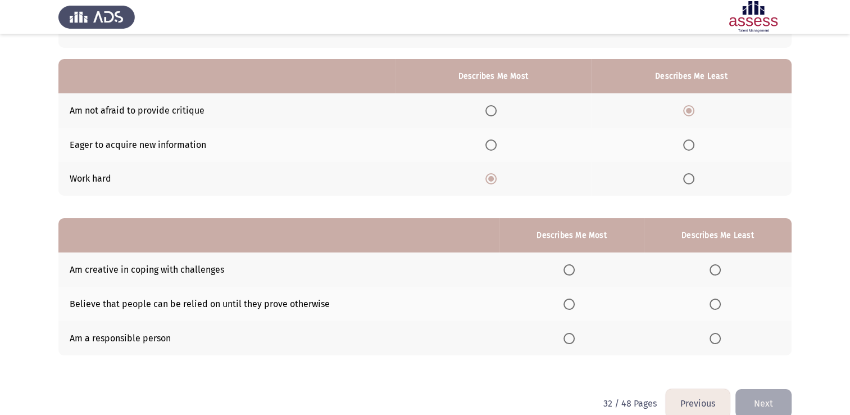
scroll to position [88, 0]
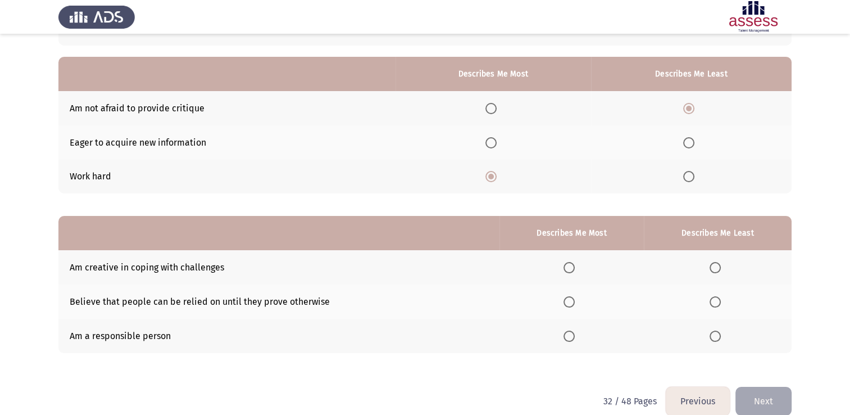
click at [569, 336] on span "Select an option" at bounding box center [569, 335] width 11 height 11
click at [569, 336] on input "Select an option" at bounding box center [569, 335] width 11 height 11
click at [711, 299] on span "Select an option" at bounding box center [715, 301] width 11 height 11
click at [711, 299] on input "Select an option" at bounding box center [715, 301] width 11 height 11
click at [770, 395] on button "Next" at bounding box center [764, 401] width 56 height 29
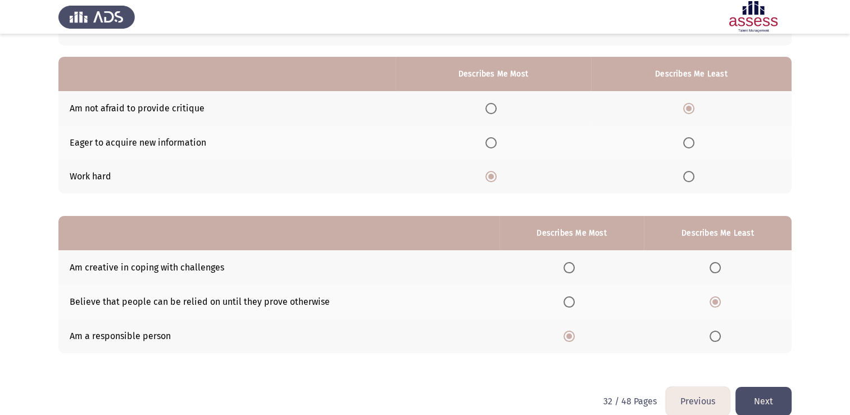
scroll to position [0, 0]
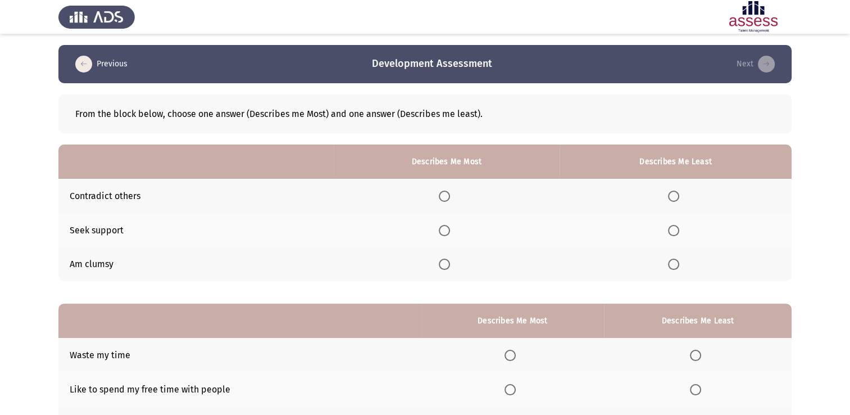
click at [677, 223] on th at bounding box center [676, 230] width 232 height 34
click at [675, 228] on span "Select an option" at bounding box center [673, 230] width 11 height 11
click at [675, 228] on input "Select an option" at bounding box center [673, 230] width 11 height 11
click at [674, 265] on span "Select an option" at bounding box center [673, 264] width 11 height 11
click at [674, 265] on input "Select an option" at bounding box center [673, 264] width 11 height 11
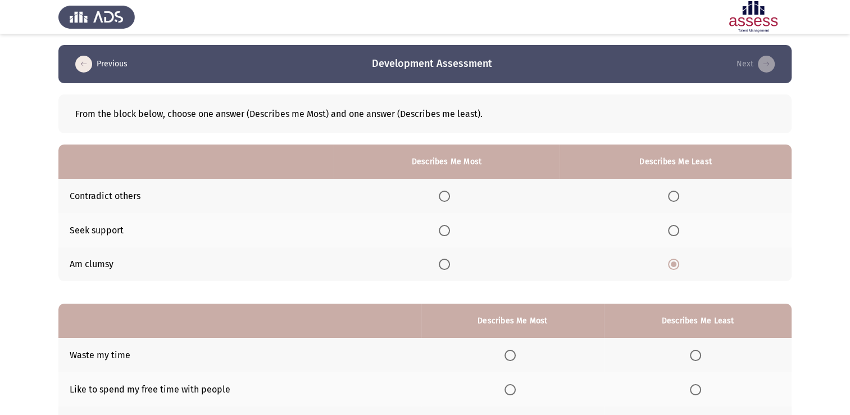
click at [441, 194] on th at bounding box center [447, 196] width 226 height 34
click at [450, 194] on span "Select an option" at bounding box center [444, 196] width 11 height 11
click at [450, 194] on input "Select an option" at bounding box center [444, 196] width 11 height 11
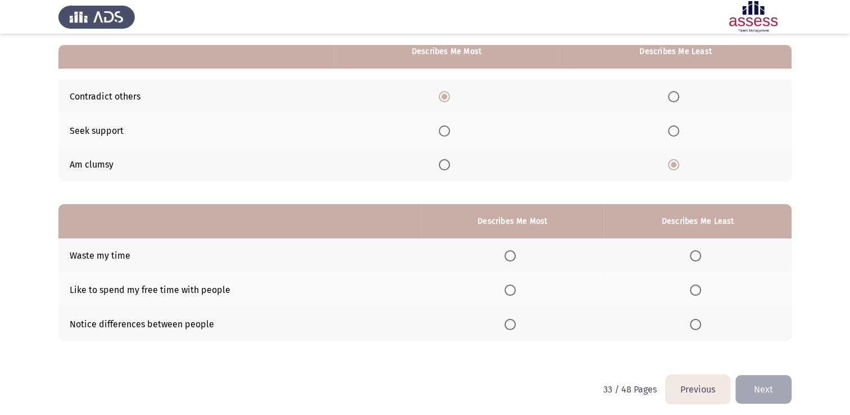
click at [510, 282] on th at bounding box center [512, 290] width 183 height 34
click at [510, 288] on span "Select an option" at bounding box center [510, 289] width 11 height 11
click at [510, 288] on input "Select an option" at bounding box center [510, 289] width 11 height 11
click at [693, 250] on span "Select an option" at bounding box center [695, 255] width 11 height 11
click at [693, 250] on input "Select an option" at bounding box center [695, 255] width 11 height 11
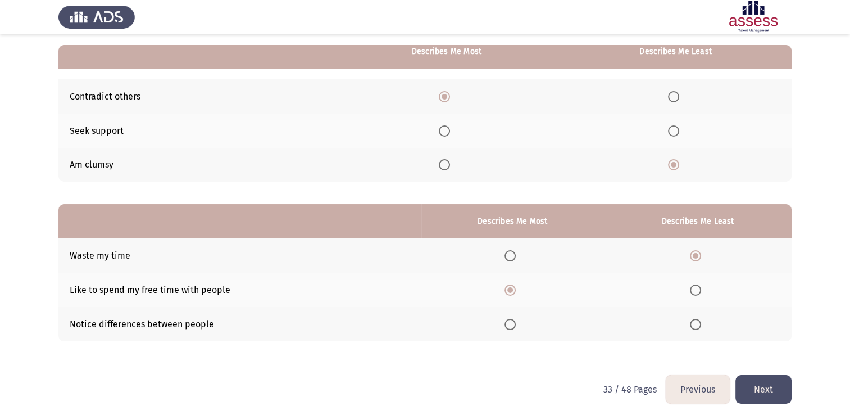
click at [765, 380] on button "Next" at bounding box center [764, 389] width 56 height 29
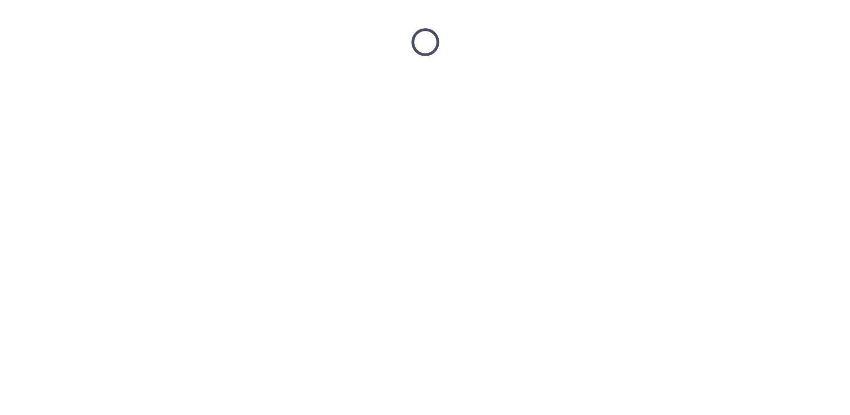
scroll to position [0, 0]
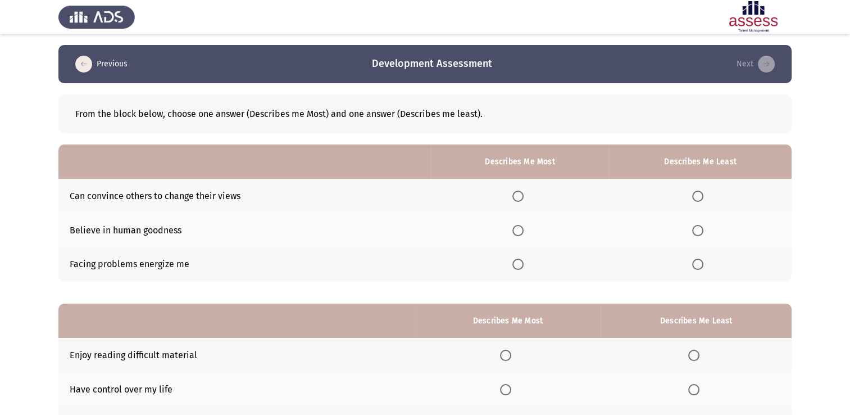
click at [515, 234] on span "Select an option" at bounding box center [518, 230] width 11 height 11
click at [515, 234] on input "Select an option" at bounding box center [518, 230] width 11 height 11
click at [697, 192] on span "Select an option" at bounding box center [697, 196] width 11 height 11
click at [697, 192] on input "Select an option" at bounding box center [697, 196] width 11 height 11
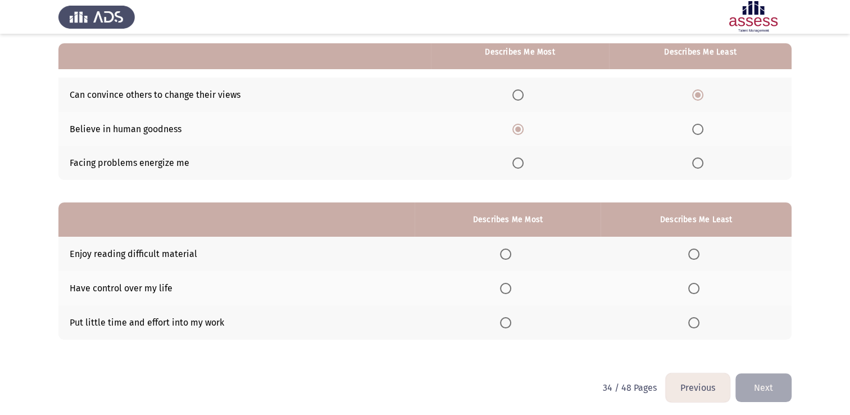
scroll to position [102, 0]
click at [695, 326] on span "Select an option" at bounding box center [693, 321] width 11 height 11
click at [695, 326] on input "Select an option" at bounding box center [693, 321] width 11 height 11
click at [504, 285] on span "Select an option" at bounding box center [505, 287] width 11 height 11
click at [504, 285] on input "Select an option" at bounding box center [505, 287] width 11 height 11
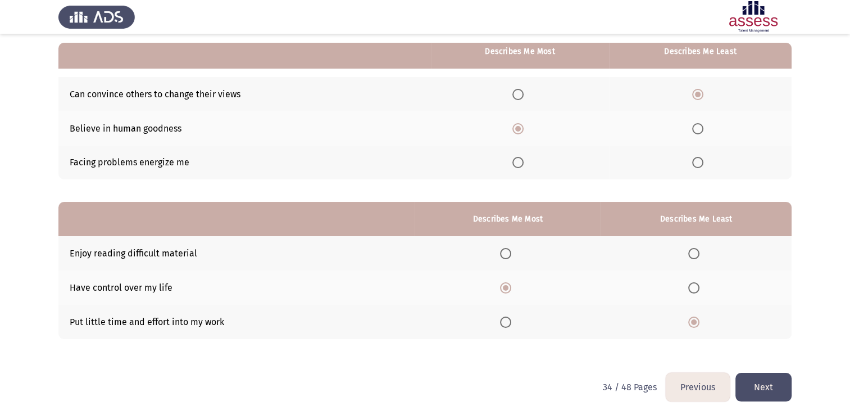
click at [778, 382] on button "Next" at bounding box center [764, 387] width 56 height 29
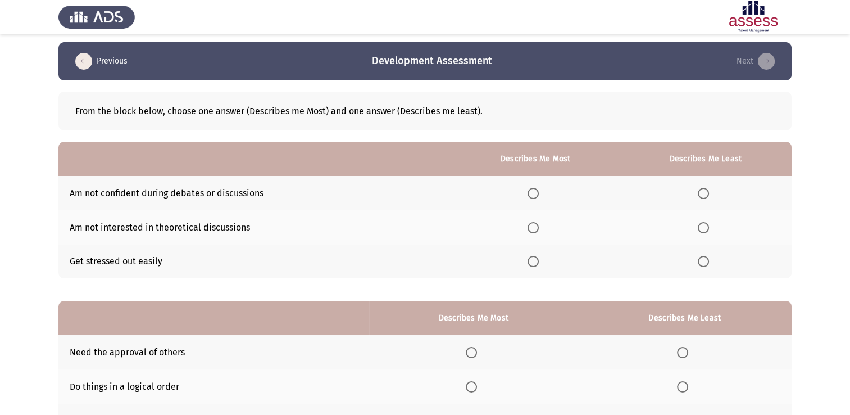
scroll to position [4, 0]
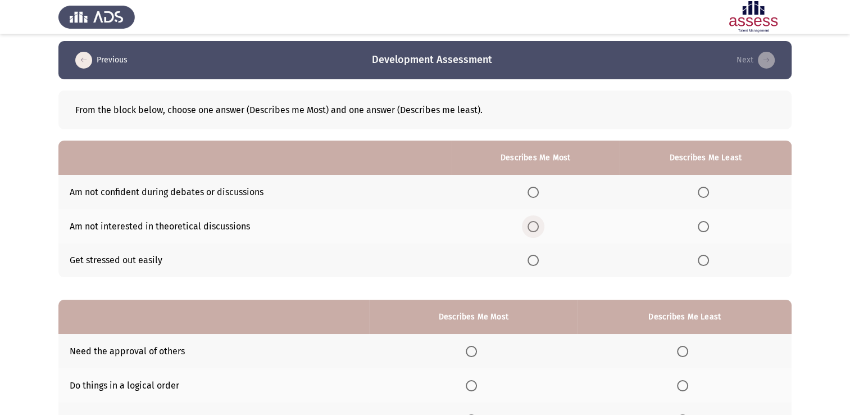
click at [539, 226] on span "Select an option" at bounding box center [533, 226] width 11 height 11
click at [539, 226] on input "Select an option" at bounding box center [533, 226] width 11 height 11
click at [705, 192] on span "Select an option" at bounding box center [703, 192] width 11 height 11
click at [705, 192] on input "Select an option" at bounding box center [703, 192] width 11 height 11
click at [846, 116] on app-assessment-container "Previous Development Assessment Next From the block below, choose one answer (D…" at bounding box center [425, 255] width 850 height 429
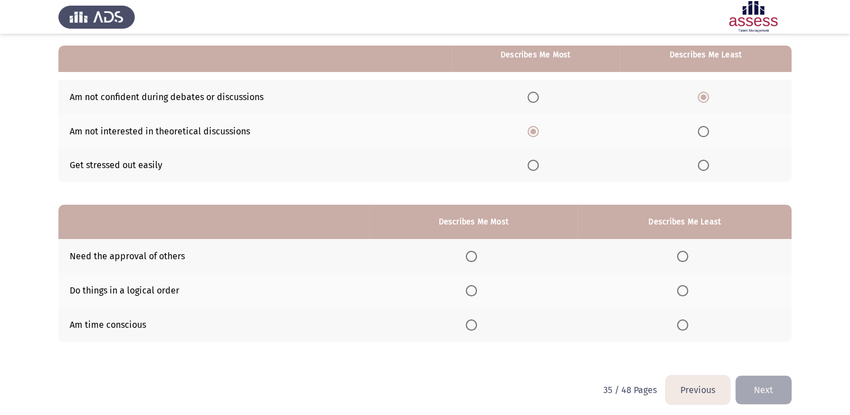
scroll to position [104, 0]
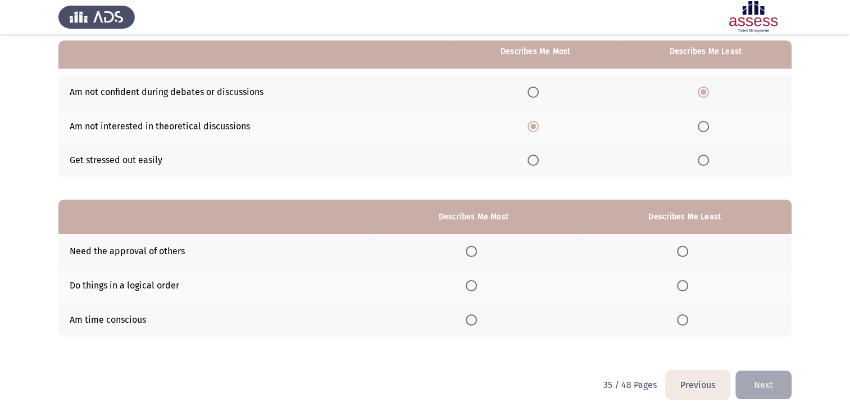
click at [474, 286] on span "Select an option" at bounding box center [471, 285] width 11 height 11
click at [474, 286] on input "Select an option" at bounding box center [471, 285] width 11 height 11
click at [688, 251] on span "Select an option" at bounding box center [682, 251] width 11 height 11
click at [688, 251] on input "Select an option" at bounding box center [682, 251] width 11 height 11
click at [776, 383] on button "Next" at bounding box center [764, 384] width 56 height 29
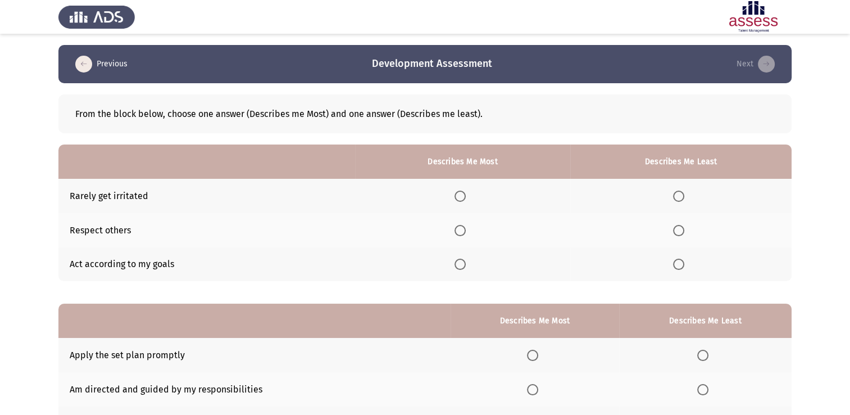
scroll to position [22, 0]
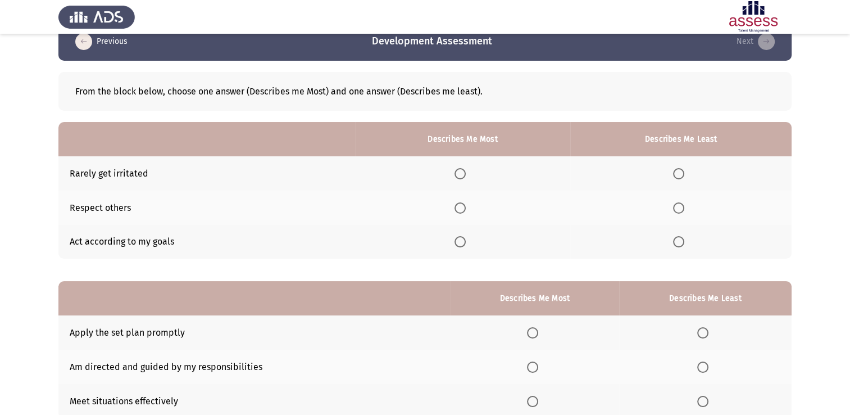
click at [463, 210] on span "Select an option" at bounding box center [460, 207] width 11 height 11
click at [463, 210] on input "Select an option" at bounding box center [460, 207] width 11 height 11
click at [679, 159] on th at bounding box center [680, 173] width 221 height 34
click at [681, 185] on th at bounding box center [680, 173] width 221 height 34
click at [674, 172] on span "Select an option" at bounding box center [678, 173] width 11 height 11
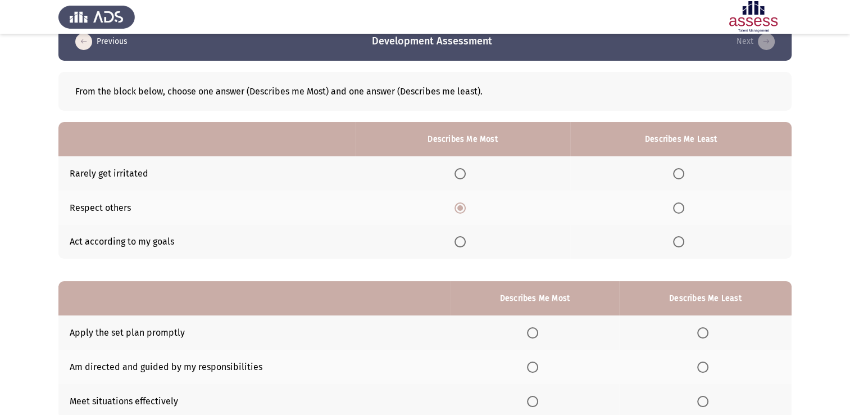
click at [674, 172] on input "Select an option" at bounding box center [678, 173] width 11 height 11
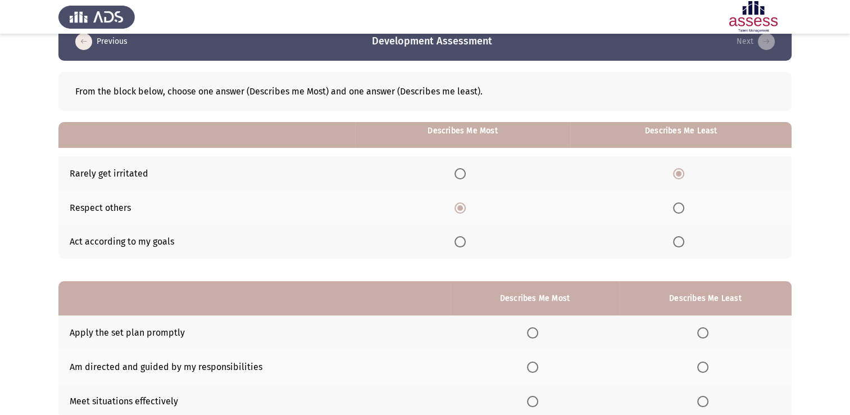
scroll to position [105, 0]
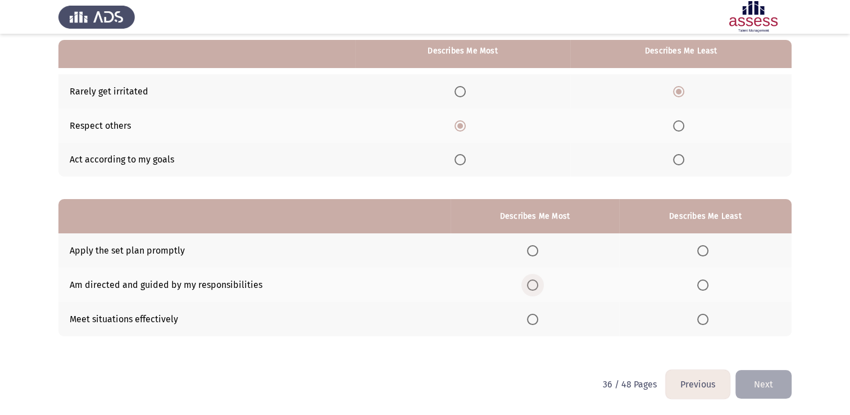
click at [527, 287] on span "Select an option" at bounding box center [532, 284] width 11 height 11
click at [527, 287] on input "Select an option" at bounding box center [532, 284] width 11 height 11
click at [704, 253] on span "Select an option" at bounding box center [702, 250] width 11 height 11
click at [704, 253] on input "Select an option" at bounding box center [702, 250] width 11 height 11
click at [762, 389] on button "Next" at bounding box center [764, 384] width 56 height 29
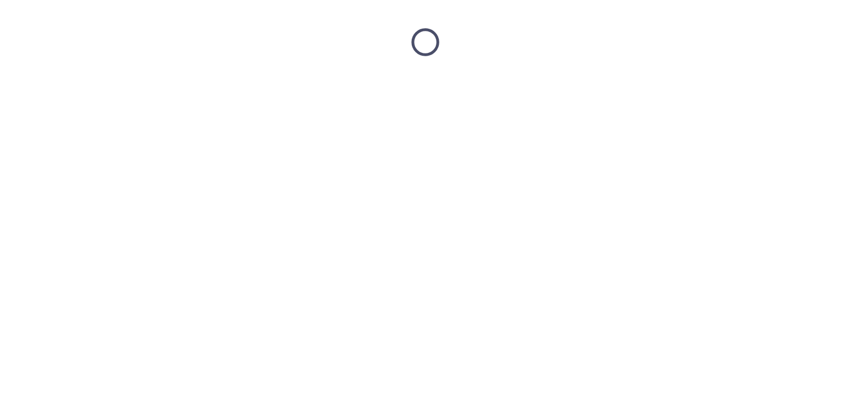
scroll to position [0, 0]
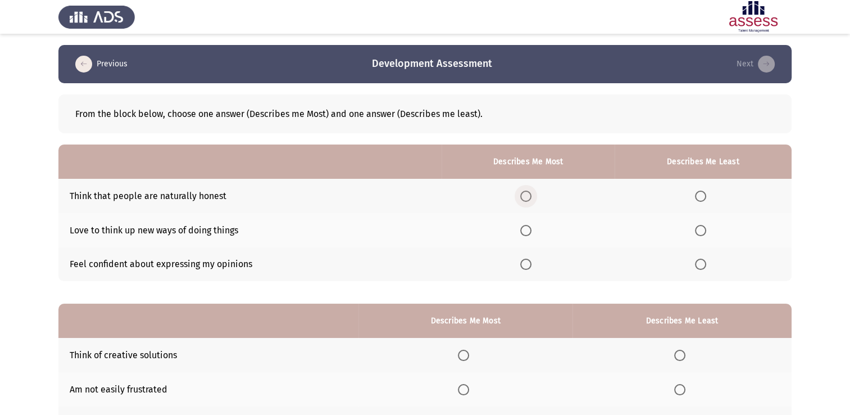
click at [526, 197] on span "Select an option" at bounding box center [525, 196] width 11 height 11
click at [526, 197] on input "Select an option" at bounding box center [525, 196] width 11 height 11
click at [699, 265] on span "Select an option" at bounding box center [700, 264] width 11 height 11
click at [699, 265] on input "Select an option" at bounding box center [700, 264] width 11 height 11
click at [703, 238] on th at bounding box center [703, 230] width 177 height 34
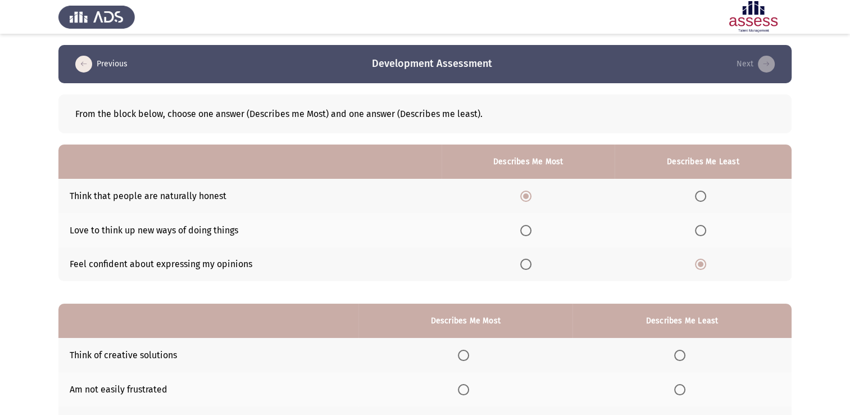
click at [702, 232] on span "Select an option" at bounding box center [700, 230] width 11 height 11
click at [702, 232] on input "Select an option" at bounding box center [700, 230] width 11 height 11
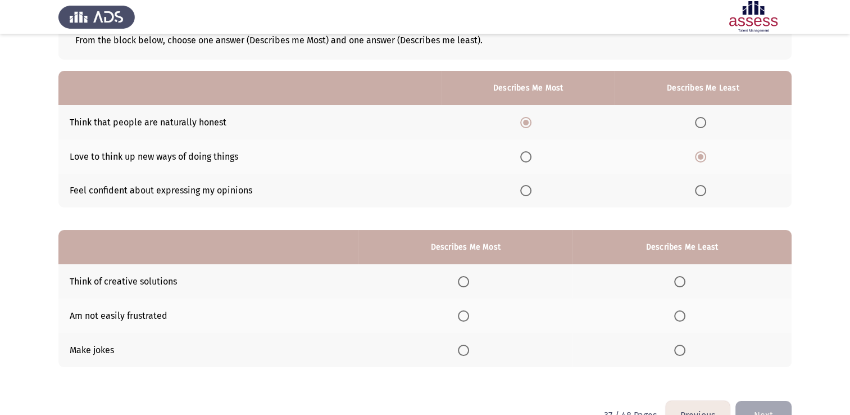
scroll to position [74, 0]
click at [469, 311] on span "Select an option" at bounding box center [463, 315] width 11 height 11
click at [469, 311] on input "Select an option" at bounding box center [463, 315] width 11 height 11
click at [682, 279] on span "Select an option" at bounding box center [679, 280] width 11 height 11
click at [682, 279] on input "Select an option" at bounding box center [679, 280] width 11 height 11
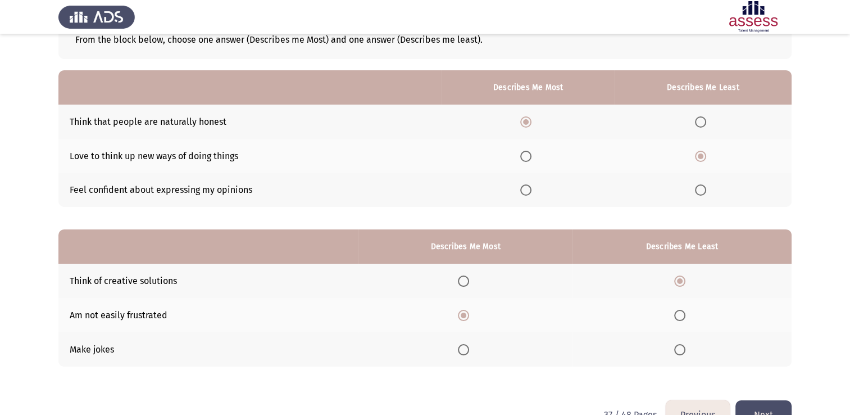
click at [762, 403] on button "Next" at bounding box center [764, 414] width 56 height 29
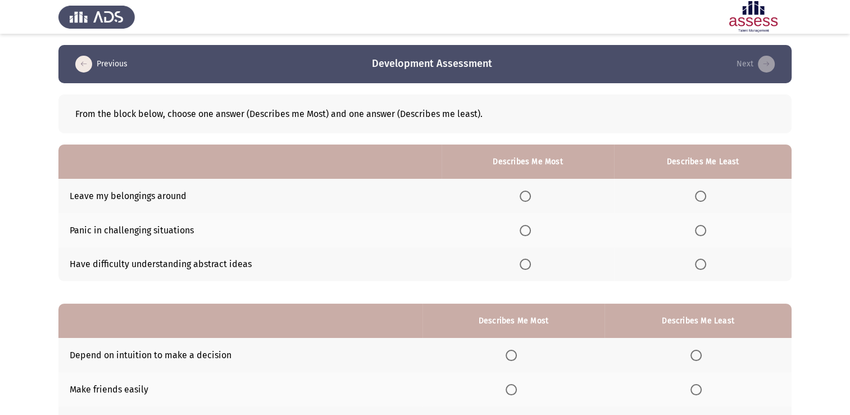
click at [700, 231] on span "Select an option" at bounding box center [700, 230] width 11 height 11
click at [700, 231] on input "Select an option" at bounding box center [700, 230] width 11 height 11
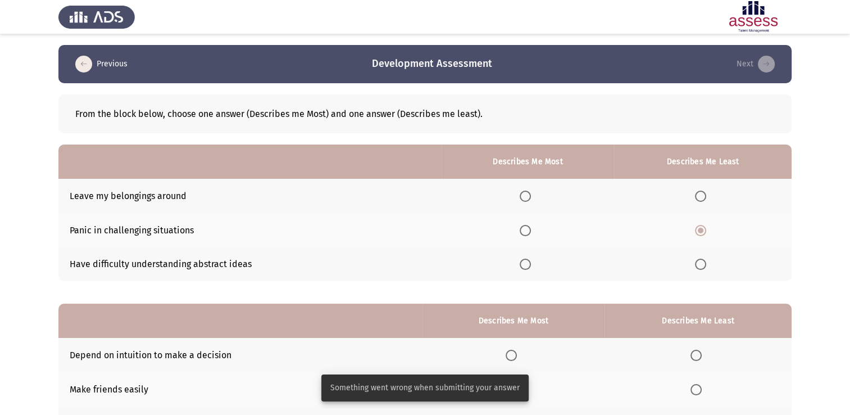
click at [527, 202] on th at bounding box center [528, 196] width 173 height 34
click at [533, 206] on th at bounding box center [528, 196] width 173 height 34
click at [524, 196] on span "Select an option" at bounding box center [525, 196] width 11 height 11
click at [524, 196] on input "Select an option" at bounding box center [525, 196] width 11 height 11
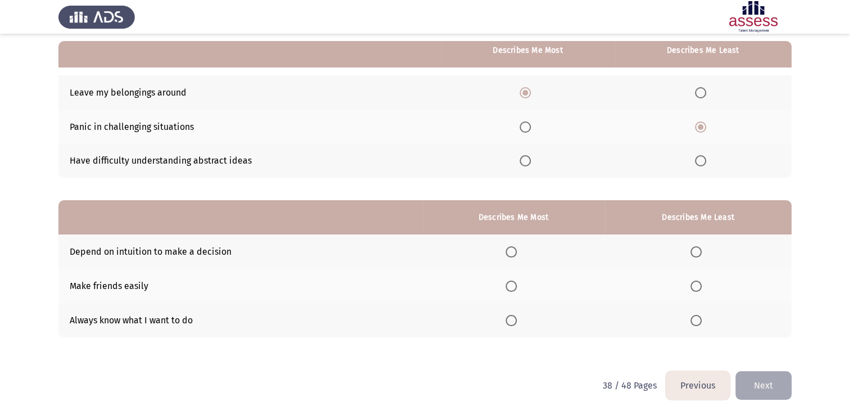
scroll to position [103, 0]
click at [511, 256] on span "Select an option" at bounding box center [511, 252] width 11 height 11
click at [511, 256] on input "Select an option" at bounding box center [511, 252] width 11 height 11
click at [695, 280] on th at bounding box center [698, 286] width 187 height 34
click at [696, 291] on span "Select an option" at bounding box center [696, 286] width 11 height 11
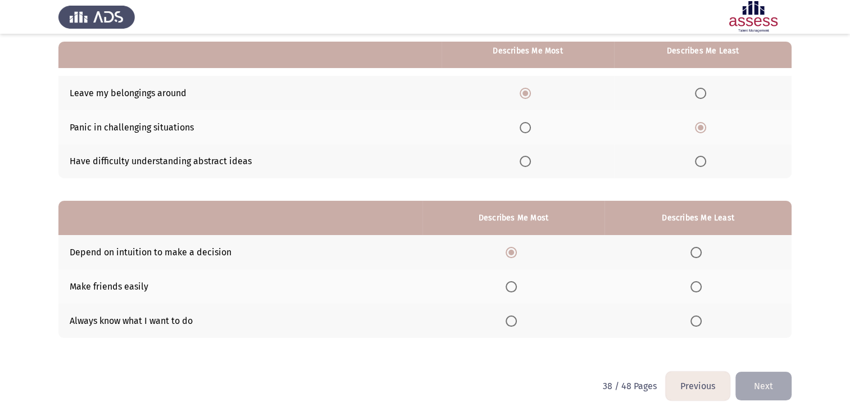
click at [696, 291] on input "Select an option" at bounding box center [696, 286] width 11 height 11
click at [773, 381] on button "Next" at bounding box center [764, 385] width 56 height 29
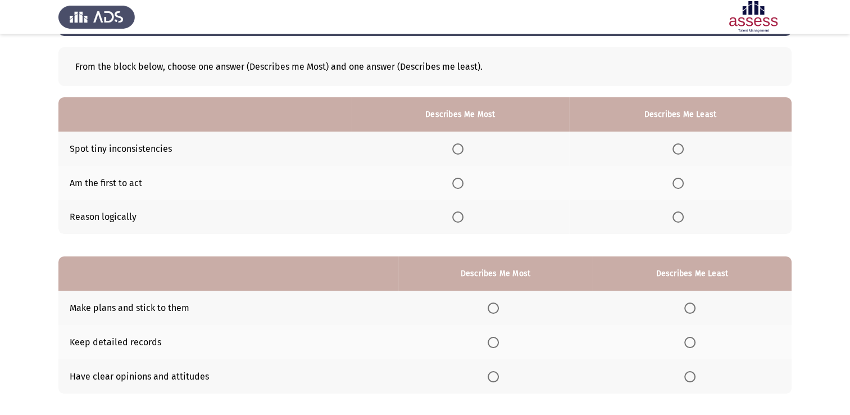
scroll to position [67, 0]
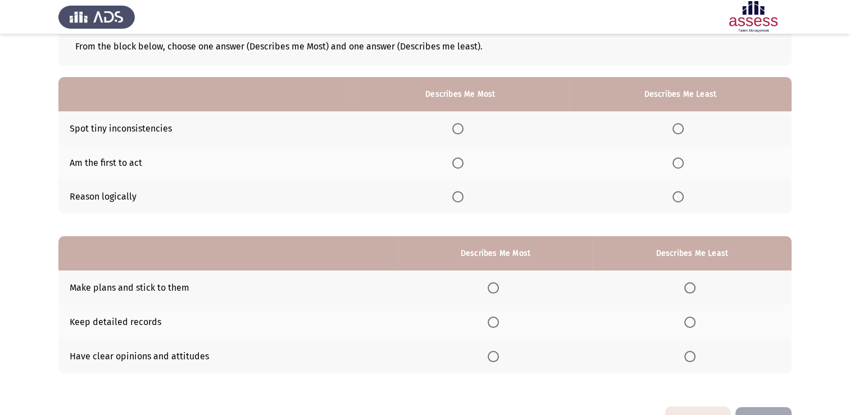
click at [468, 192] on label "Select an option" at bounding box center [460, 196] width 16 height 11
click at [464, 192] on input "Select an option" at bounding box center [457, 196] width 11 height 11
click at [678, 161] on span "Select an option" at bounding box center [678, 162] width 11 height 11
click at [678, 161] on input "Select an option" at bounding box center [678, 162] width 11 height 11
click at [689, 289] on span "Select an option" at bounding box center [689, 287] width 11 height 11
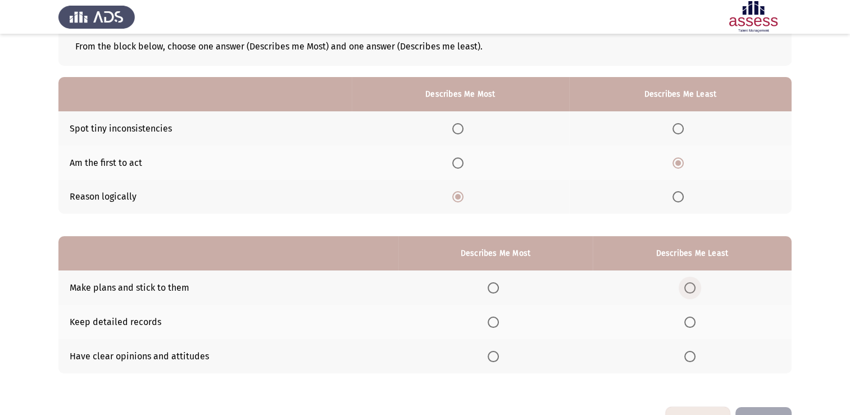
click at [689, 289] on input "Select an option" at bounding box center [689, 287] width 11 height 11
click at [490, 356] on span "Select an option" at bounding box center [493, 356] width 11 height 11
click at [490, 356] on input "Select an option" at bounding box center [493, 356] width 11 height 11
click at [754, 409] on button "Next" at bounding box center [764, 421] width 56 height 29
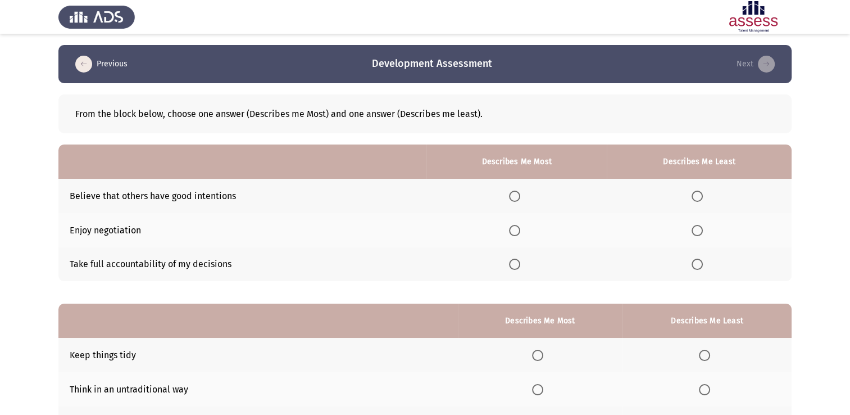
drag, startPoint x: 848, startPoint y: 266, endPoint x: 831, endPoint y: 309, distance: 45.6
click at [831, 309] on app-assessment-container "Previous Development Assessment Next From the block below, choose one answer (D…" at bounding box center [425, 259] width 850 height 429
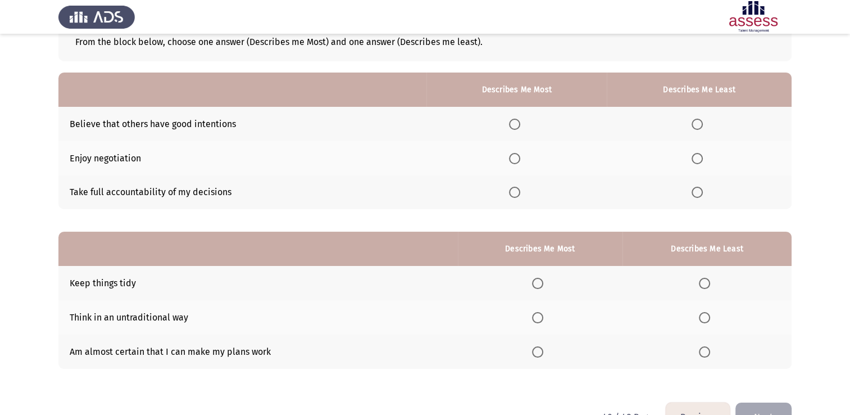
scroll to position [72, 0]
click at [529, 121] on th at bounding box center [517, 124] width 180 height 34
click at [514, 120] on span "Select an option" at bounding box center [514, 124] width 11 height 11
click at [514, 120] on input "Select an option" at bounding box center [514, 124] width 11 height 11
click at [514, 120] on span "Select an option" at bounding box center [514, 124] width 11 height 11
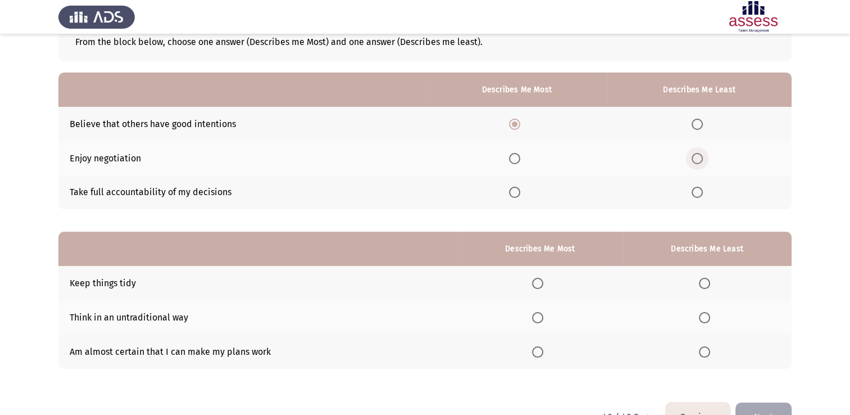
click at [704, 153] on label "Select an option" at bounding box center [700, 158] width 16 height 11
click at [703, 153] on input "Select an option" at bounding box center [697, 158] width 11 height 11
click at [542, 354] on span "Select an option" at bounding box center [537, 351] width 11 height 11
click at [542, 354] on input "Select an option" at bounding box center [537, 351] width 11 height 11
click at [709, 312] on span "Select an option" at bounding box center [704, 317] width 11 height 11
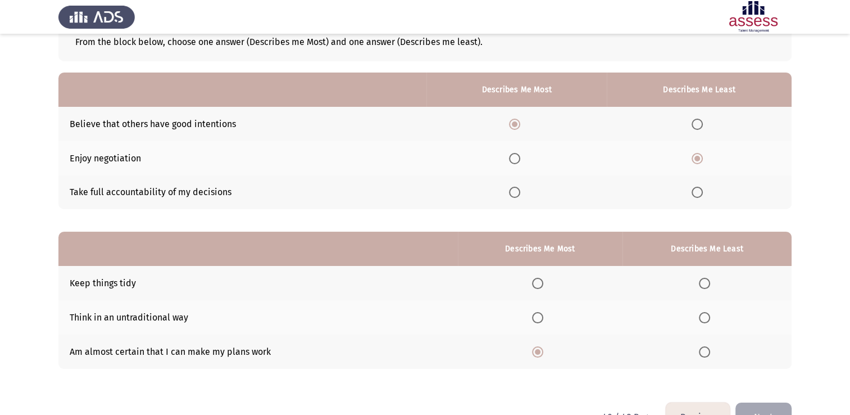
click at [709, 312] on input "Select an option" at bounding box center [704, 317] width 11 height 11
click at [539, 276] on th at bounding box center [540, 283] width 165 height 34
click at [540, 279] on span "Select an option" at bounding box center [537, 283] width 11 height 11
click at [540, 279] on input "Select an option" at bounding box center [537, 283] width 11 height 11
click at [762, 405] on button "Next" at bounding box center [764, 416] width 56 height 29
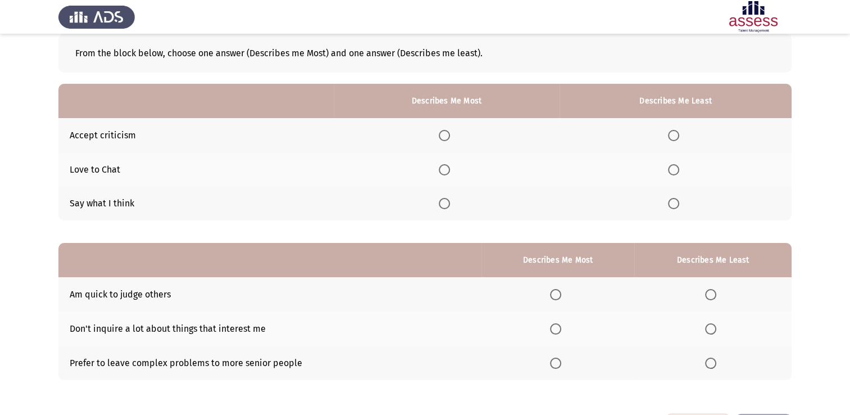
scroll to position [62, 0]
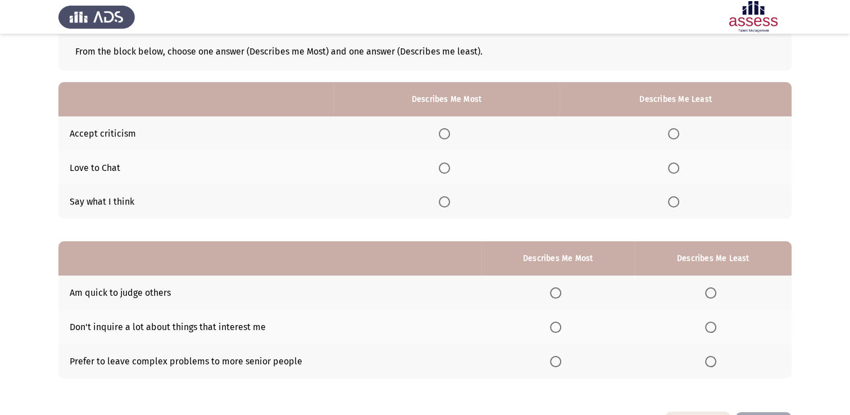
click at [673, 208] on th at bounding box center [676, 202] width 232 height 34
click at [674, 203] on span "Select an option" at bounding box center [673, 201] width 11 height 11
click at [674, 203] on input "Select an option" at bounding box center [673, 201] width 11 height 11
click at [446, 160] on th at bounding box center [447, 168] width 226 height 34
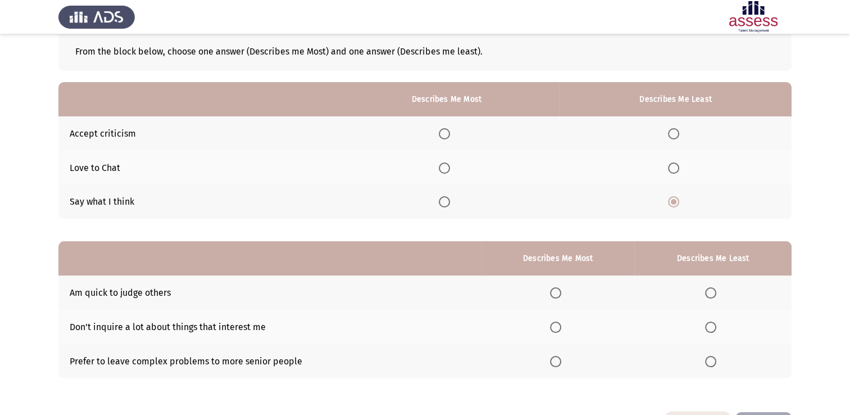
click at [447, 163] on span "Select an option" at bounding box center [444, 167] width 11 height 11
click at [447, 163] on input "Select an option" at bounding box center [444, 167] width 11 height 11
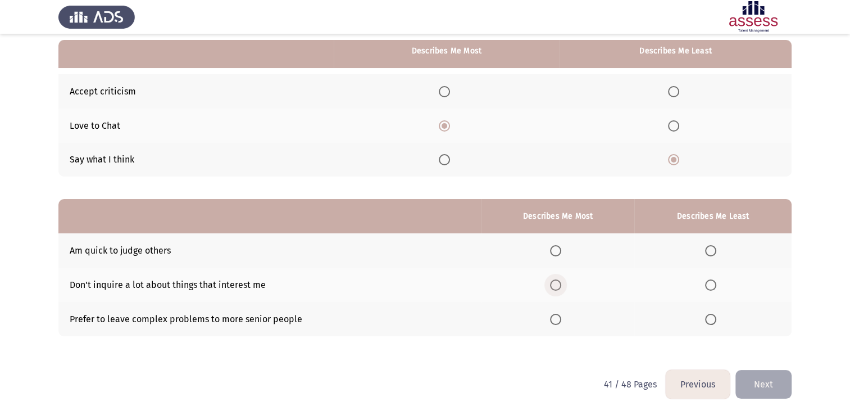
click at [564, 287] on label "Select an option" at bounding box center [558, 284] width 16 height 11
click at [561, 287] on input "Select an option" at bounding box center [555, 284] width 11 height 11
click at [713, 315] on span "Select an option" at bounding box center [710, 319] width 11 height 11
click at [713, 315] on input "Select an option" at bounding box center [710, 319] width 11 height 11
click at [767, 377] on button "Next" at bounding box center [764, 384] width 56 height 29
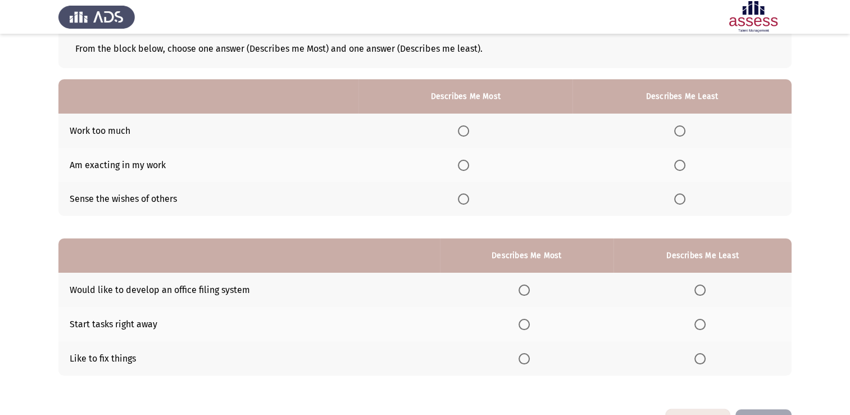
scroll to position [72, 0]
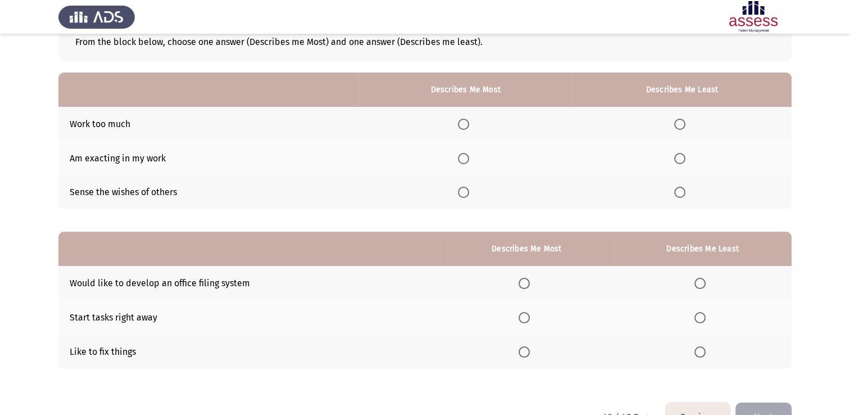
click at [465, 115] on th at bounding box center [466, 124] width 214 height 34
click at [469, 119] on span "Select an option" at bounding box center [463, 124] width 11 height 11
click at [469, 119] on input "Select an option" at bounding box center [463, 124] width 11 height 11
click at [679, 193] on span "Select an option" at bounding box center [679, 192] width 11 height 11
click at [679, 193] on input "Select an option" at bounding box center [679, 192] width 11 height 11
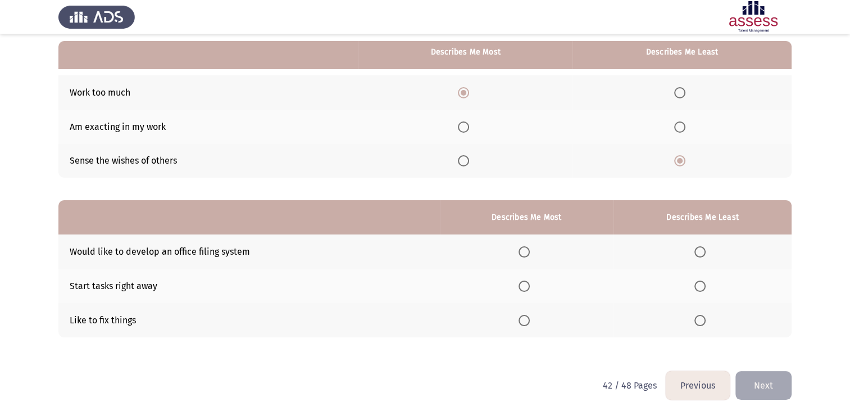
scroll to position [105, 0]
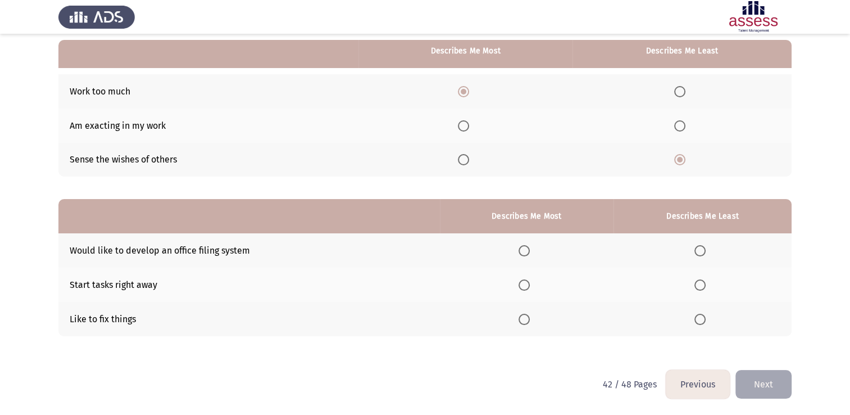
click at [530, 323] on span "Select an option" at bounding box center [524, 319] width 11 height 11
click at [530, 323] on input "Select an option" at bounding box center [524, 319] width 11 height 11
click at [702, 252] on span "Select an option" at bounding box center [700, 250] width 11 height 11
click at [702, 252] on input "Select an option" at bounding box center [700, 250] width 11 height 11
click at [759, 388] on button "Next" at bounding box center [764, 384] width 56 height 29
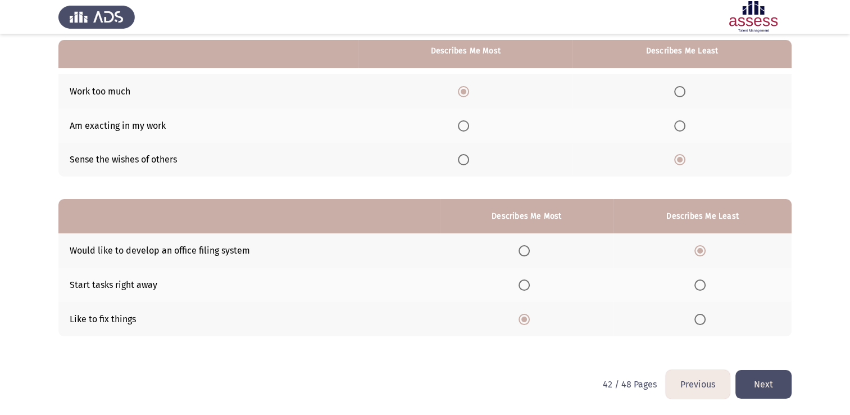
scroll to position [0, 0]
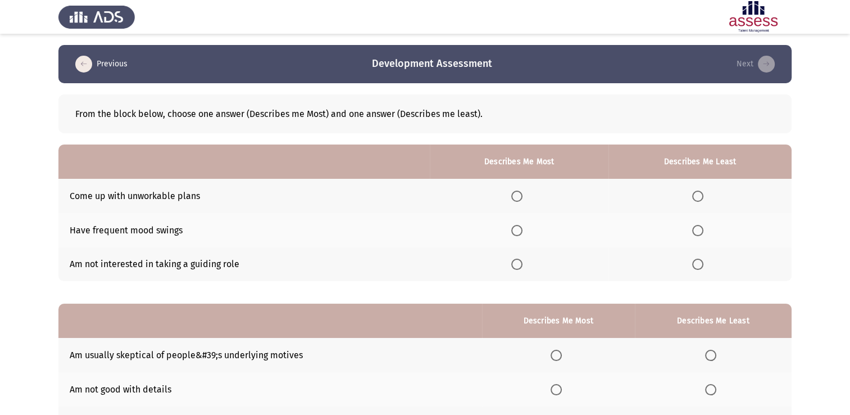
click at [700, 264] on span "Select an option" at bounding box center [697, 264] width 11 height 11
click at [700, 264] on input "Select an option" at bounding box center [697, 264] width 11 height 11
click at [522, 200] on span "Select an option" at bounding box center [516, 196] width 11 height 11
click at [522, 200] on input "Select an option" at bounding box center [516, 196] width 11 height 11
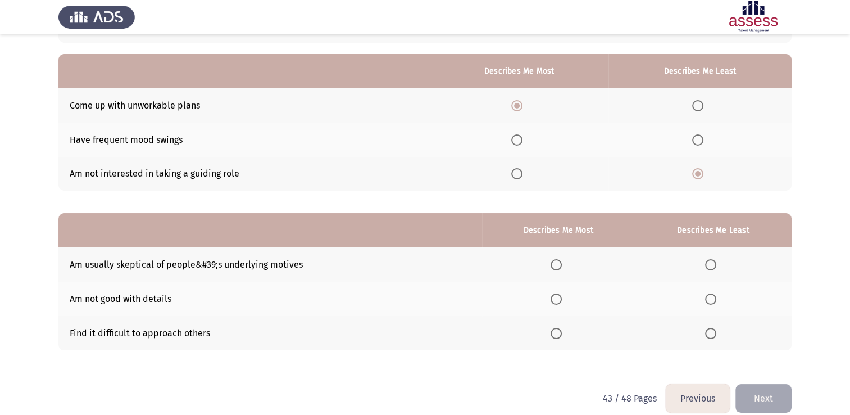
scroll to position [92, 0]
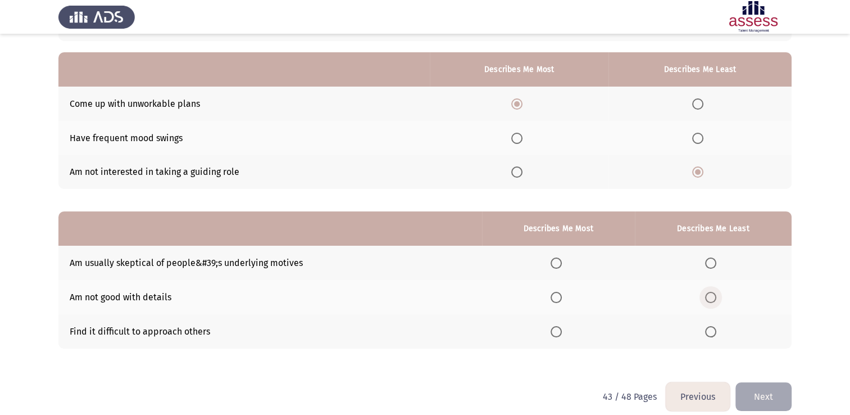
click at [717, 301] on span "Select an option" at bounding box center [710, 297] width 11 height 11
click at [717, 301] on input "Select an option" at bounding box center [710, 297] width 11 height 11
click at [551, 328] on th at bounding box center [558, 331] width 153 height 34
click at [561, 329] on span "Select an option" at bounding box center [556, 331] width 11 height 11
click at [561, 329] on input "Select an option" at bounding box center [556, 331] width 11 height 11
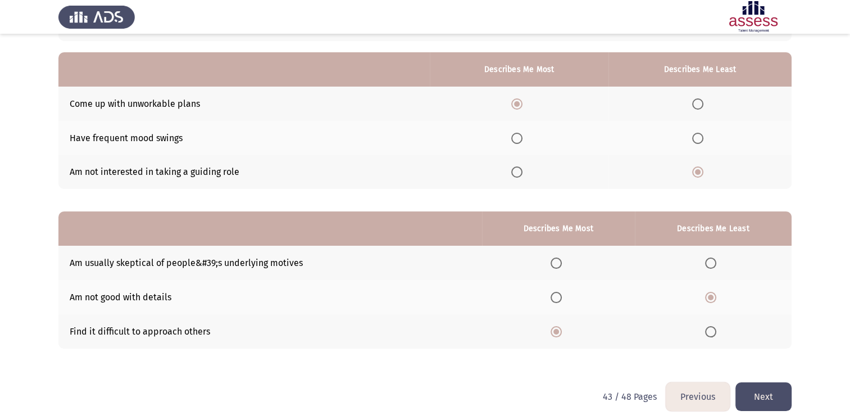
click at [762, 391] on button "Next" at bounding box center [764, 396] width 56 height 29
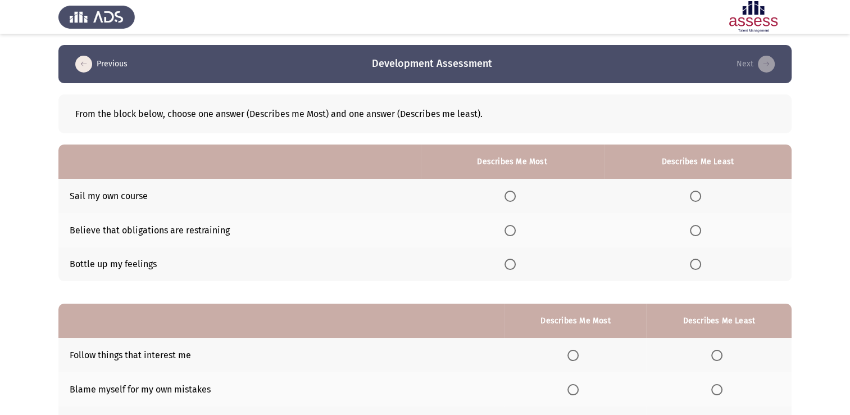
click at [697, 228] on span "Select an option" at bounding box center [695, 230] width 11 height 11
click at [697, 228] on input "Select an option" at bounding box center [695, 230] width 11 height 11
click at [511, 200] on span "Select an option" at bounding box center [510, 196] width 11 height 11
click at [511, 200] on input "Select an option" at bounding box center [510, 196] width 11 height 11
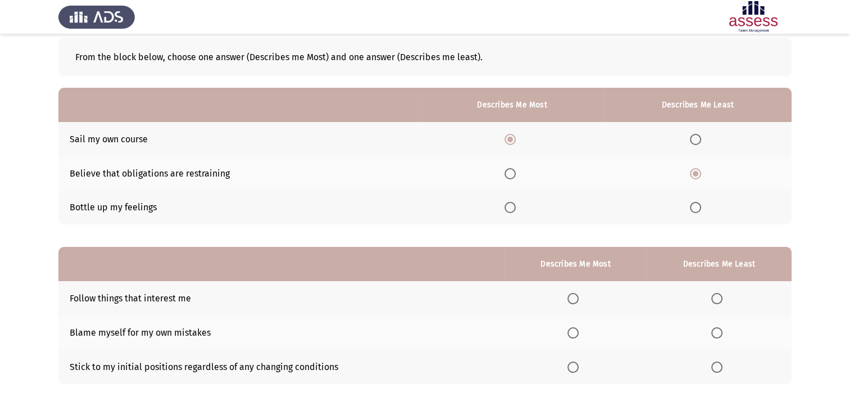
scroll to position [59, 0]
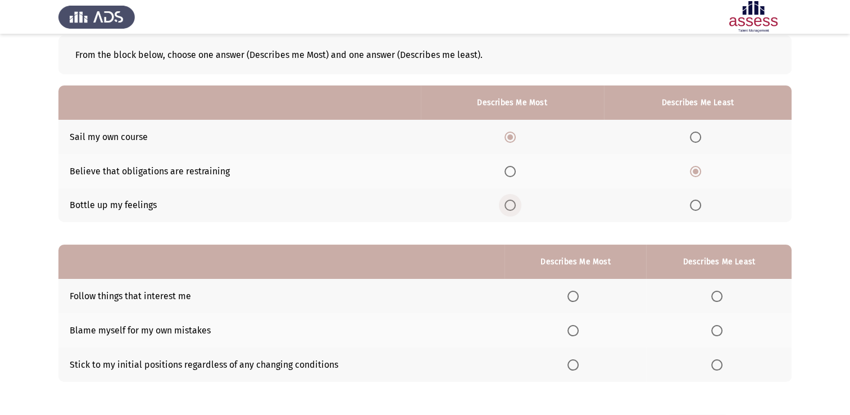
click at [507, 206] on span "Select an option" at bounding box center [510, 205] width 11 height 11
click at [507, 206] on input "Select an option" at bounding box center [510, 205] width 11 height 11
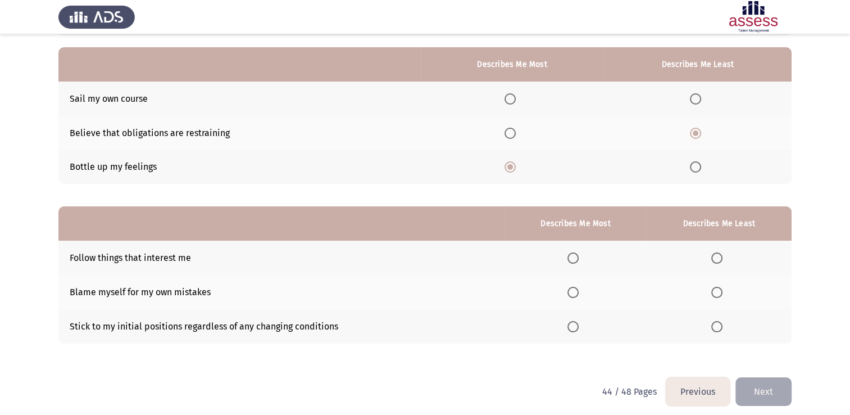
scroll to position [101, 0]
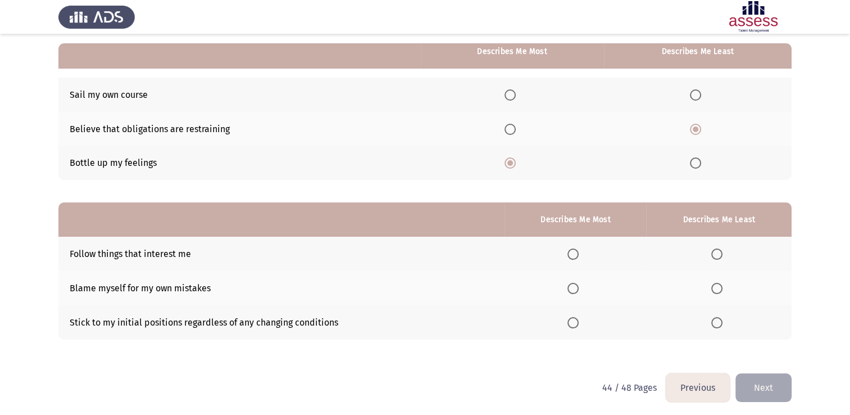
click at [576, 289] on span "Select an option" at bounding box center [573, 288] width 11 height 11
click at [576, 289] on input "Select an option" at bounding box center [573, 288] width 11 height 11
click at [718, 323] on span "Select an option" at bounding box center [716, 322] width 11 height 11
click at [718, 323] on input "Select an option" at bounding box center [716, 322] width 11 height 11
click at [769, 379] on button "Next" at bounding box center [764, 387] width 56 height 29
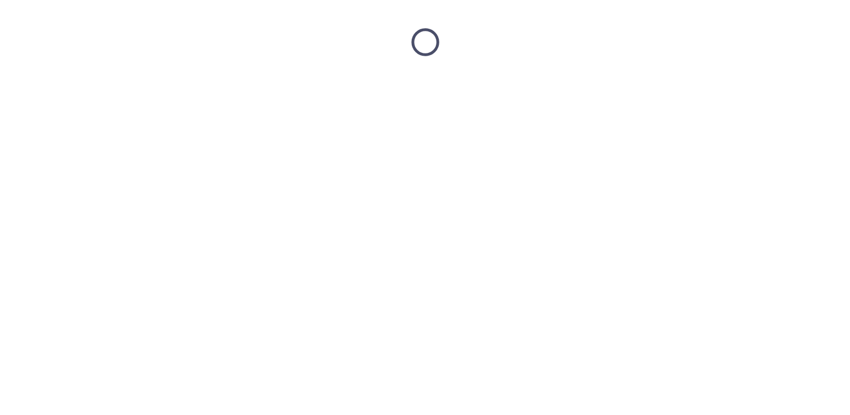
scroll to position [0, 0]
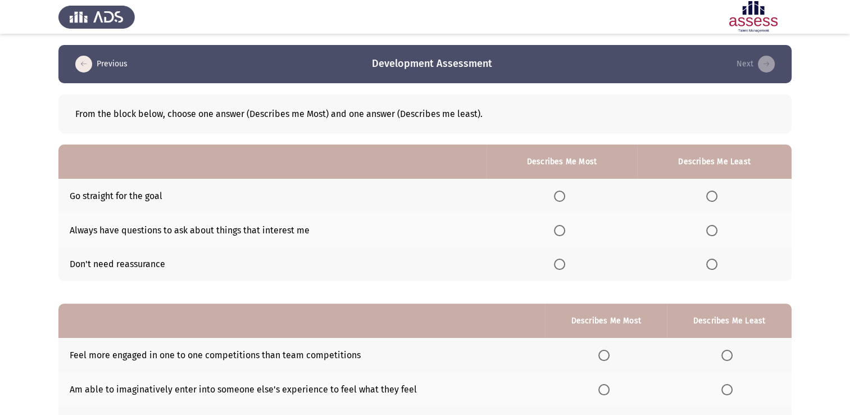
click at [710, 264] on span "Select an option" at bounding box center [711, 264] width 11 height 11
click at [710, 264] on input "Select an option" at bounding box center [711, 264] width 11 height 11
click at [564, 192] on span "Select an option" at bounding box center [559, 196] width 11 height 11
click at [564, 192] on input "Select an option" at bounding box center [559, 196] width 11 height 11
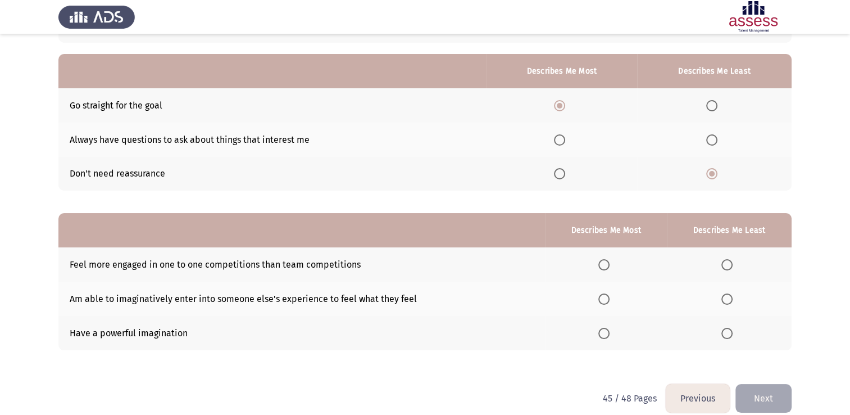
scroll to position [92, 0]
click at [609, 300] on span "Select an option" at bounding box center [604, 297] width 11 height 11
click at [609, 300] on input "Select an option" at bounding box center [604, 297] width 11 height 11
click at [727, 268] on span "Select an option" at bounding box center [727, 263] width 11 height 11
click at [727, 268] on input "Select an option" at bounding box center [727, 263] width 11 height 11
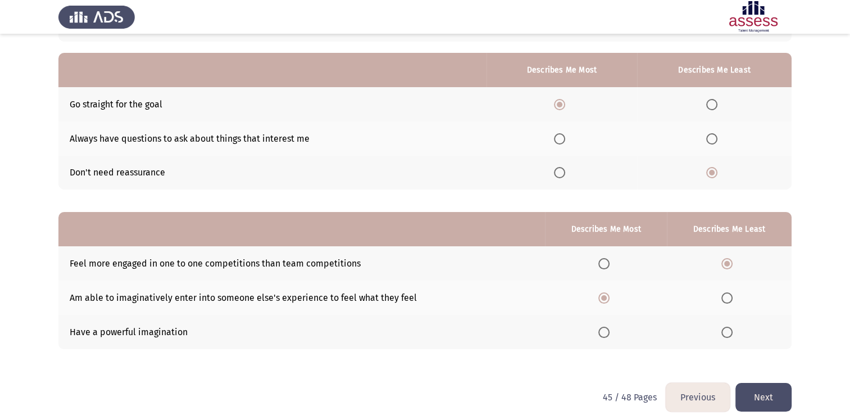
click at [764, 388] on button "Next" at bounding box center [764, 397] width 56 height 29
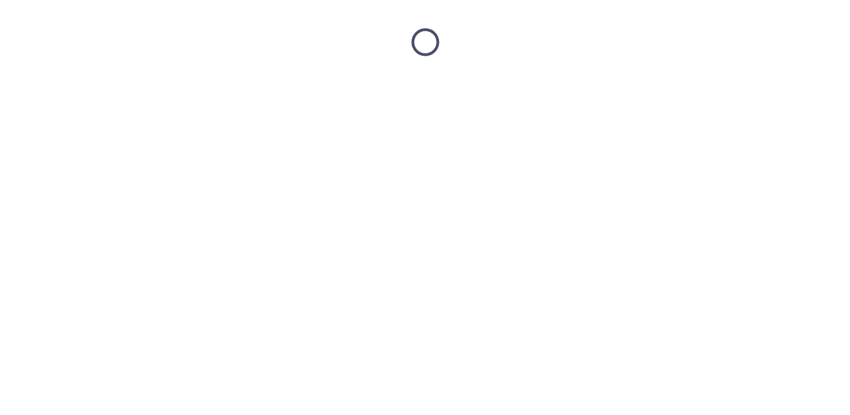
scroll to position [0, 0]
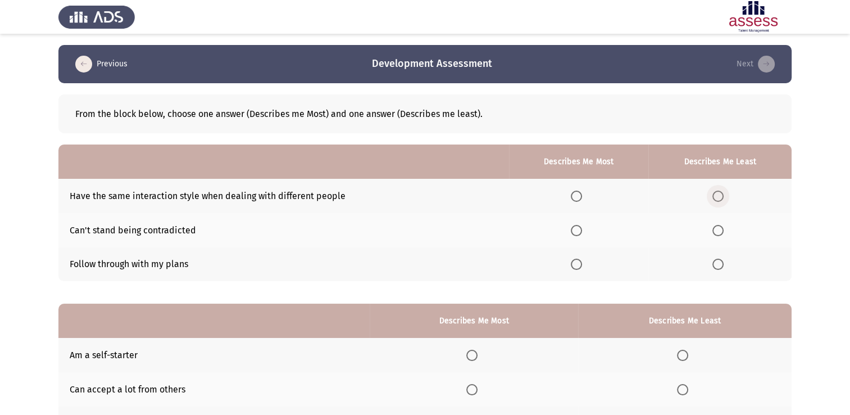
click at [720, 200] on span "Select an option" at bounding box center [718, 196] width 11 height 11
click at [720, 200] on input "Select an option" at bounding box center [718, 196] width 11 height 11
click at [572, 269] on th at bounding box center [578, 264] width 139 height 34
click at [573, 269] on span "Select an option" at bounding box center [576, 264] width 11 height 11
click at [573, 269] on input "Select an option" at bounding box center [576, 264] width 11 height 11
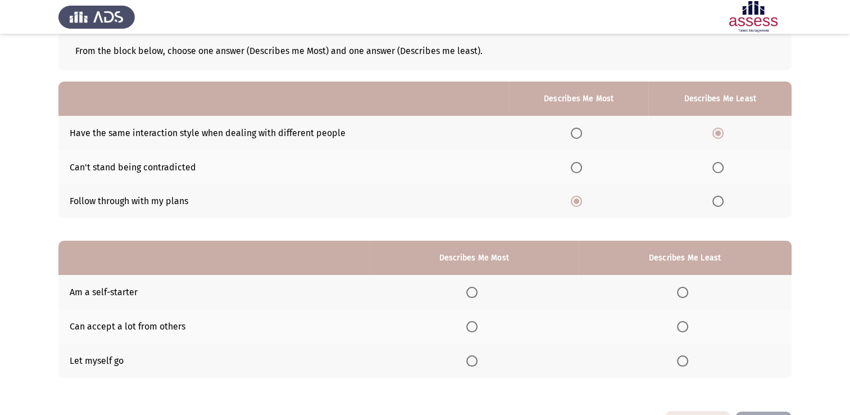
scroll to position [65, 0]
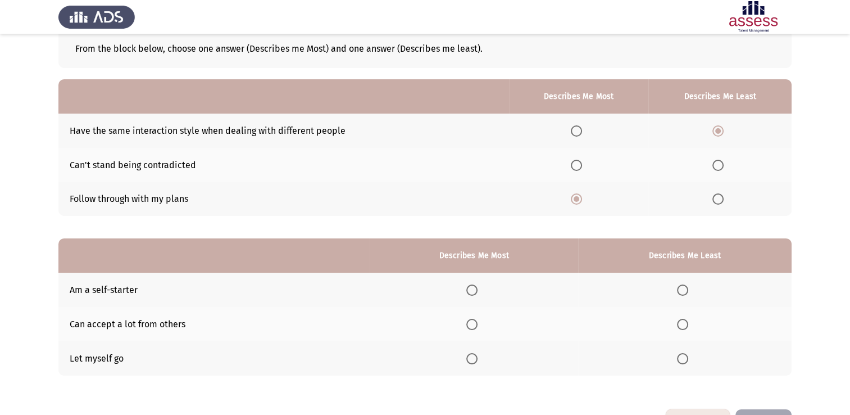
click at [682, 357] on span "Select an option" at bounding box center [682, 358] width 11 height 11
click at [682, 357] on input "Select an option" at bounding box center [682, 358] width 11 height 11
click at [477, 328] on span "Select an option" at bounding box center [471, 324] width 11 height 11
click at [477, 328] on input "Select an option" at bounding box center [471, 324] width 11 height 11
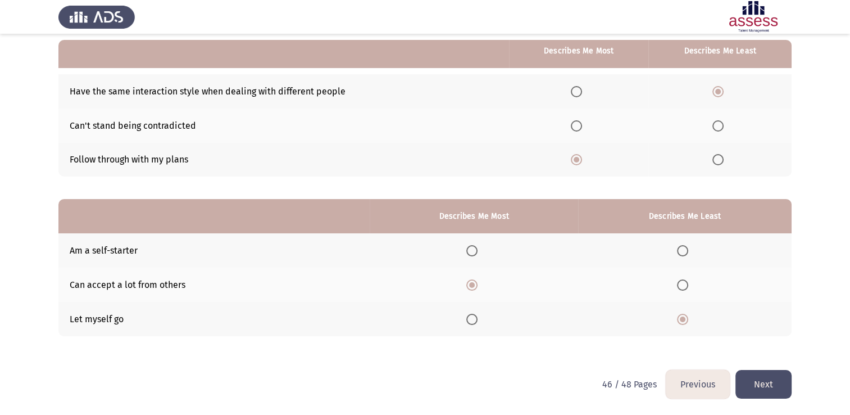
click at [767, 377] on button "Next" at bounding box center [764, 384] width 56 height 29
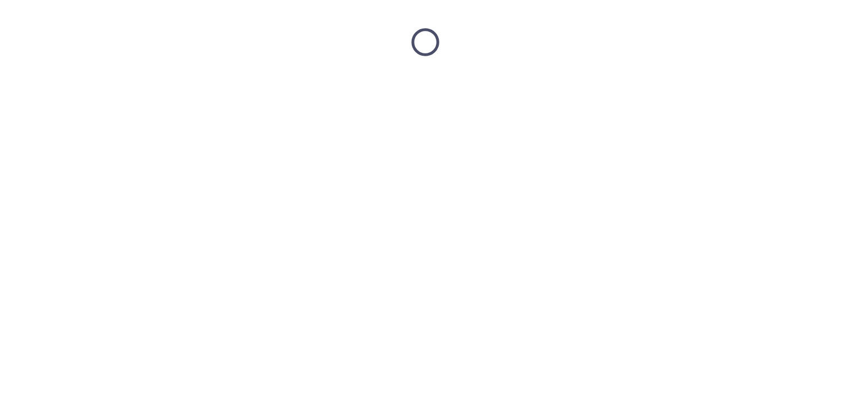
scroll to position [0, 0]
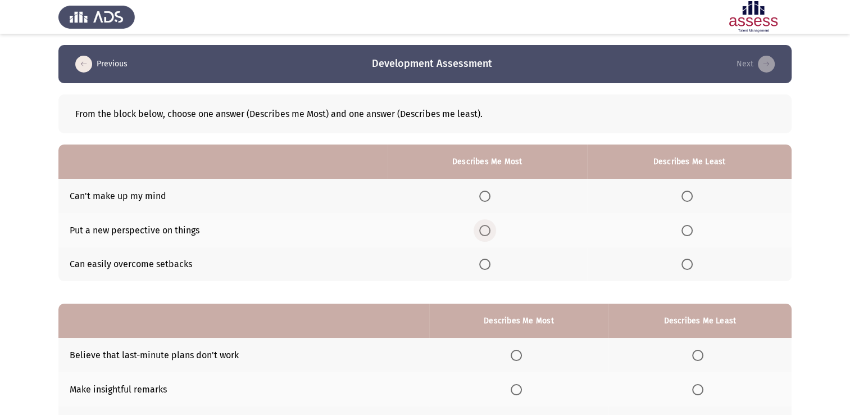
click at [484, 230] on span "Select an option" at bounding box center [484, 230] width 11 height 11
click at [484, 230] on input "Select an option" at bounding box center [484, 230] width 11 height 11
click at [692, 194] on span "Select an option" at bounding box center [687, 196] width 11 height 11
click at [692, 194] on input "Select an option" at bounding box center [687, 196] width 11 height 11
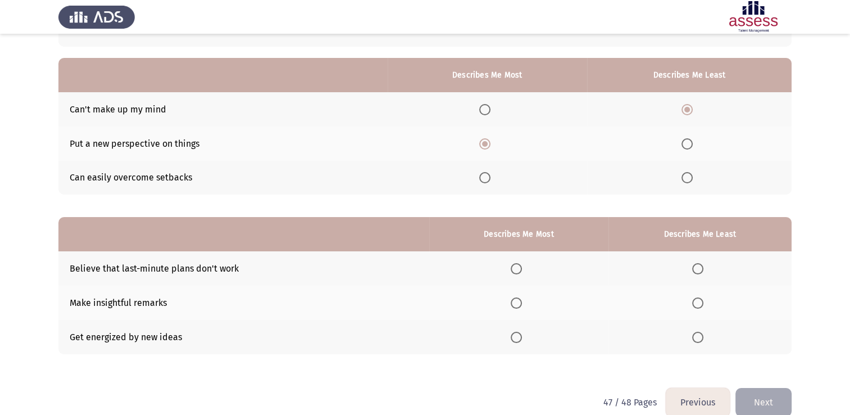
scroll to position [105, 0]
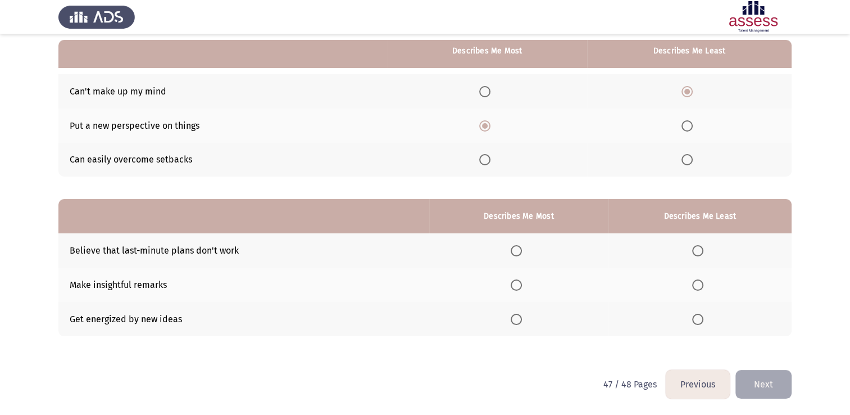
click at [703, 249] on span "Select an option" at bounding box center [697, 250] width 11 height 11
click at [703, 249] on input "Select an option" at bounding box center [697, 250] width 11 height 11
click at [511, 291] on th at bounding box center [518, 284] width 179 height 34
click at [515, 289] on span "Select an option" at bounding box center [516, 284] width 11 height 11
click at [515, 289] on input "Select an option" at bounding box center [516, 284] width 11 height 11
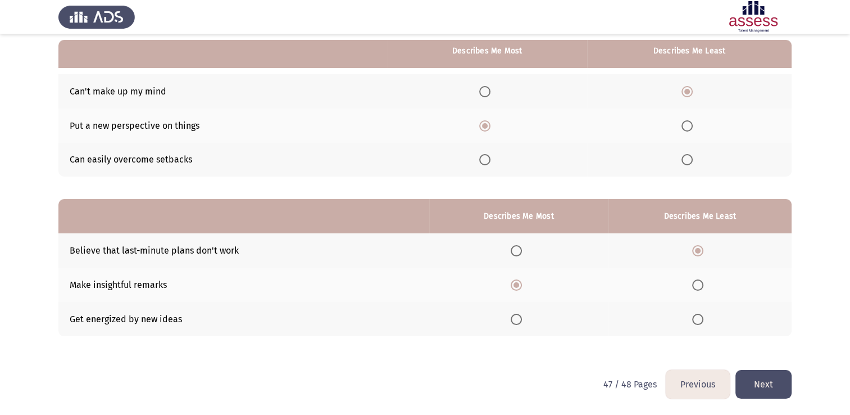
click at [762, 384] on button "Next" at bounding box center [764, 384] width 56 height 29
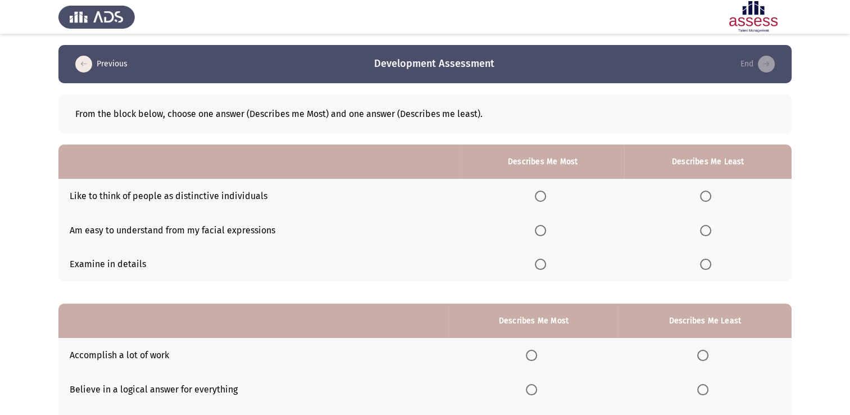
click at [705, 226] on span "Select an option" at bounding box center [705, 230] width 11 height 11
click at [705, 226] on input "Select an option" at bounding box center [705, 230] width 11 height 11
click at [543, 267] on span "Select an option" at bounding box center [540, 264] width 11 height 11
click at [543, 267] on input "Select an option" at bounding box center [540, 264] width 11 height 11
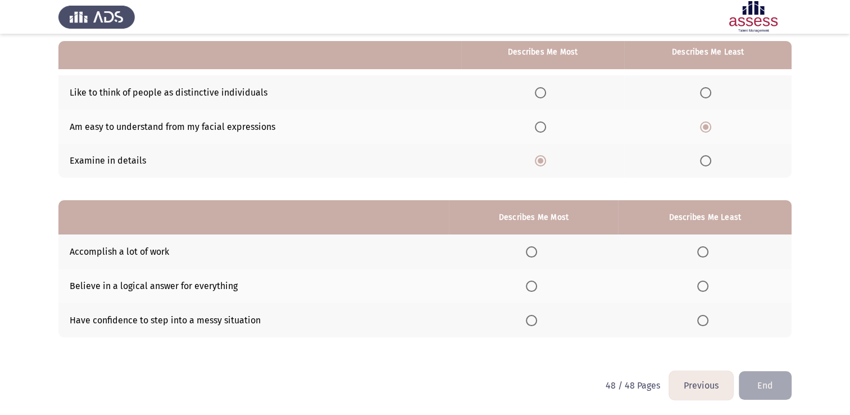
scroll to position [105, 0]
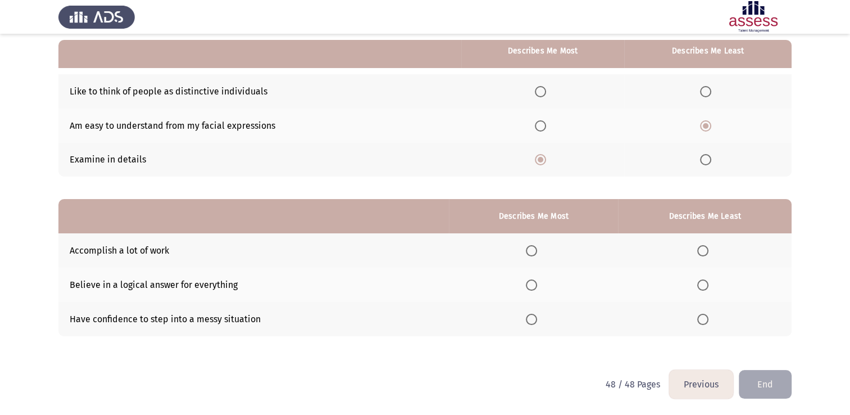
click at [529, 249] on span "Select an option" at bounding box center [531, 250] width 11 height 11
click at [529, 249] on input "Select an option" at bounding box center [531, 250] width 11 height 11
click at [695, 323] on th at bounding box center [705, 319] width 174 height 34
click at [704, 322] on span "Select an option" at bounding box center [702, 319] width 11 height 11
click at [704, 322] on input "Select an option" at bounding box center [702, 319] width 11 height 11
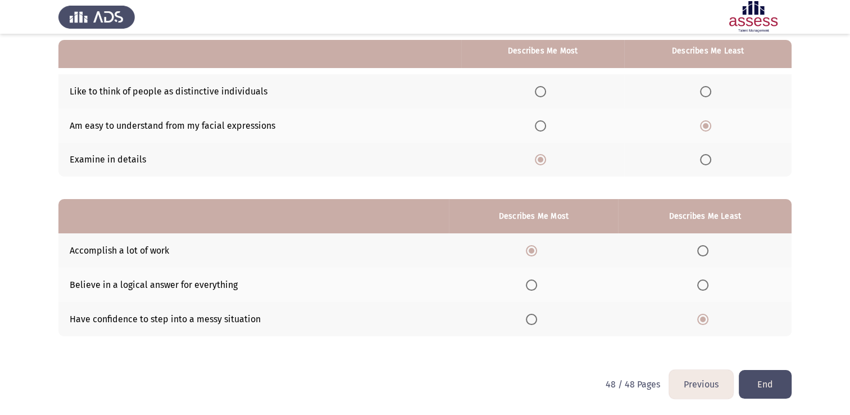
click at [780, 378] on button "End" at bounding box center [765, 384] width 53 height 29
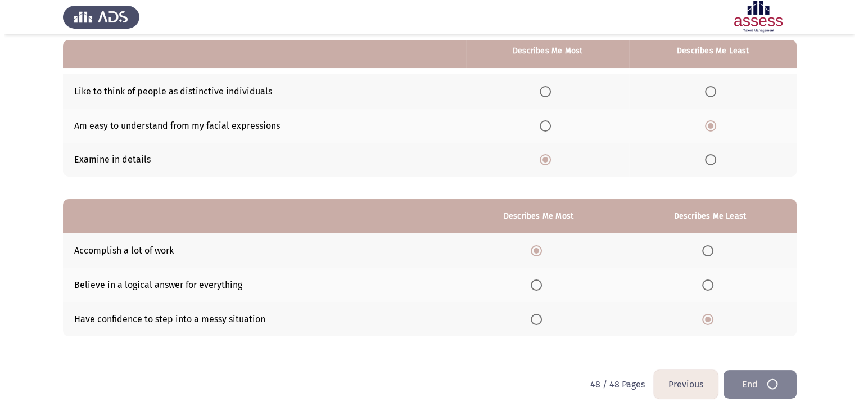
scroll to position [0, 0]
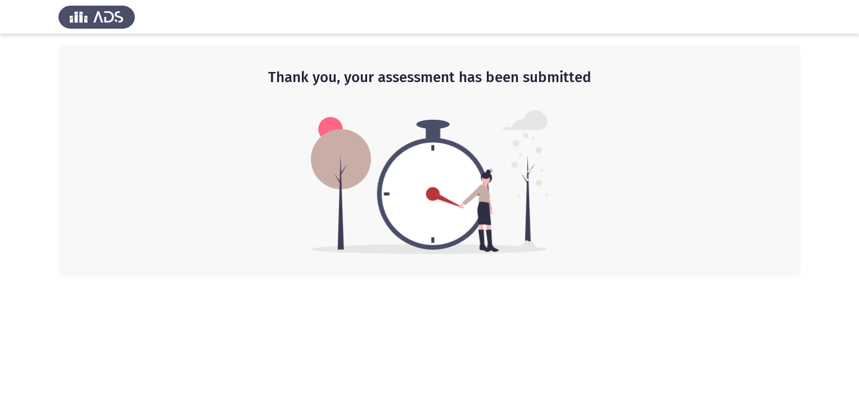
click at [182, 64] on div "Thank you, your assessment has been submitted" at bounding box center [429, 161] width 742 height 232
